Goal: Obtain resource: Obtain resource

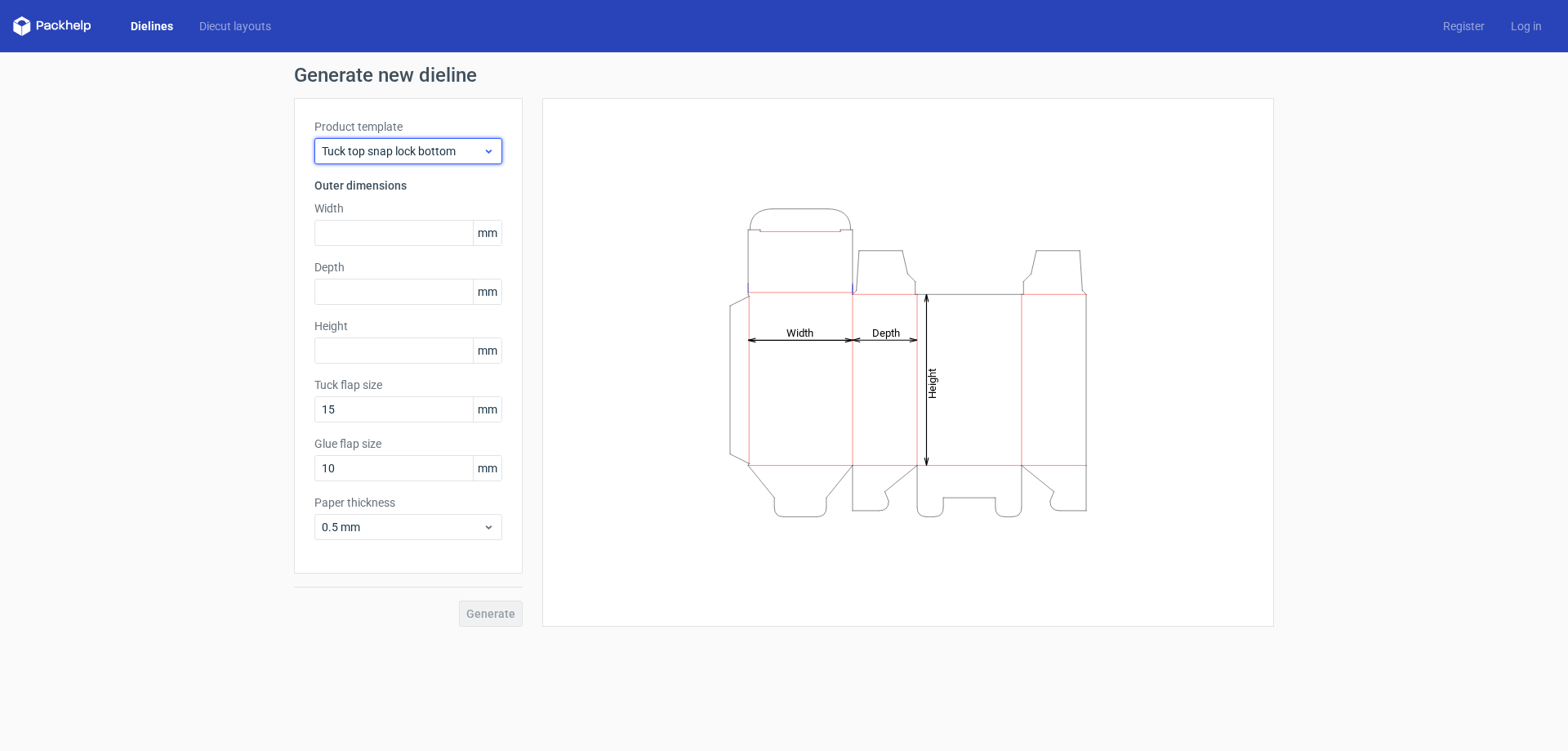
click at [402, 147] on span "Tuck top snap lock bottom" at bounding box center [402, 151] width 161 height 16
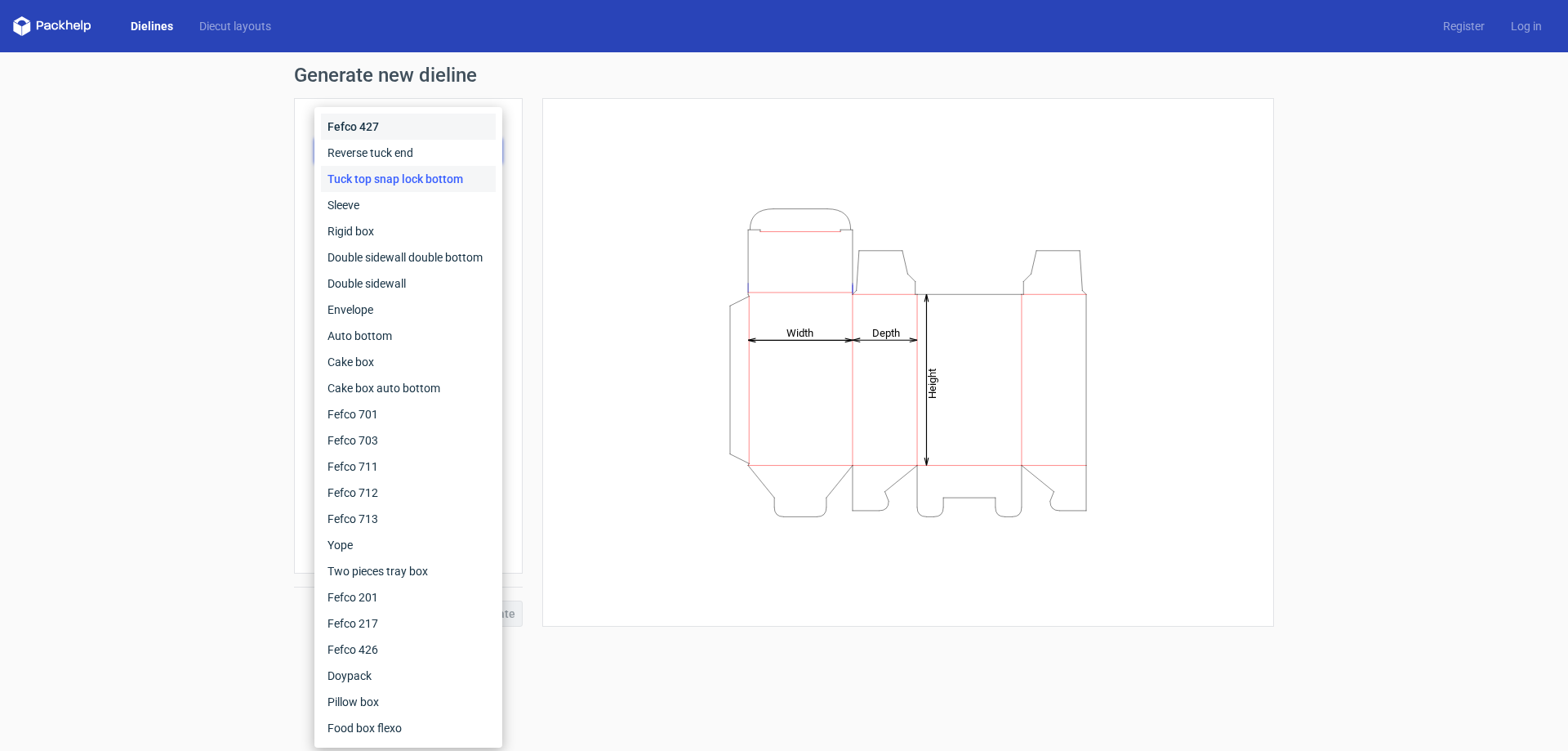
click at [412, 122] on div "Fefco 427" at bounding box center [409, 126] width 175 height 26
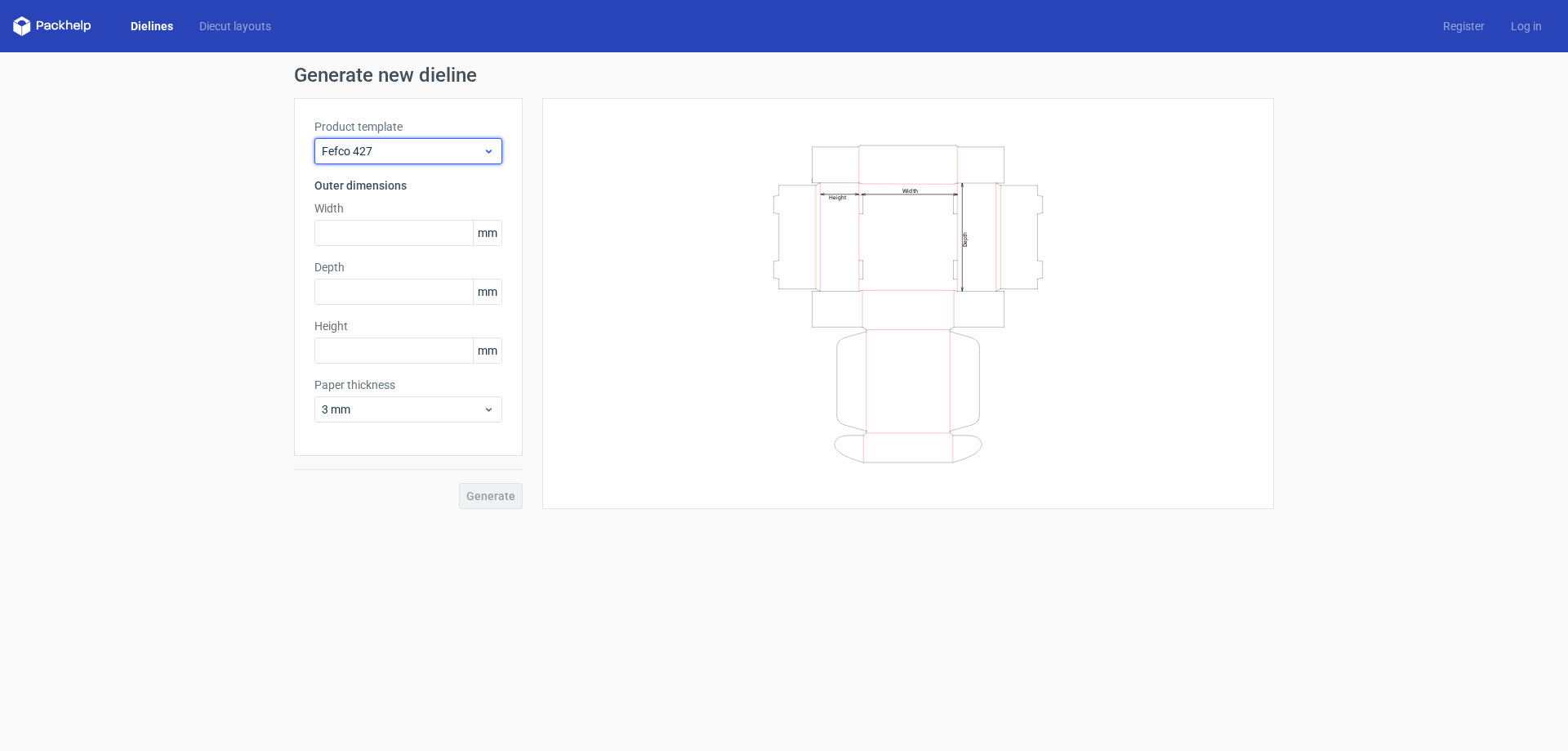
click at [432, 141] on div "Fefco 427" at bounding box center [409, 151] width 188 height 26
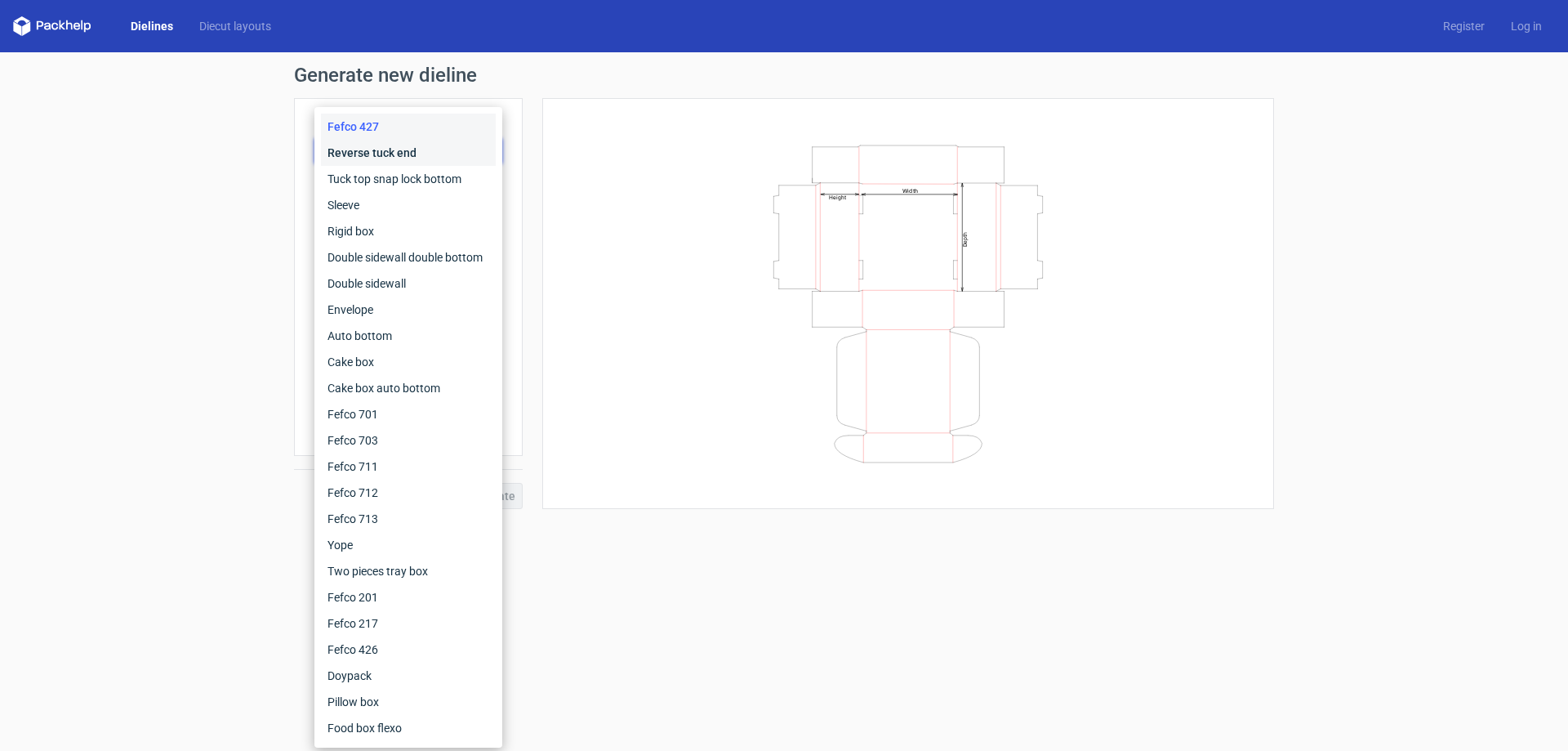
click at [433, 161] on div "Reverse tuck end" at bounding box center [409, 153] width 175 height 26
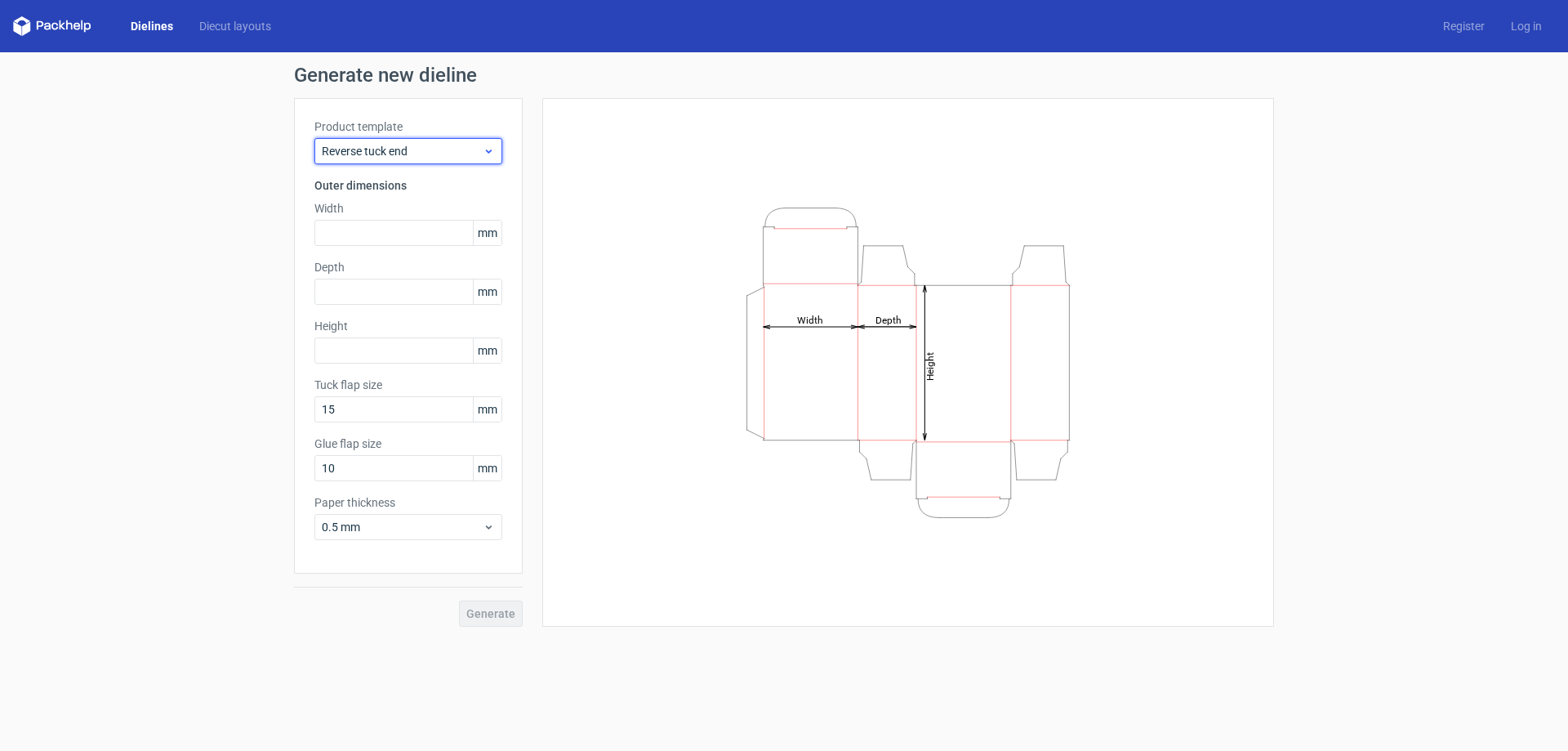
click at [450, 156] on span "Reverse tuck end" at bounding box center [402, 151] width 161 height 16
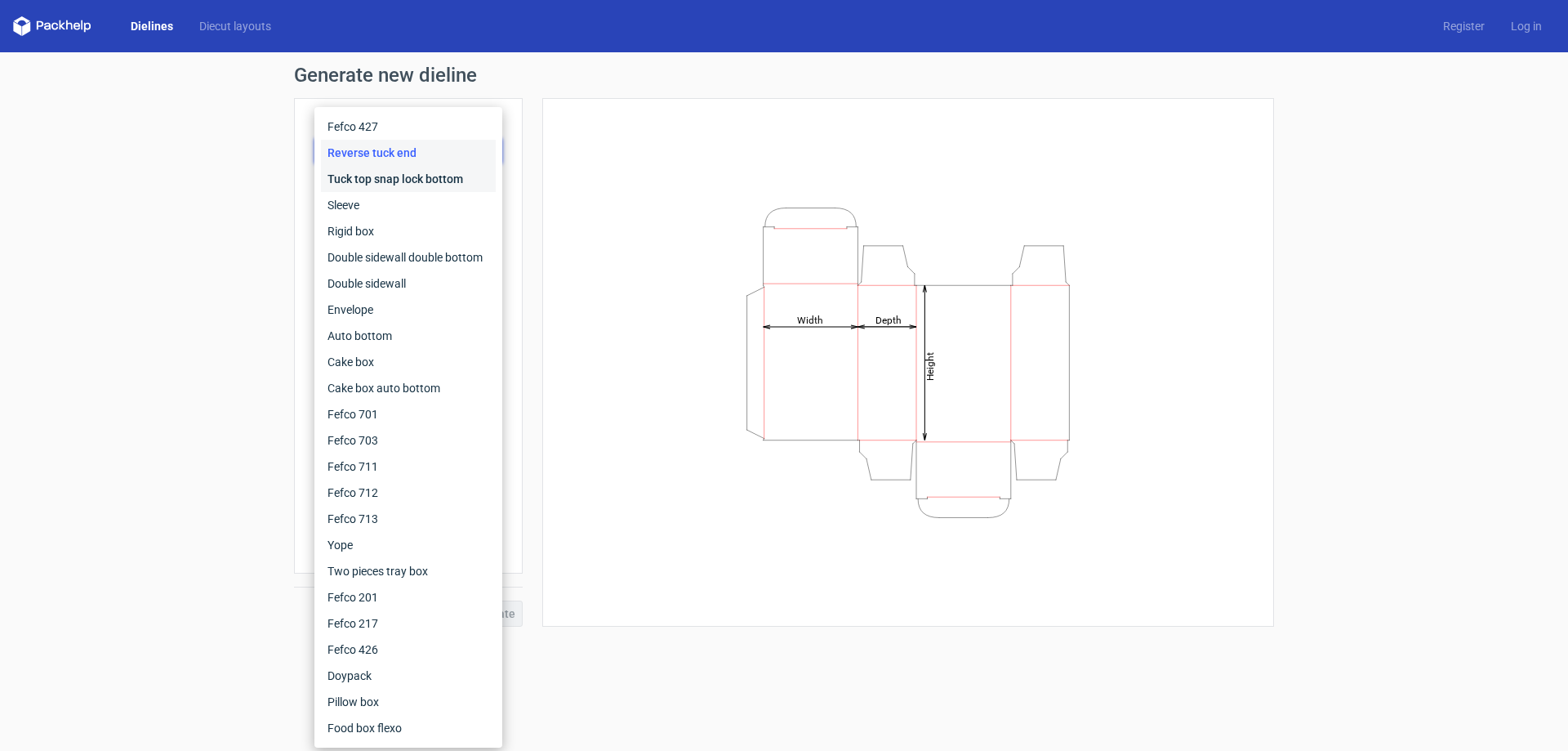
click at [447, 179] on div "Tuck top snap lock bottom" at bounding box center [409, 178] width 175 height 26
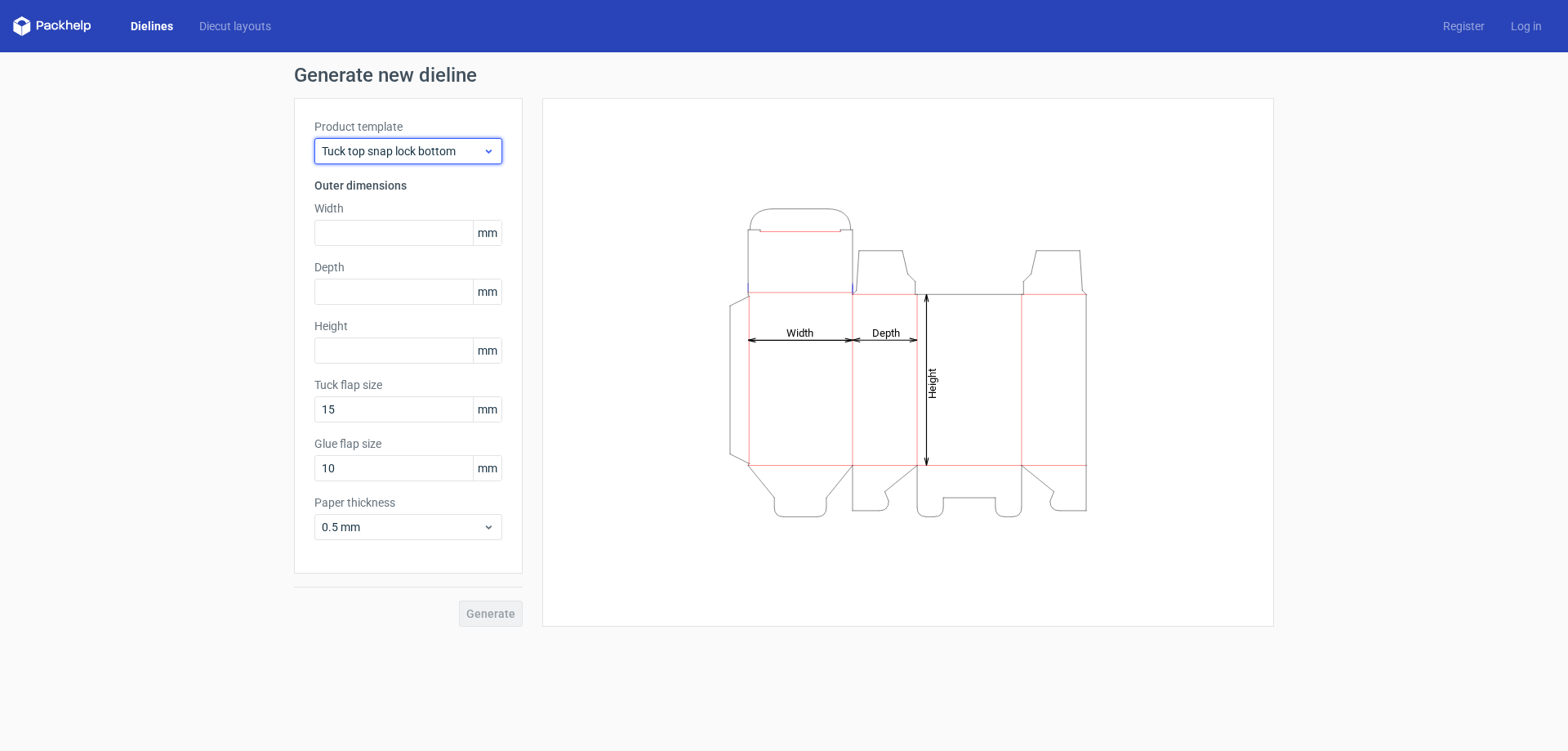
click at [454, 157] on span "Tuck top snap lock bottom" at bounding box center [402, 151] width 161 height 16
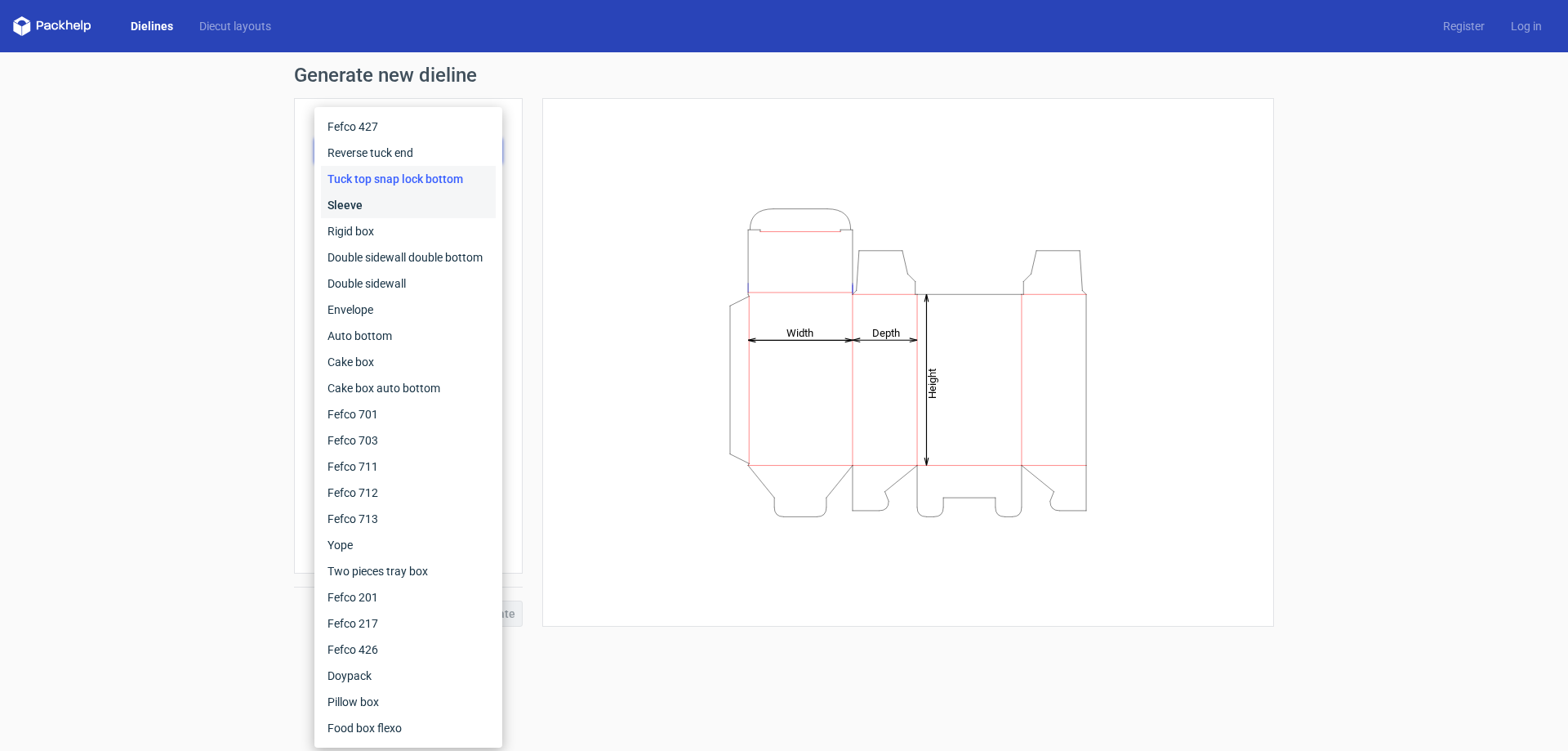
click at [411, 209] on div "Sleeve" at bounding box center [409, 204] width 175 height 26
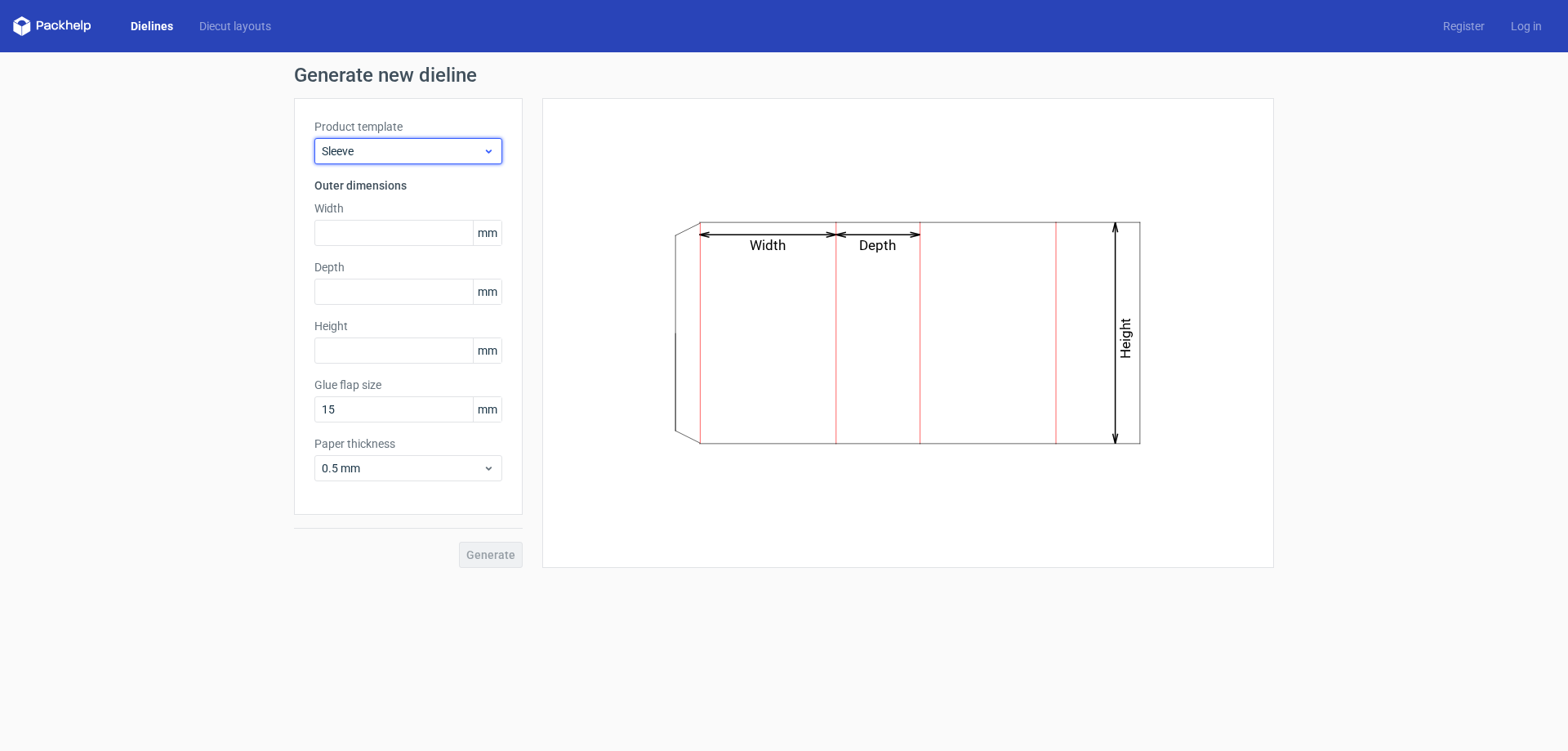
click at [451, 161] on div "Sleeve" at bounding box center [409, 151] width 188 height 26
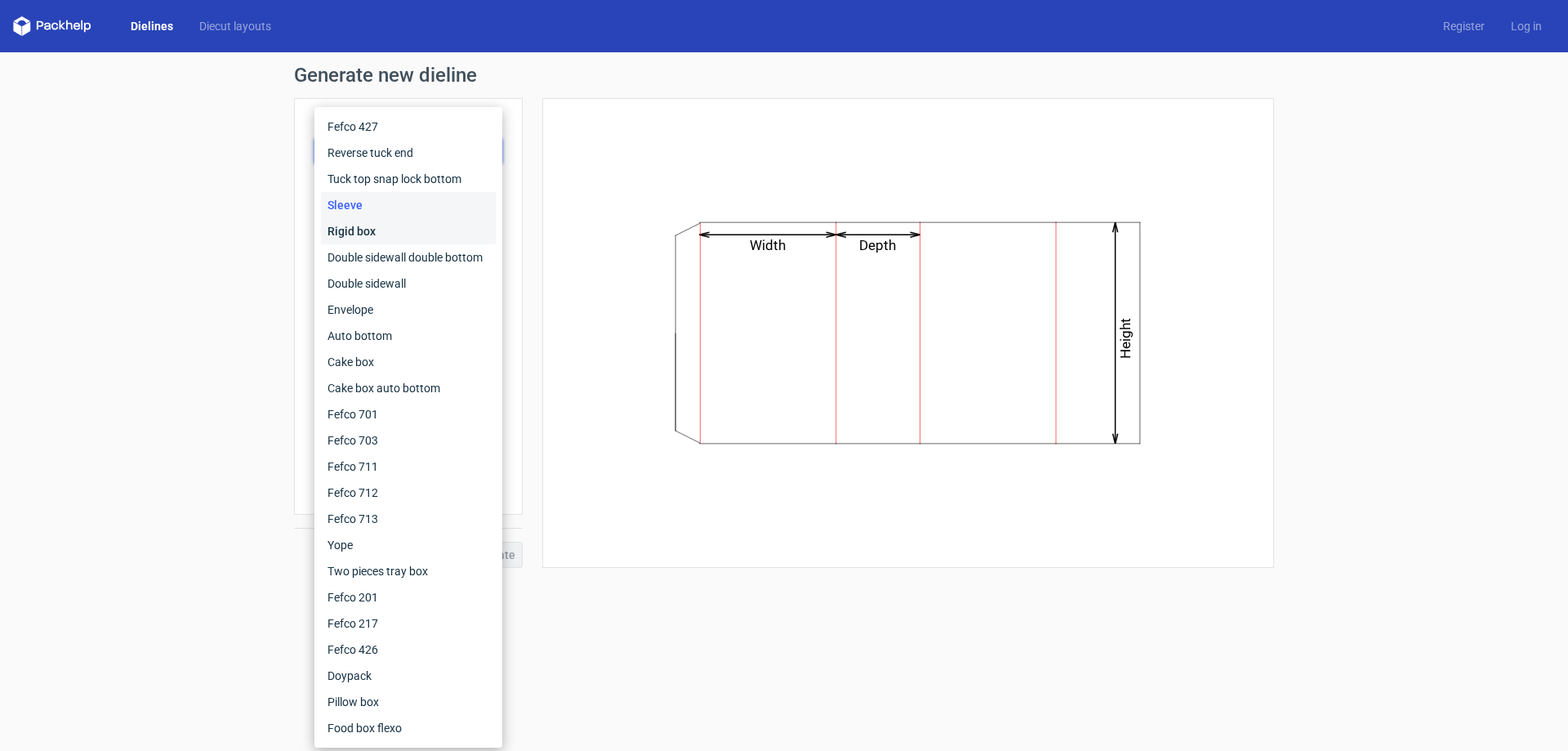
click at [428, 228] on div "Rigid box" at bounding box center [409, 231] width 175 height 26
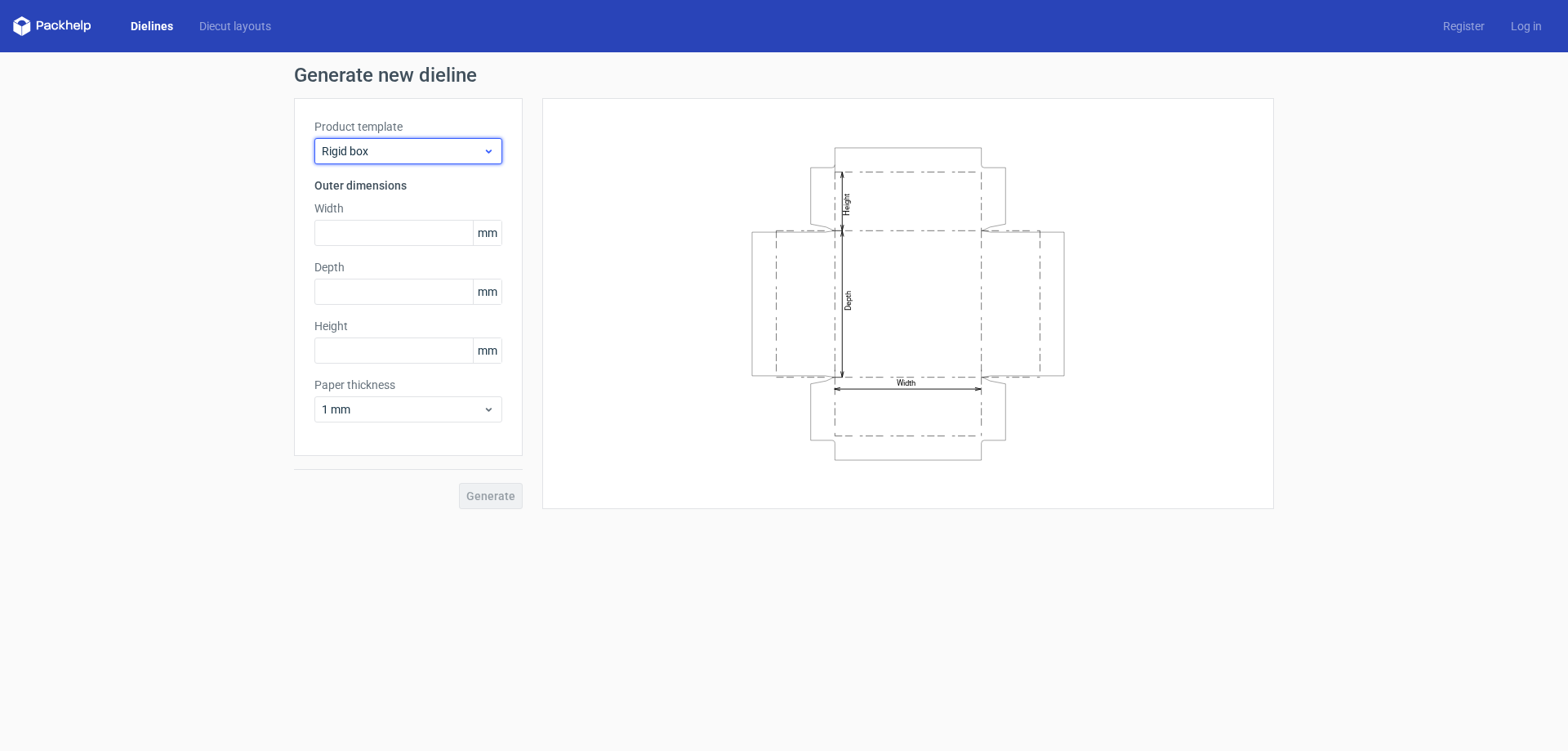
click at [389, 157] on span "Rigid box" at bounding box center [402, 151] width 161 height 16
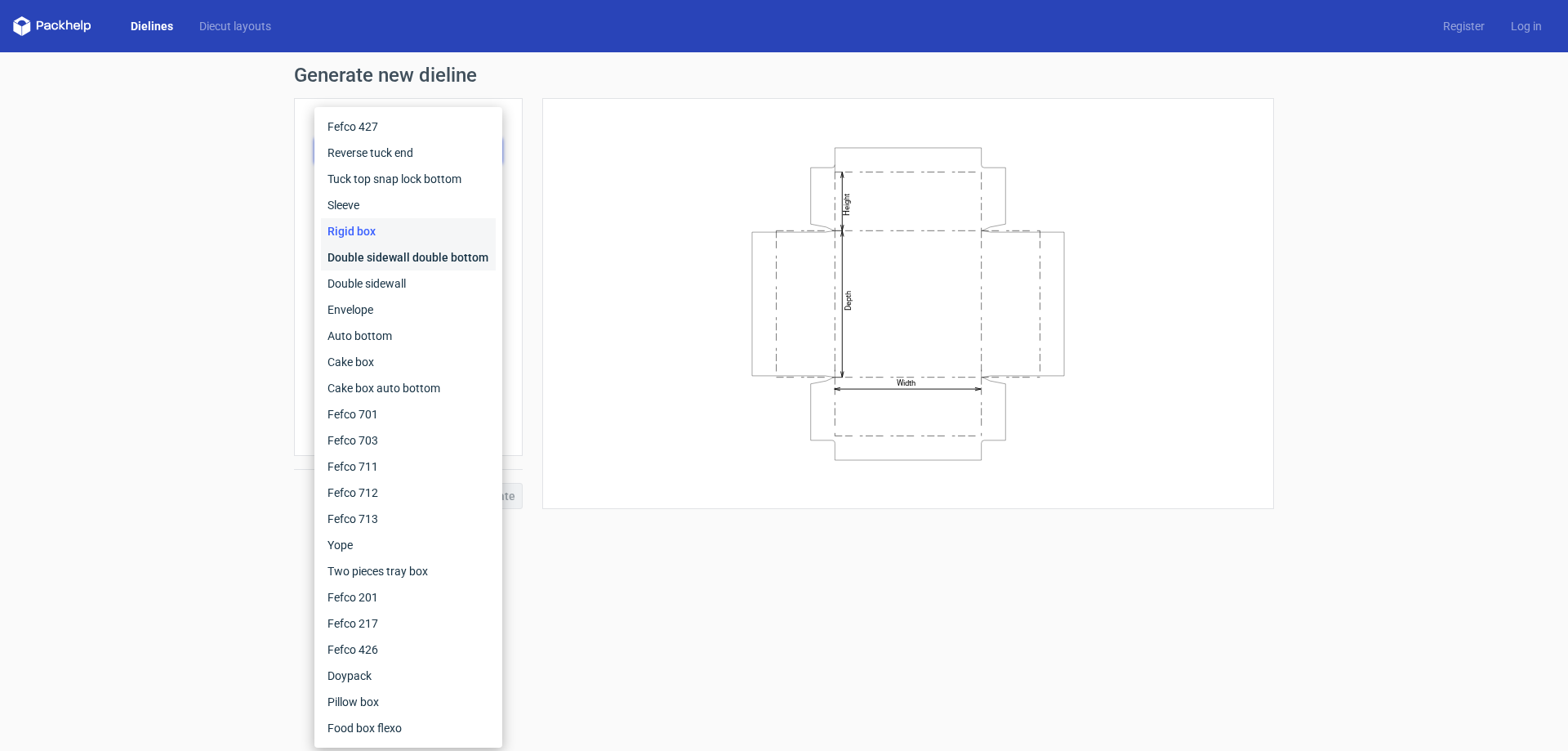
click at [383, 256] on div "Double sidewall double bottom" at bounding box center [409, 257] width 175 height 26
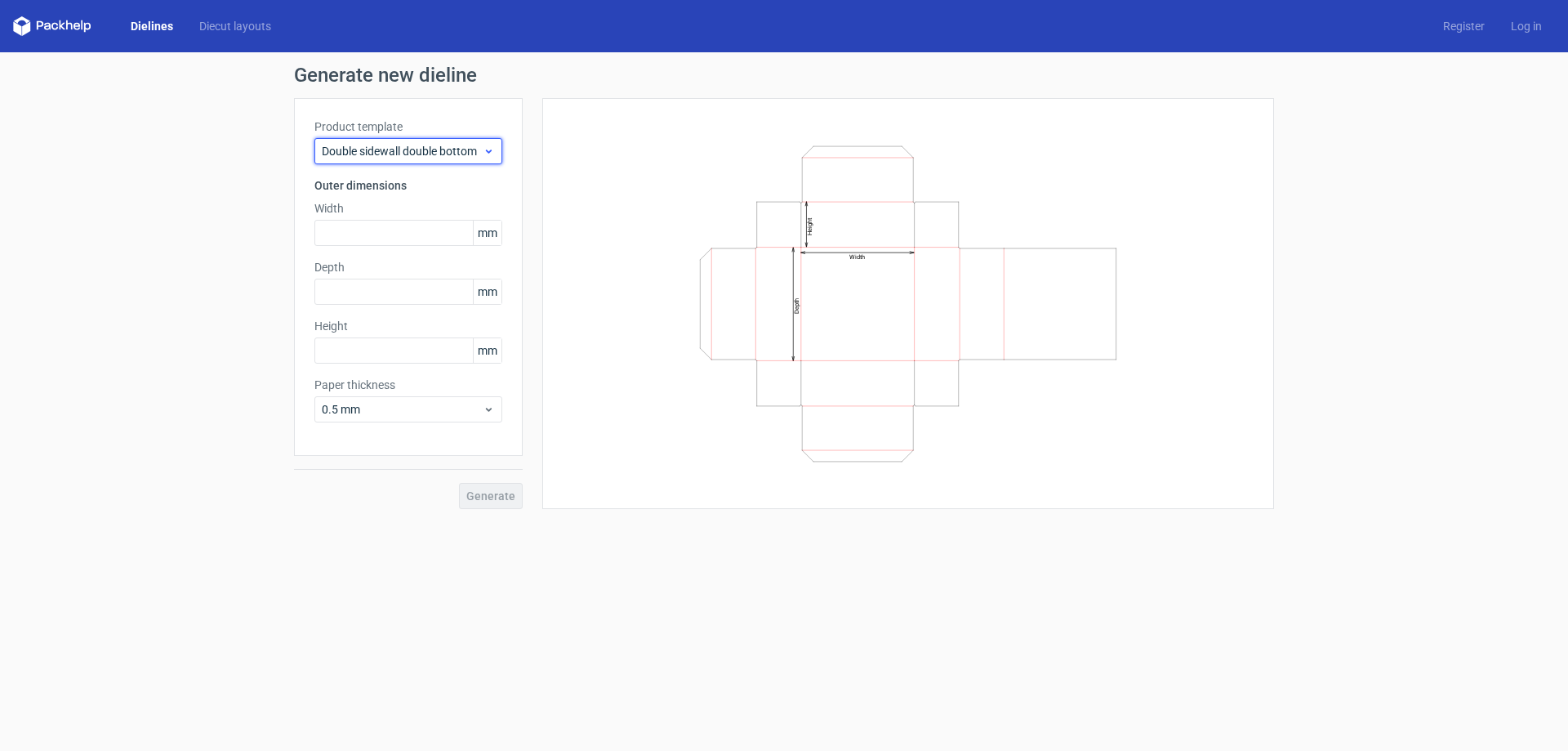
click at [448, 154] on span "Double sidewall double bottom" at bounding box center [402, 151] width 161 height 16
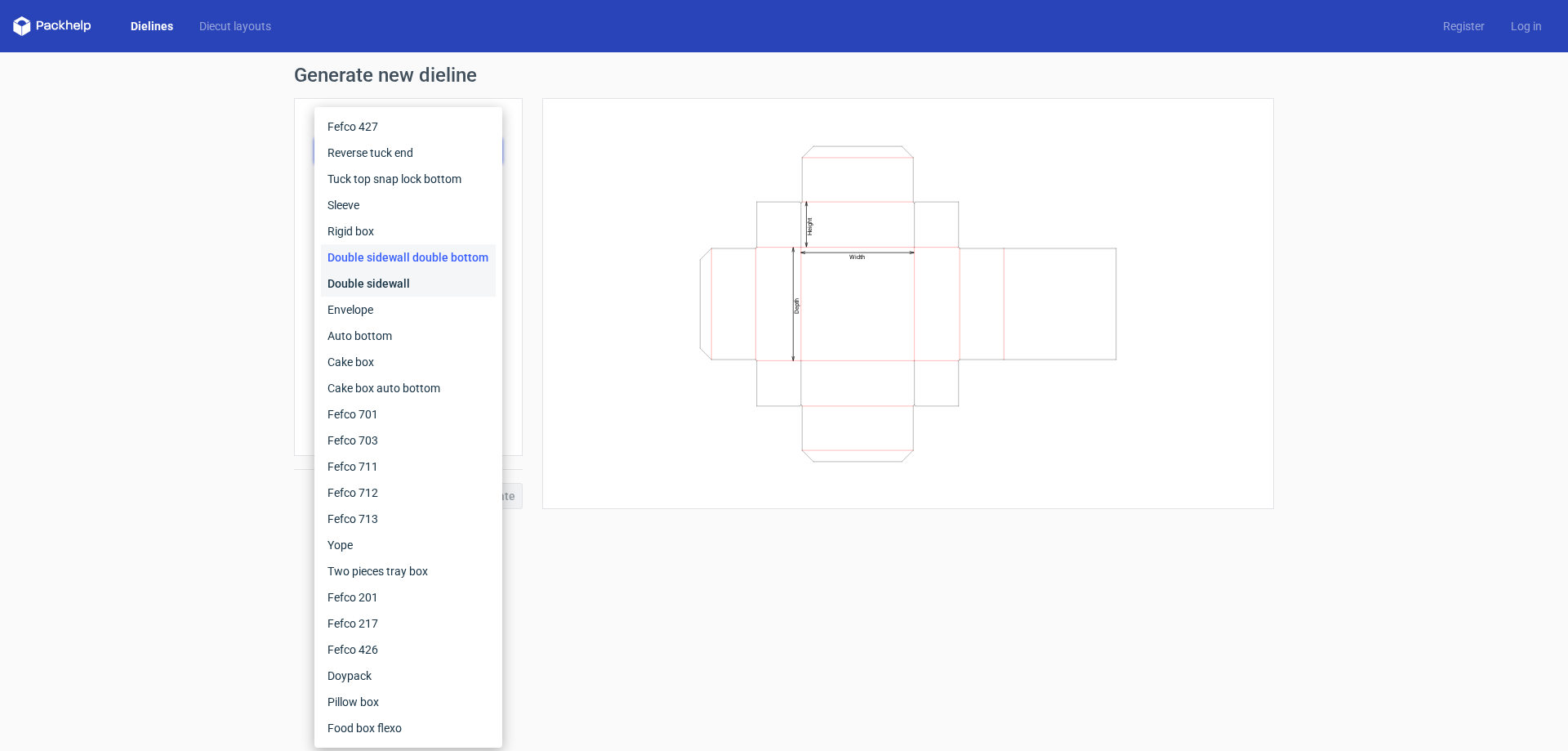
click at [402, 288] on div "Double sidewall" at bounding box center [409, 283] width 175 height 26
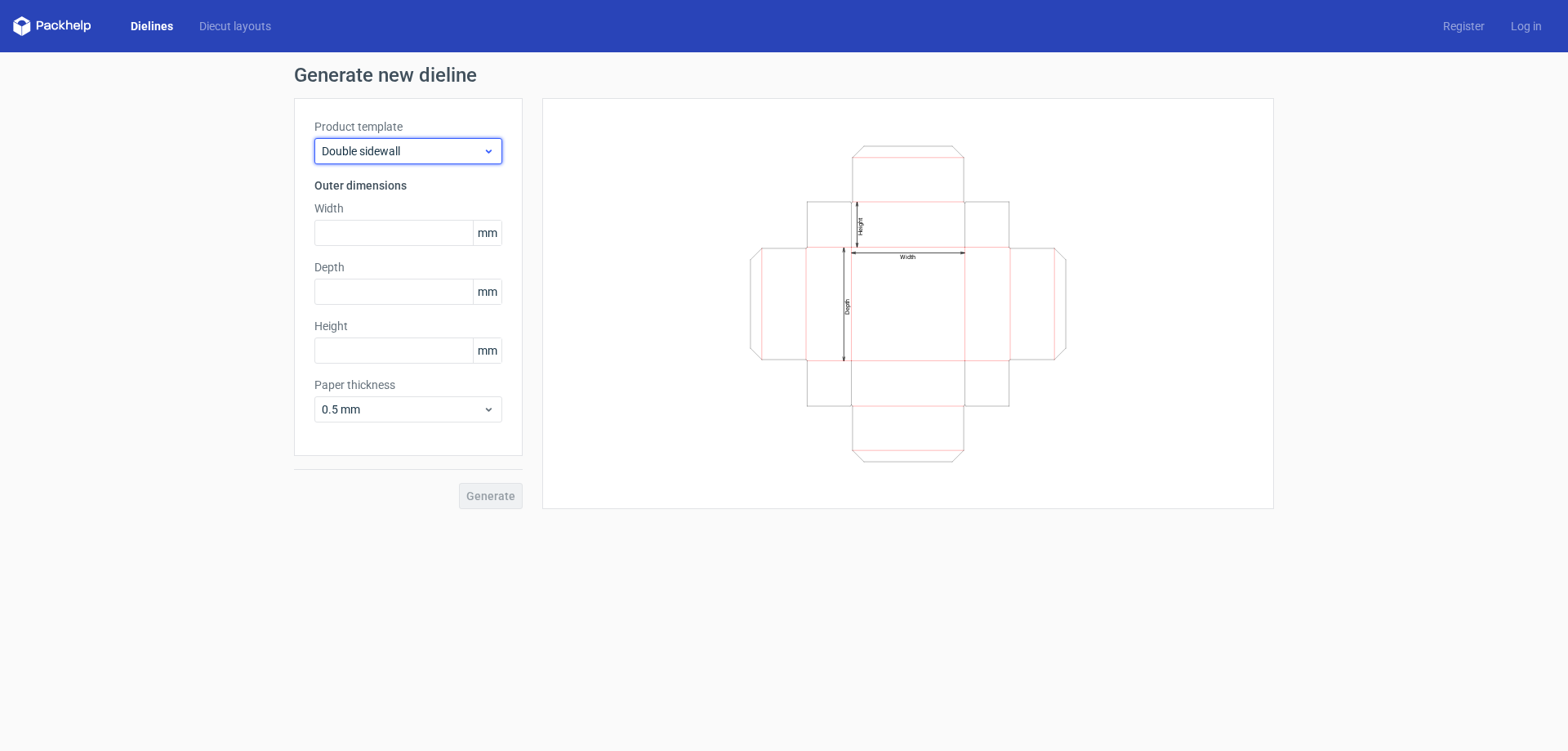
click at [432, 141] on div "Double sidewall" at bounding box center [409, 151] width 188 height 26
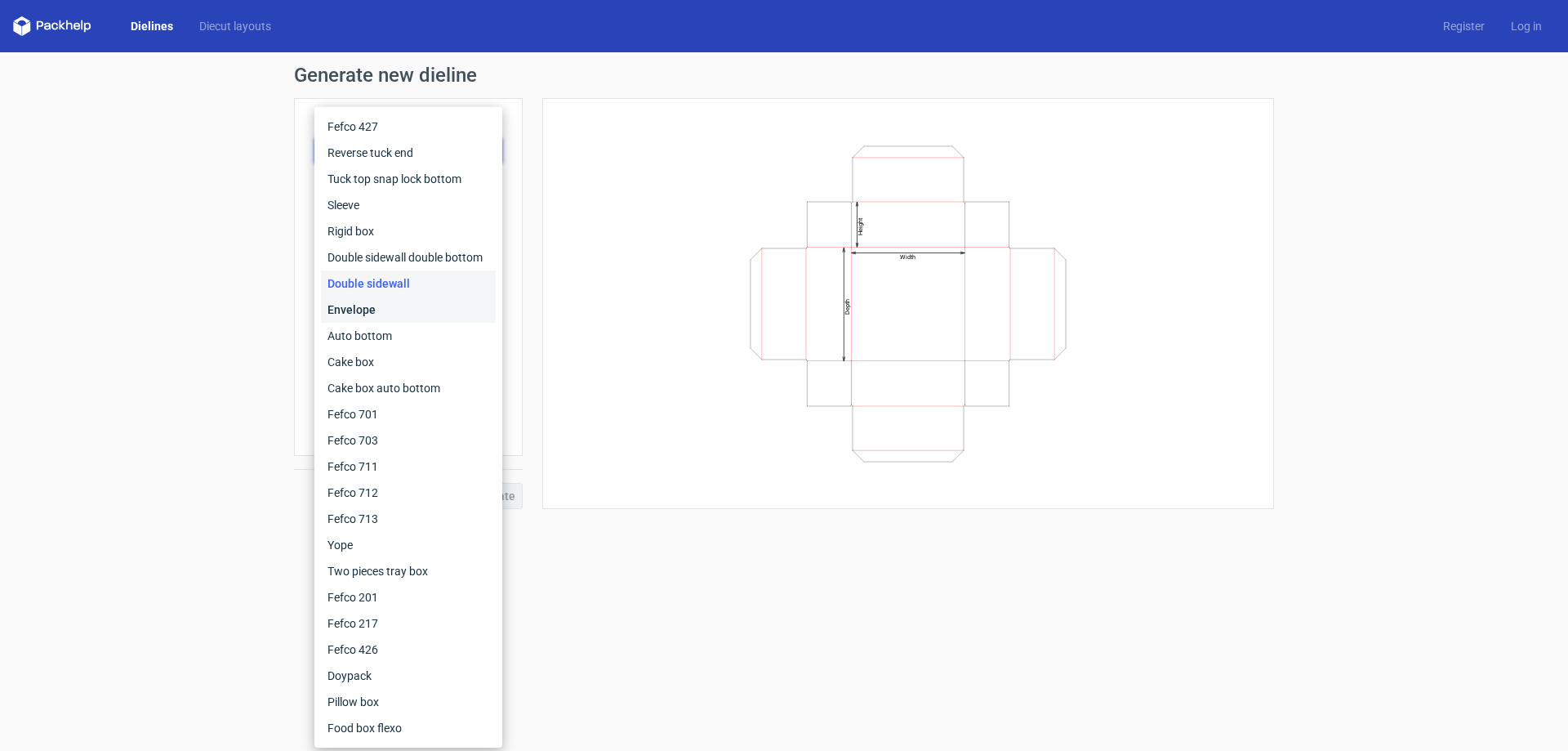
click at [392, 297] on div "Envelope" at bounding box center [409, 309] width 175 height 26
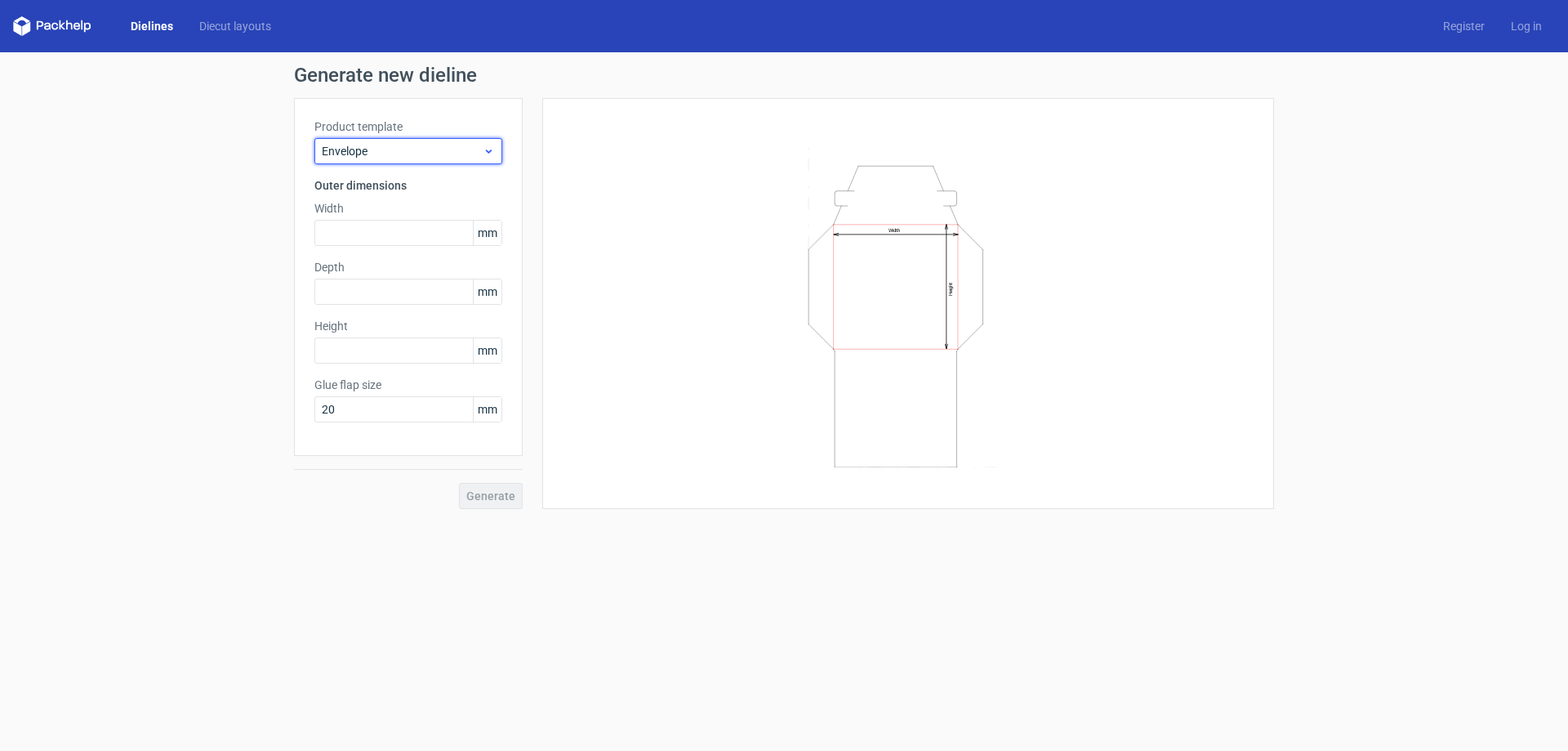
click at [454, 156] on span "Envelope" at bounding box center [402, 151] width 161 height 16
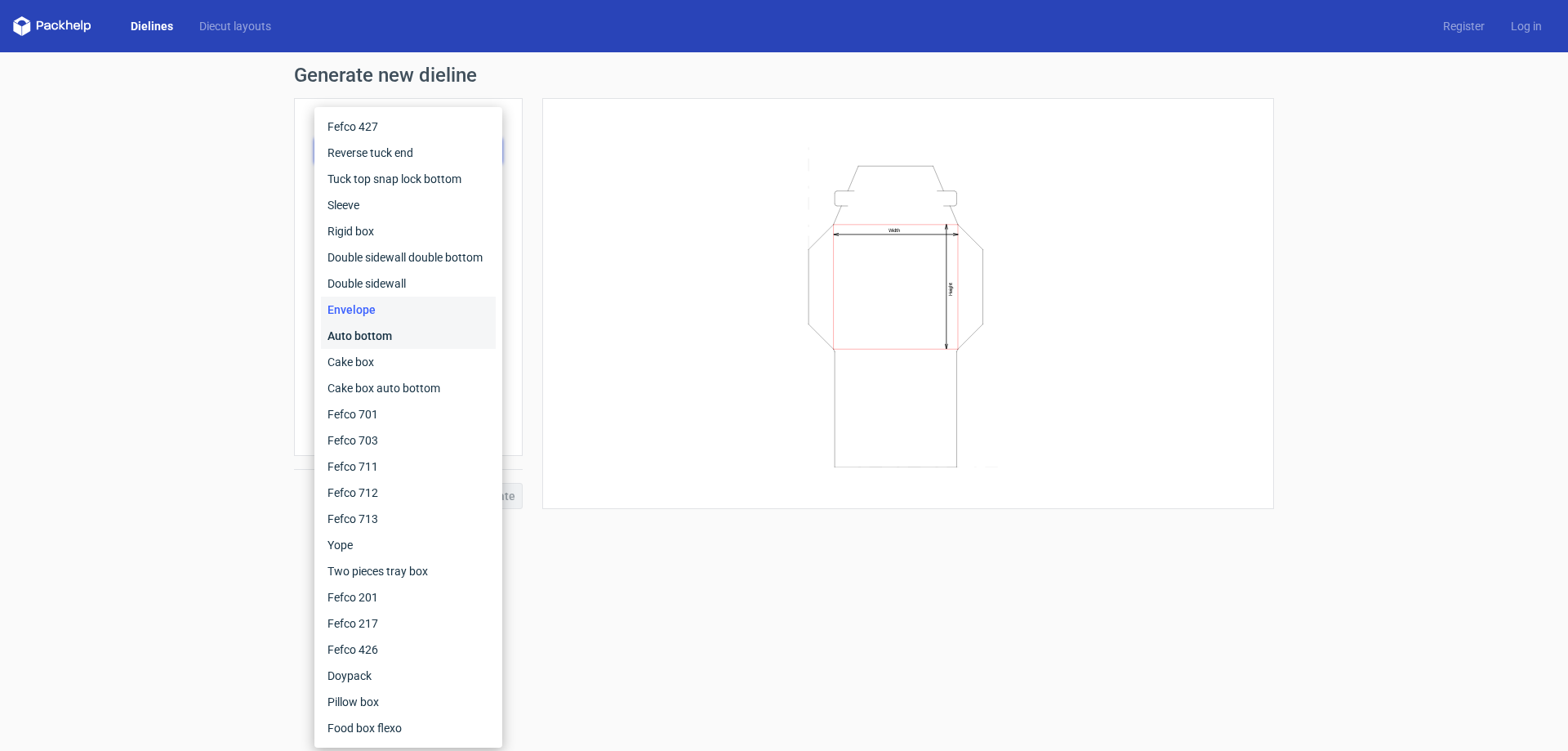
click at [367, 337] on div "Auto bottom" at bounding box center [409, 335] width 175 height 26
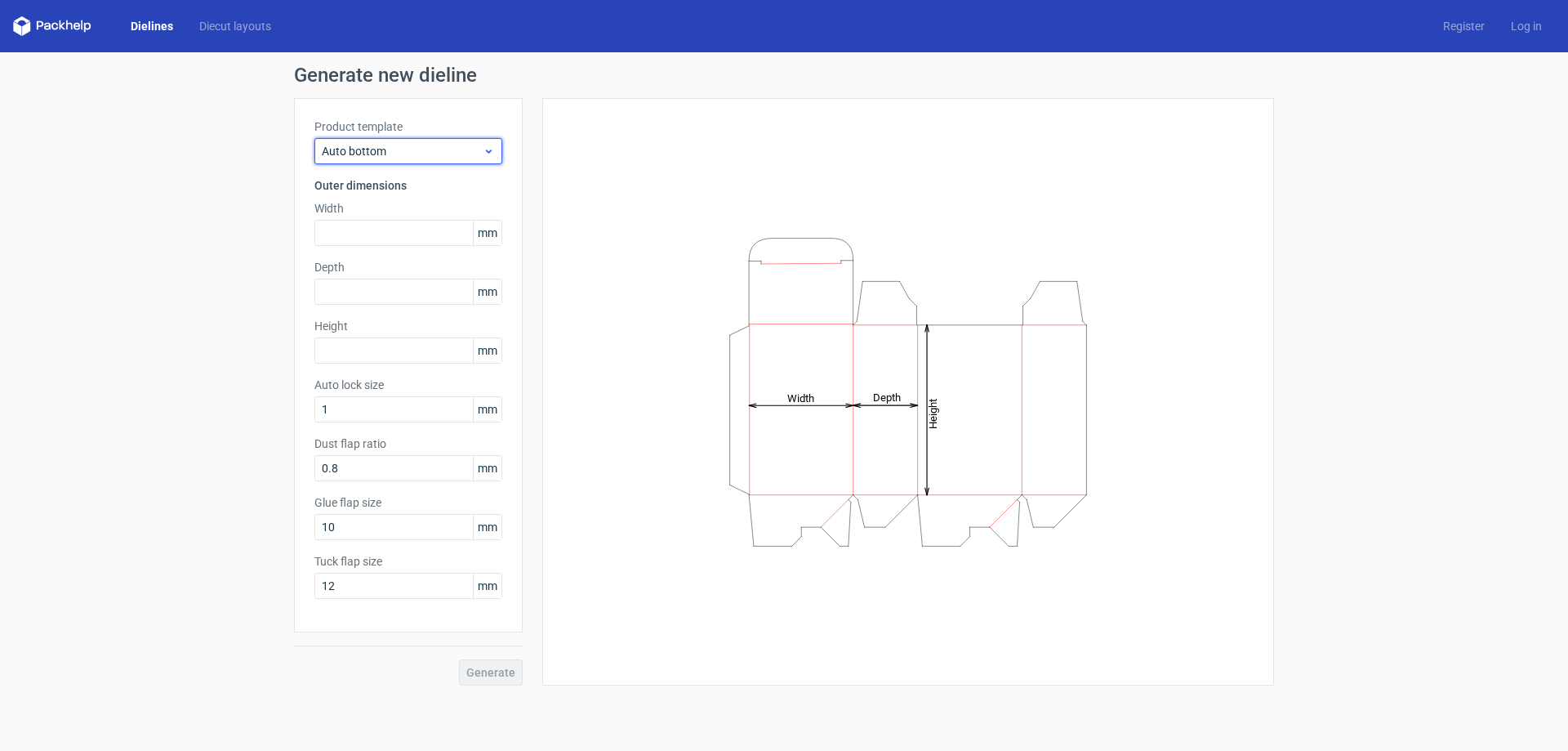
click at [432, 146] on span "Auto bottom" at bounding box center [402, 151] width 161 height 16
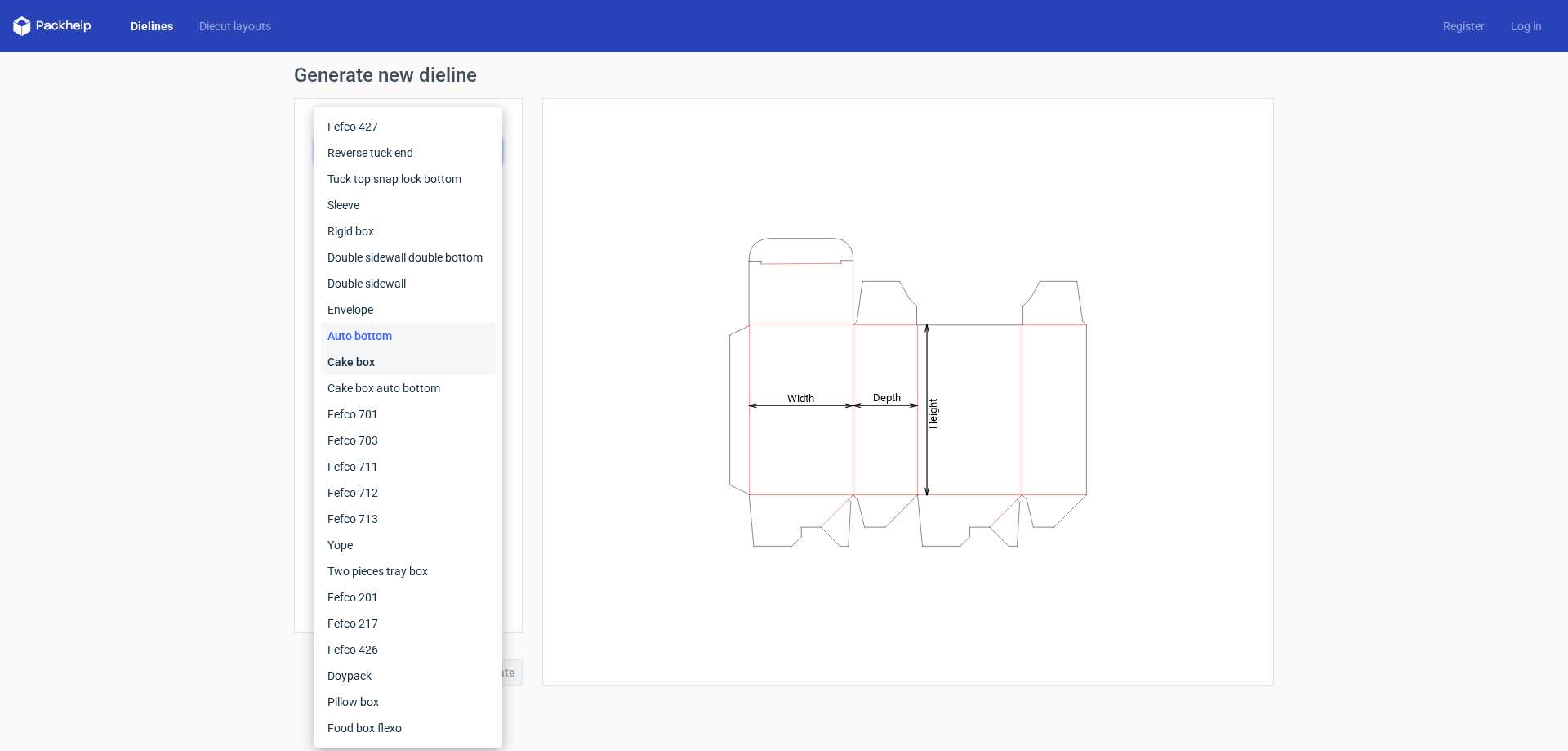
click at [395, 354] on div "Cake box" at bounding box center [409, 361] width 175 height 26
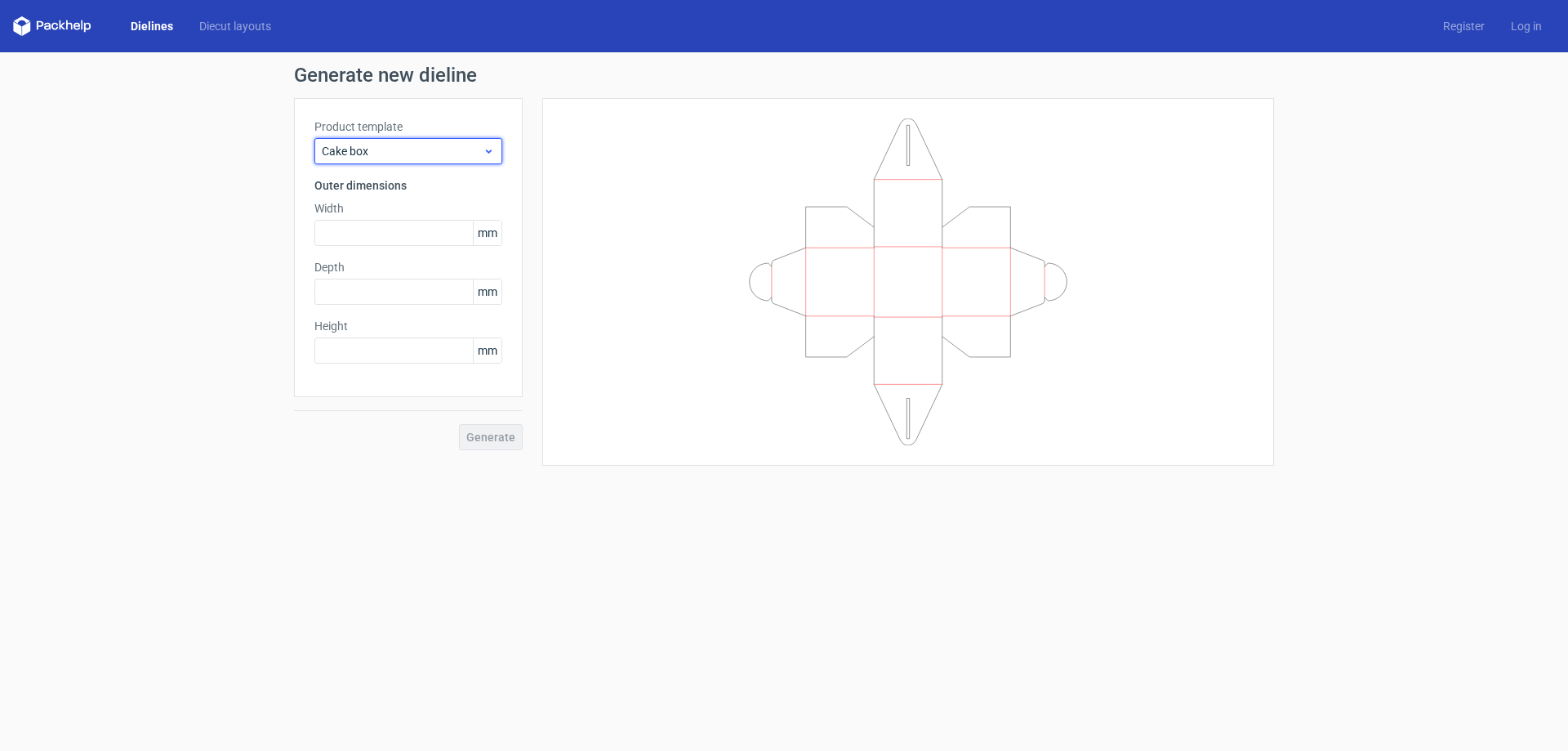
click at [440, 149] on span "Cake box" at bounding box center [402, 151] width 161 height 16
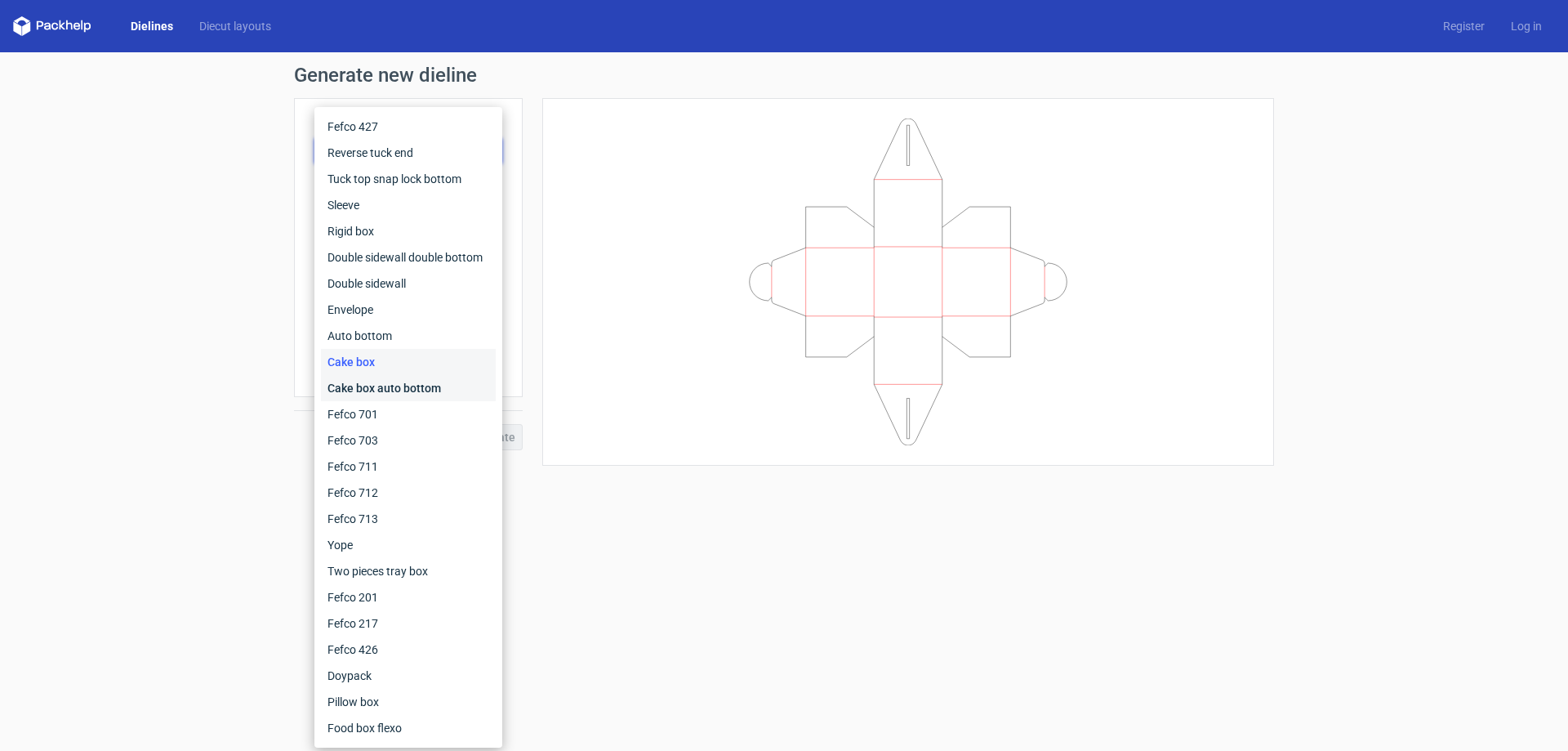
click at [387, 393] on div "Cake box auto bottom" at bounding box center [409, 387] width 175 height 26
click at [387, 393] on div "Product template Cake box Outer dimensions Width mm Depth mm Height mm" at bounding box center [409, 247] width 228 height 299
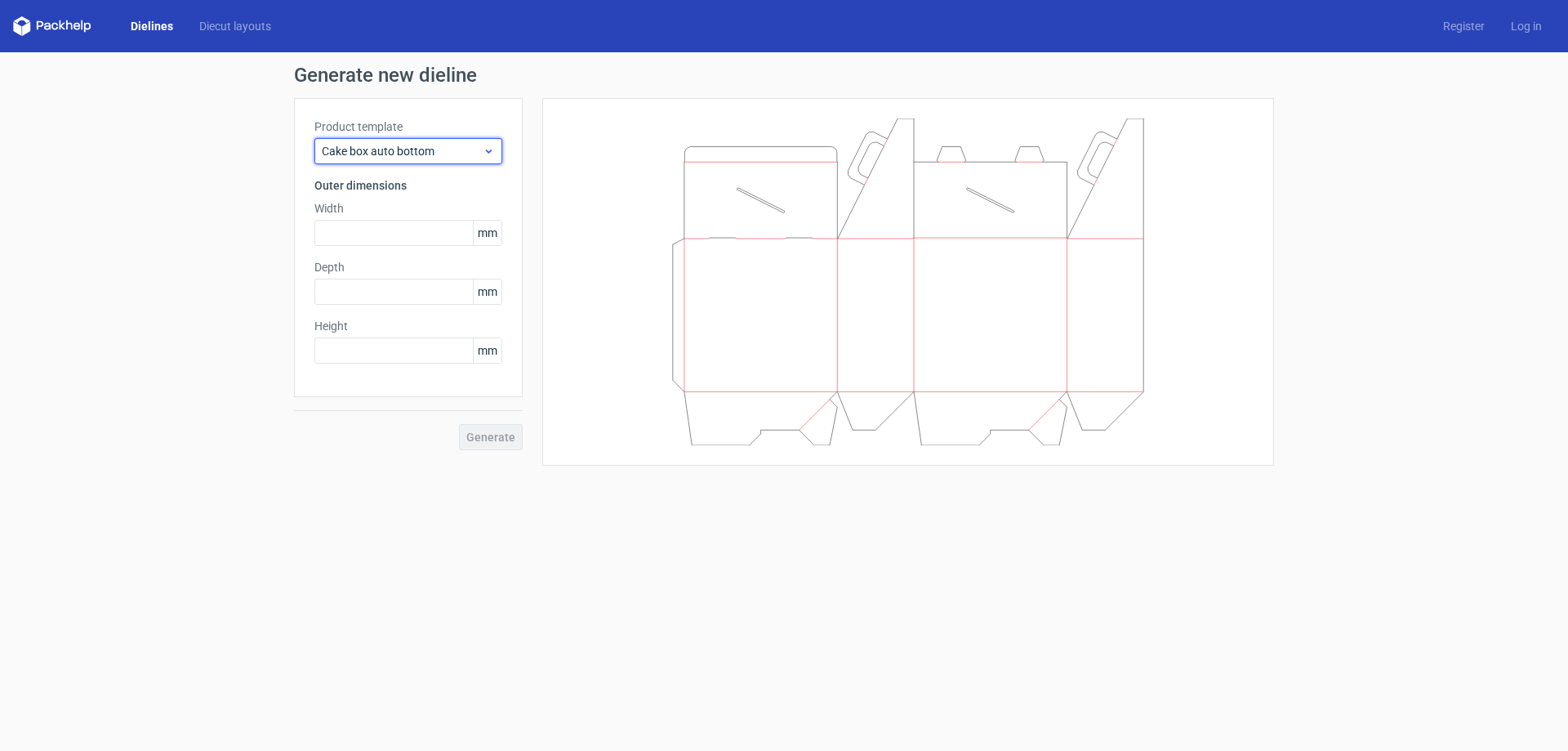
click at [478, 161] on div "Cake box auto bottom" at bounding box center [409, 151] width 188 height 26
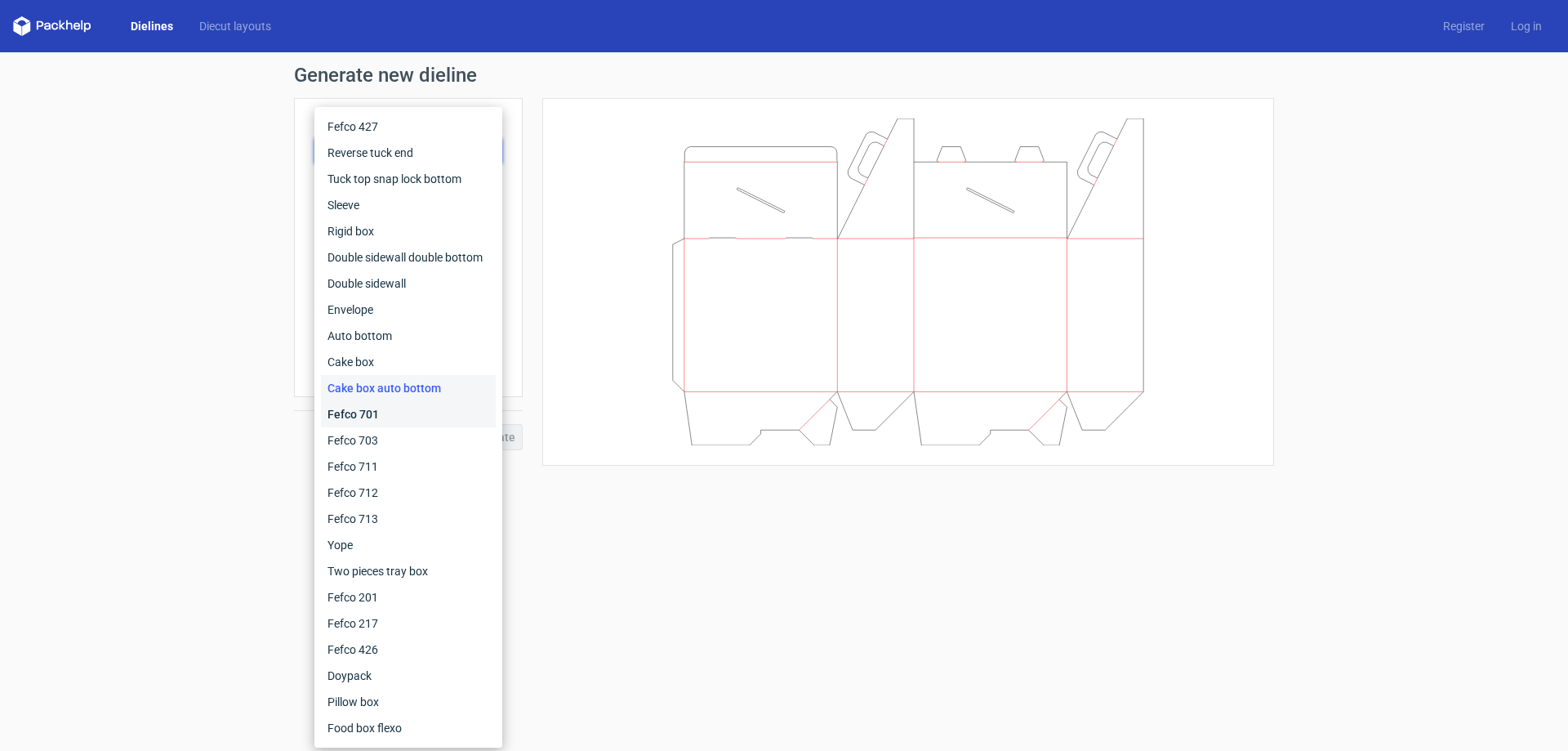
click at [398, 406] on div "Fefco 701" at bounding box center [409, 414] width 175 height 26
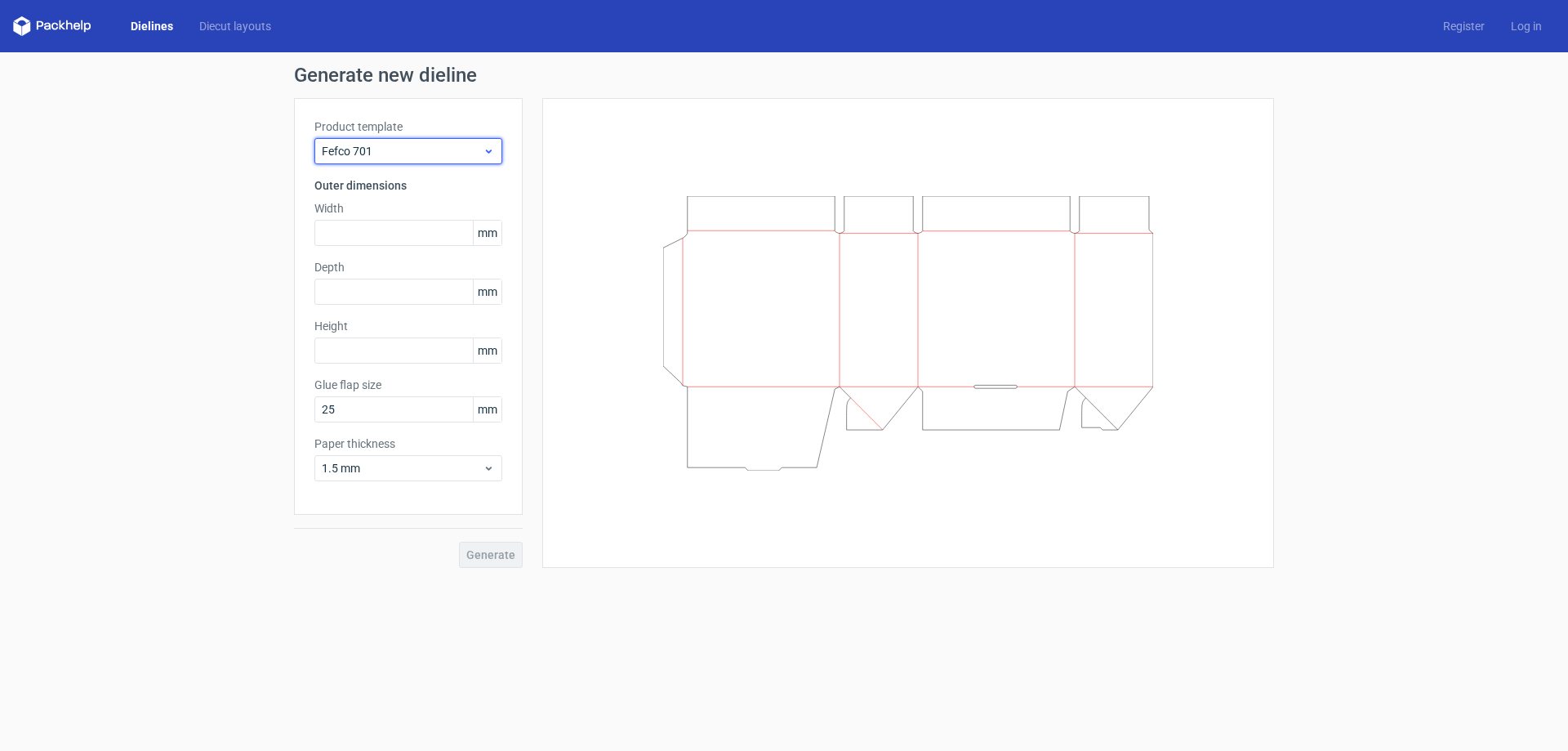
click at [472, 163] on div "Fefco 701" at bounding box center [409, 151] width 188 height 26
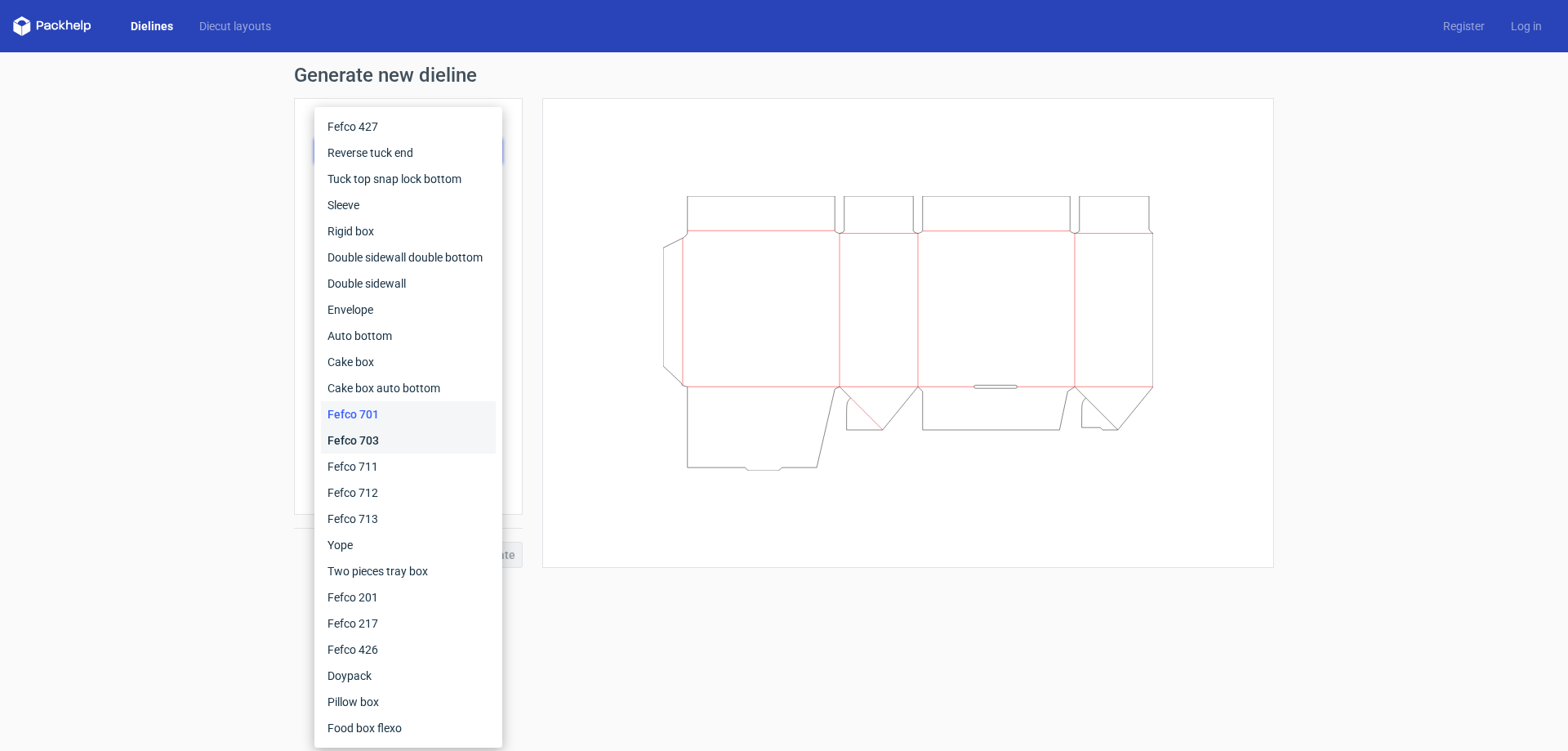
click at [353, 433] on div "Fefco 703" at bounding box center [409, 440] width 175 height 26
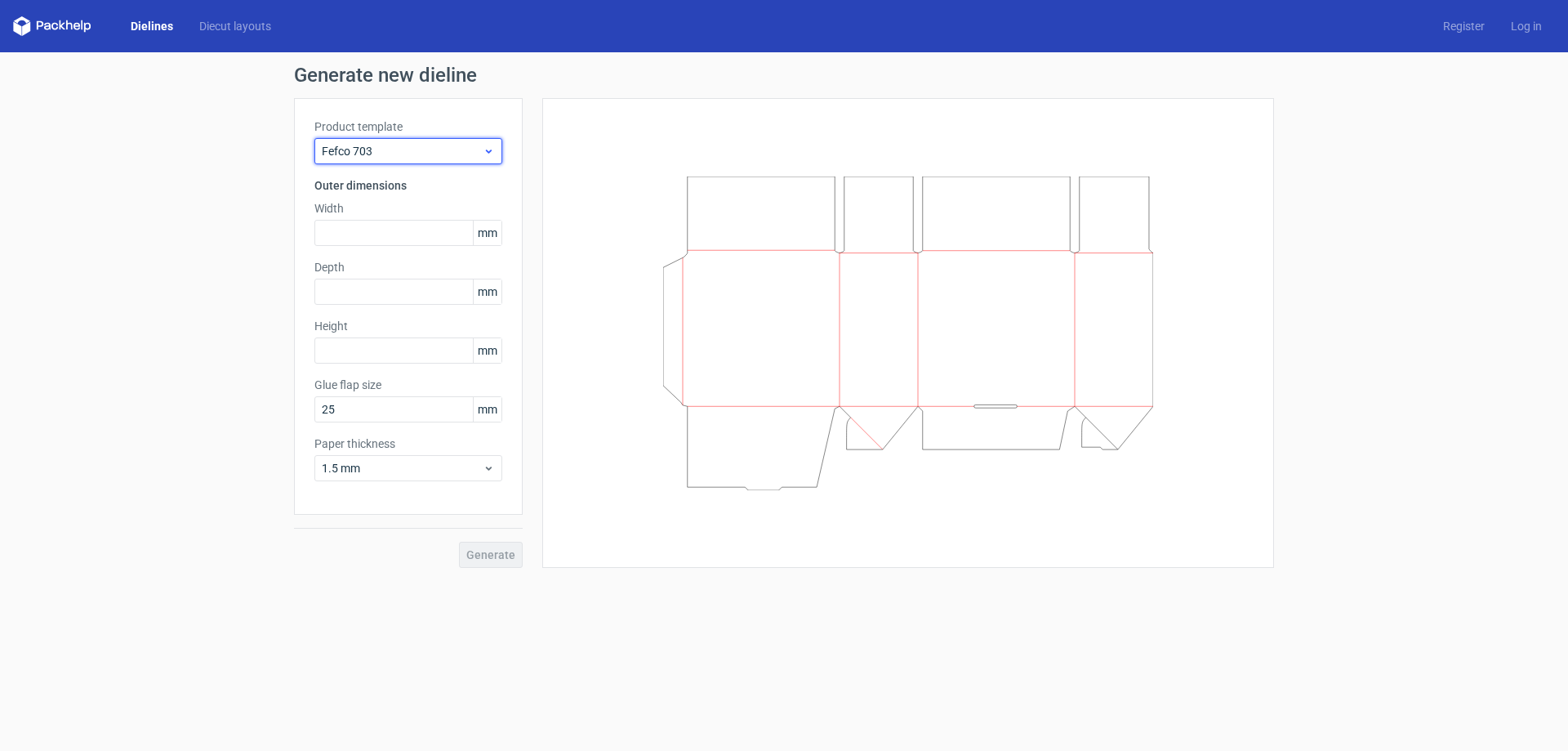
click at [442, 148] on span "Fefco 703" at bounding box center [402, 151] width 161 height 16
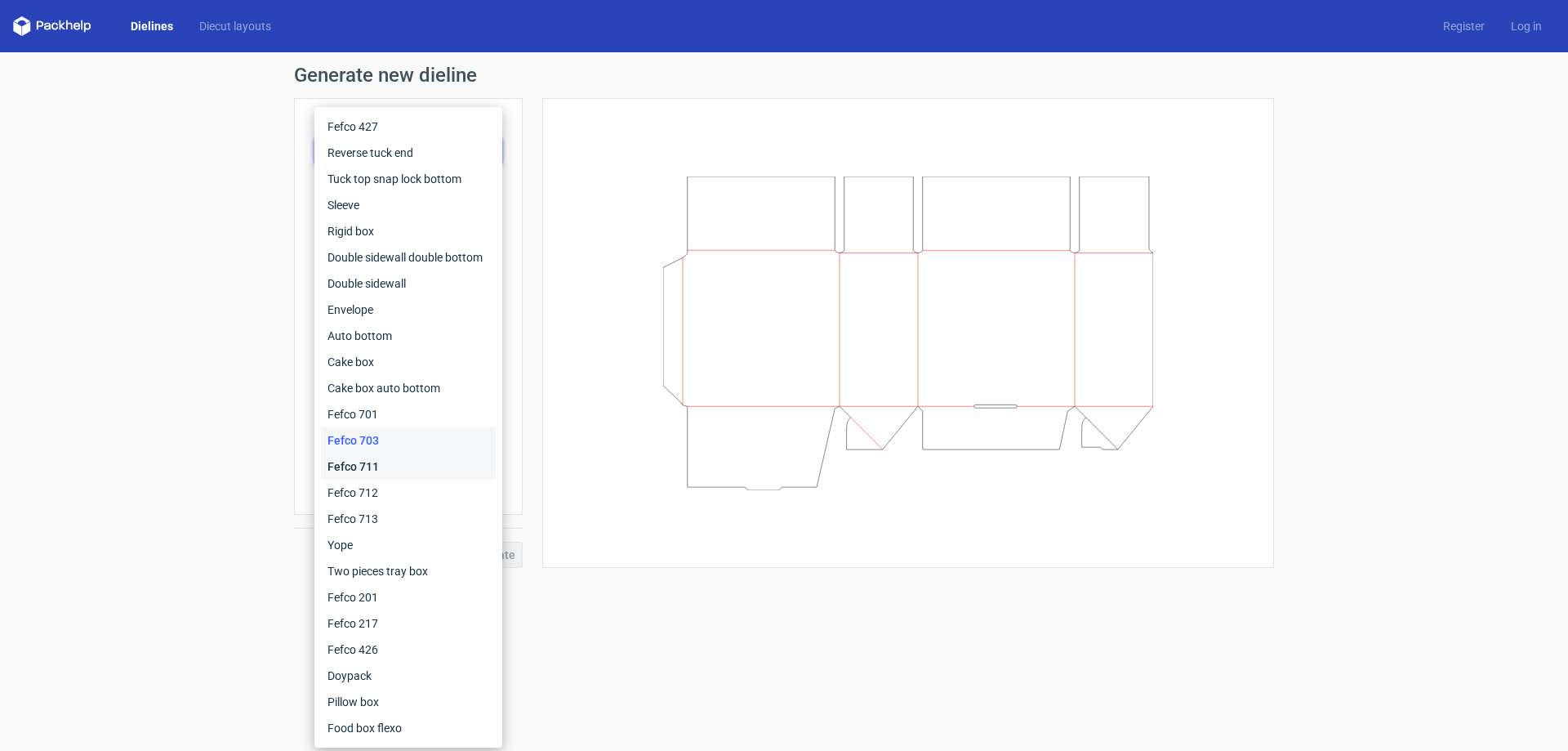
click at [374, 458] on div "Fefco 711" at bounding box center [409, 466] width 175 height 26
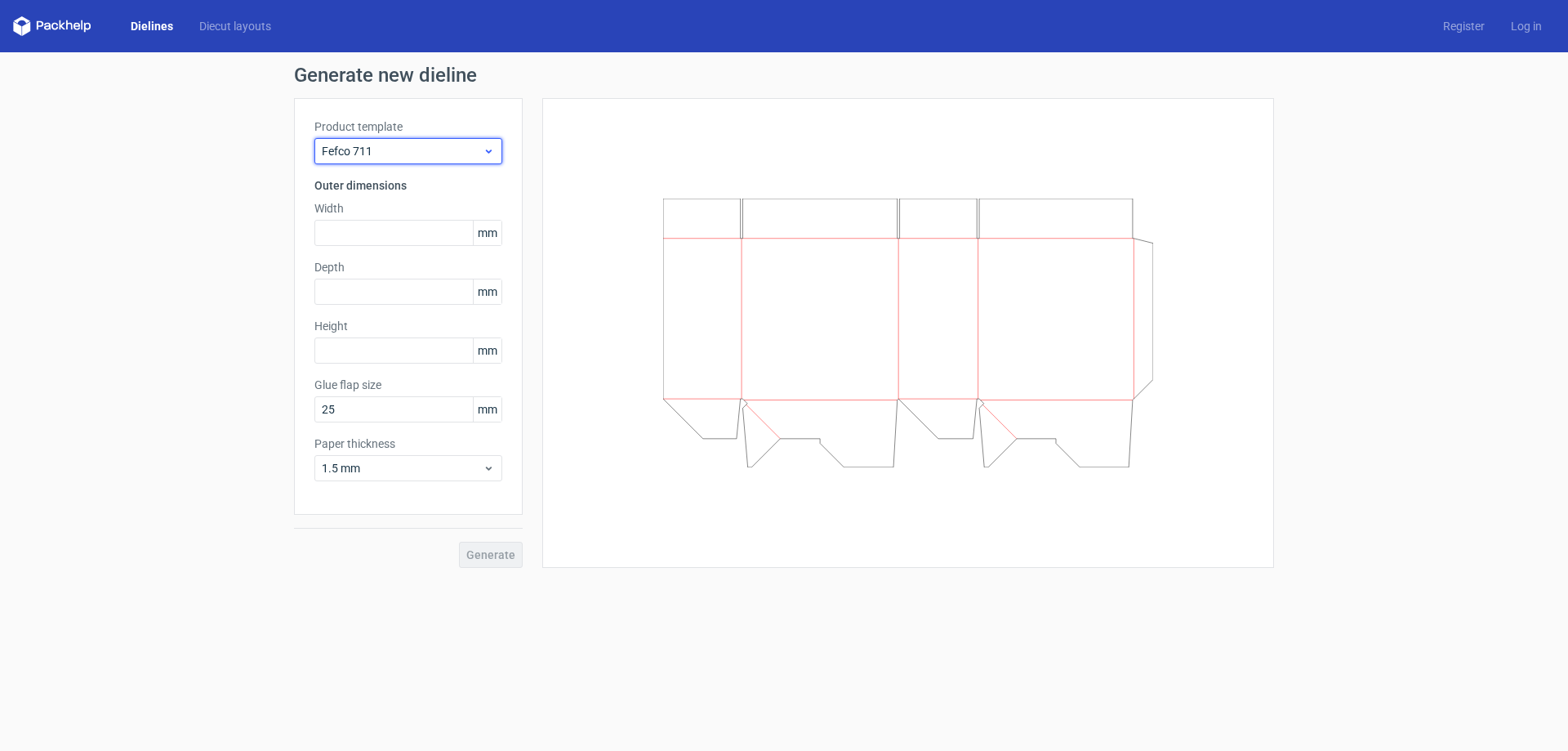
click at [442, 147] on span "Fefco 711" at bounding box center [402, 151] width 161 height 16
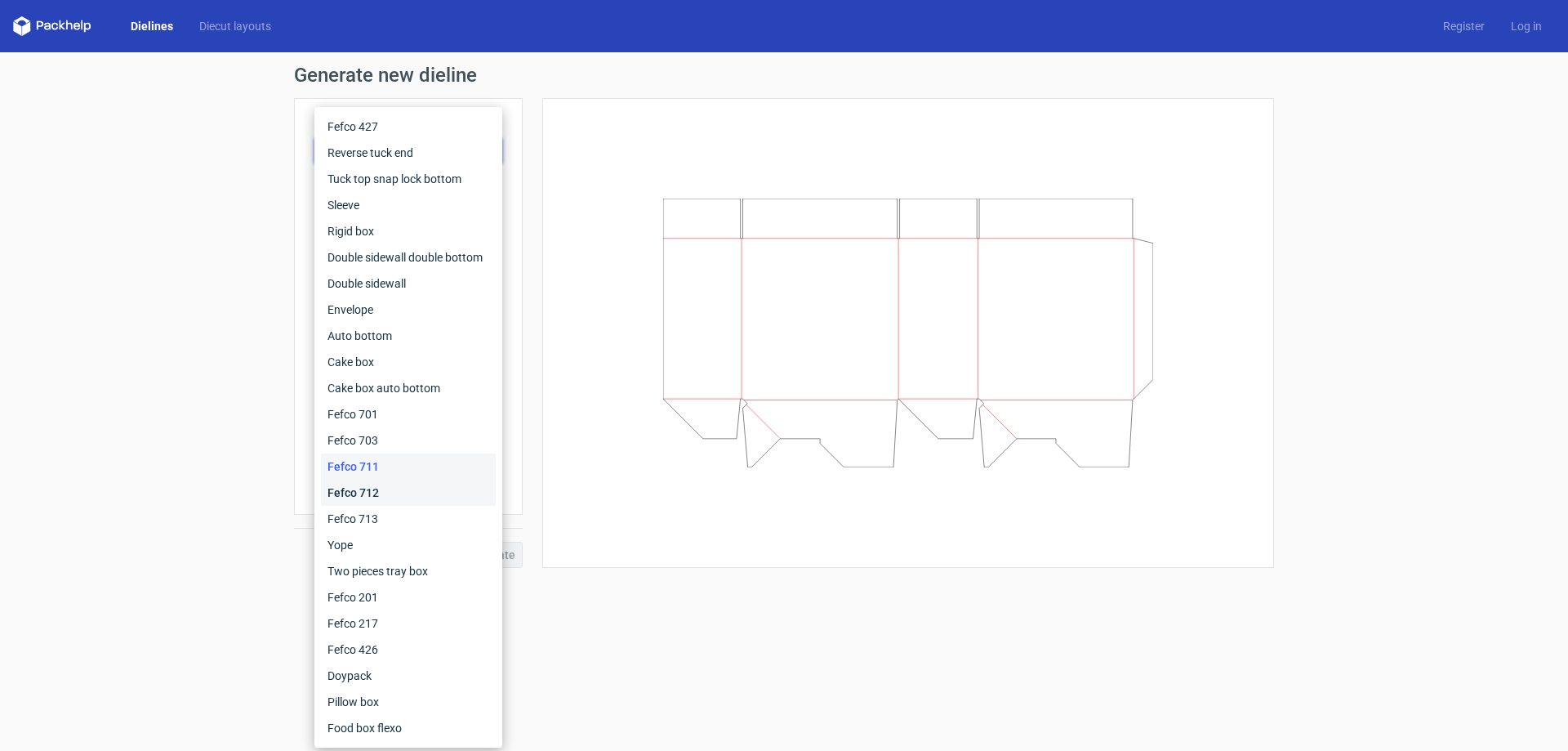
click at [381, 499] on div "Fefco 712" at bounding box center [409, 492] width 175 height 26
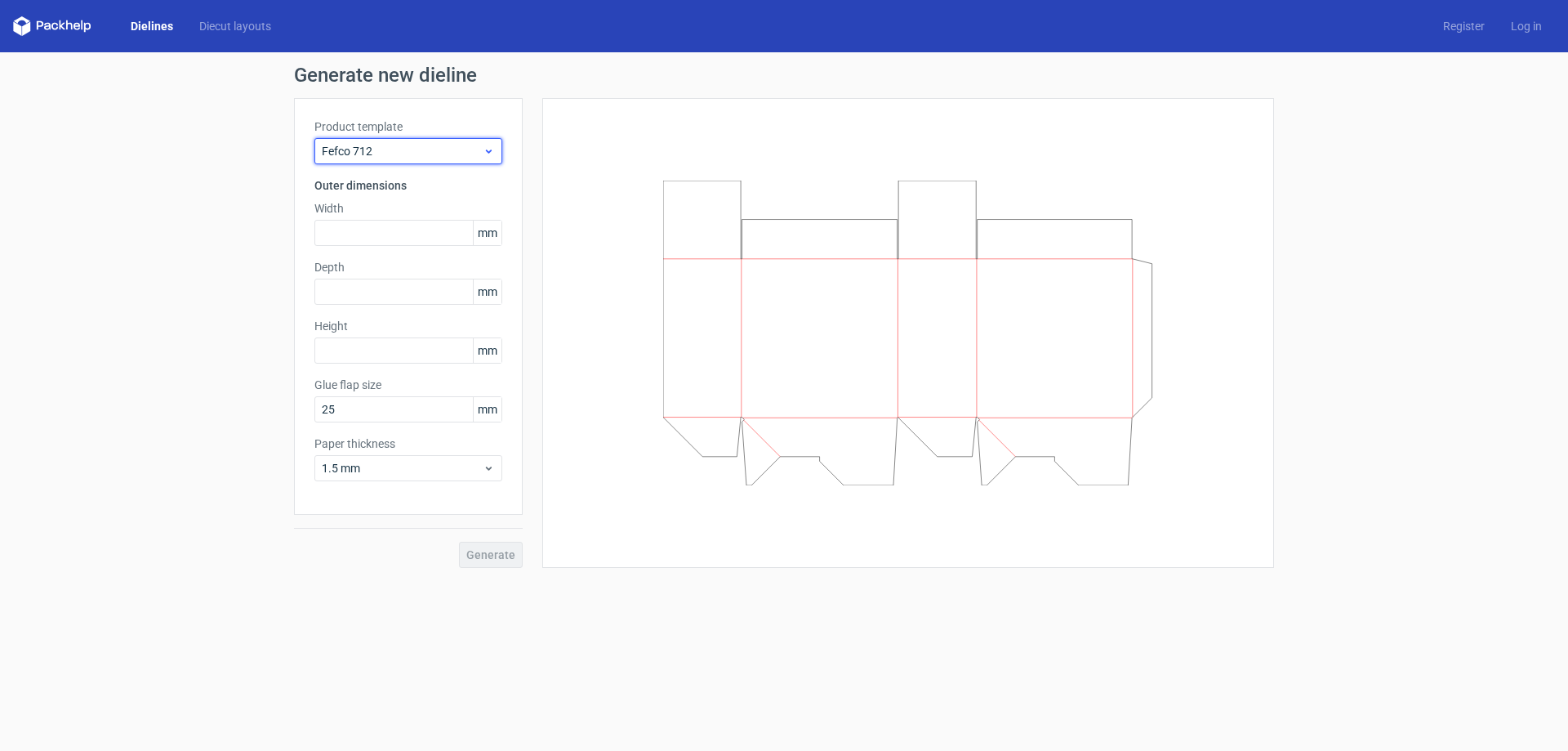
click at [418, 152] on span "Fefco 712" at bounding box center [402, 151] width 161 height 16
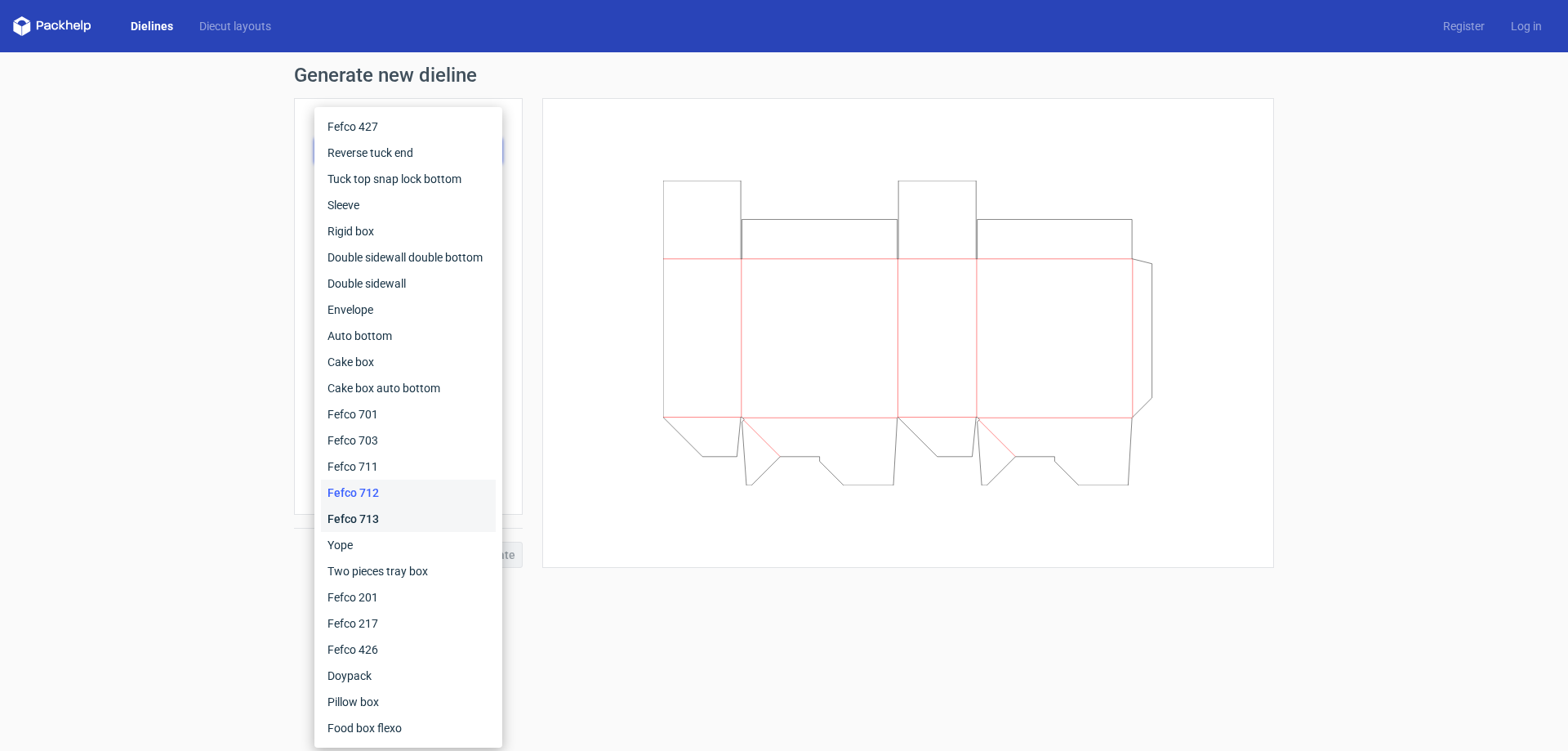
click at [364, 524] on div "Fefco 713" at bounding box center [409, 518] width 175 height 26
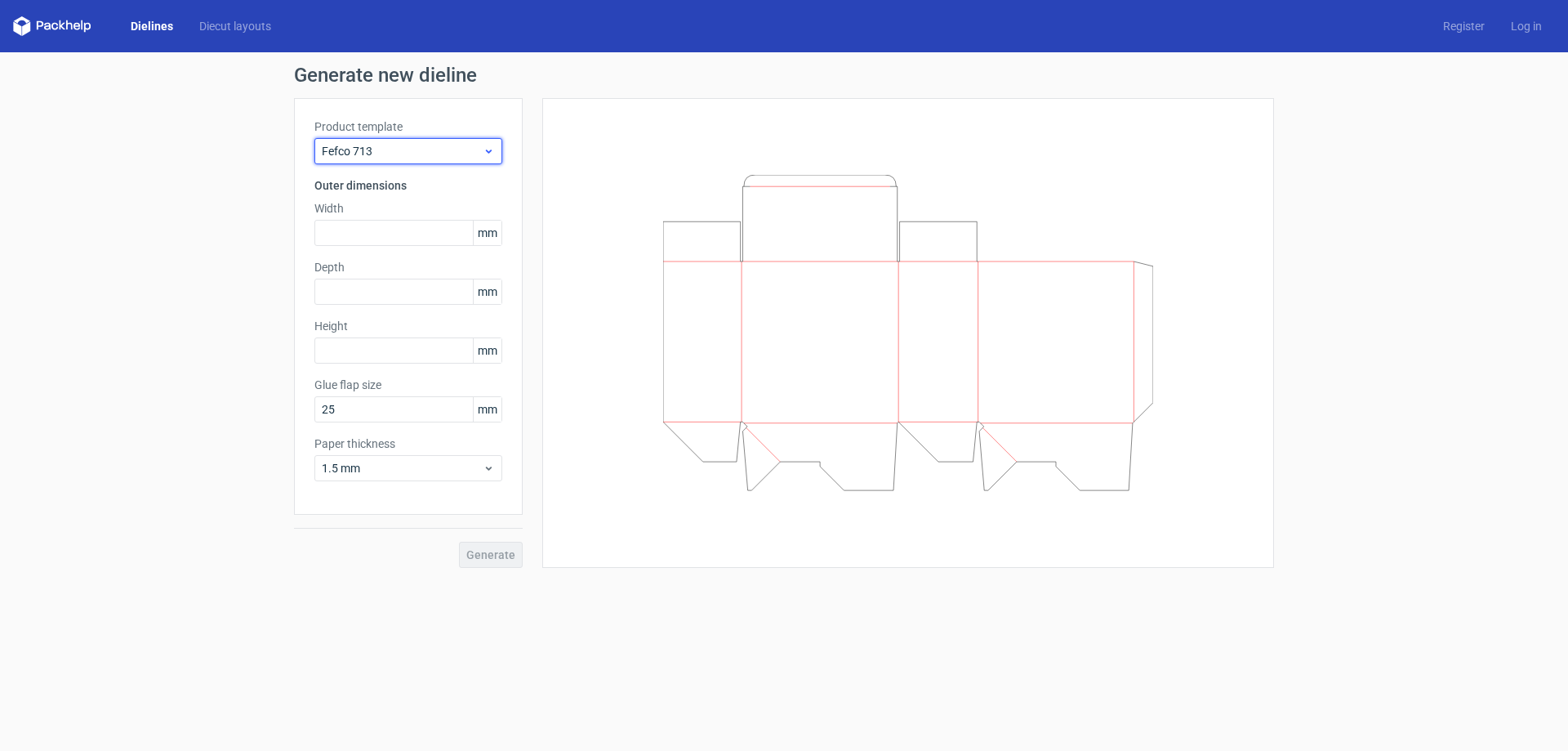
click at [421, 144] on span "Fefco 713" at bounding box center [402, 151] width 161 height 16
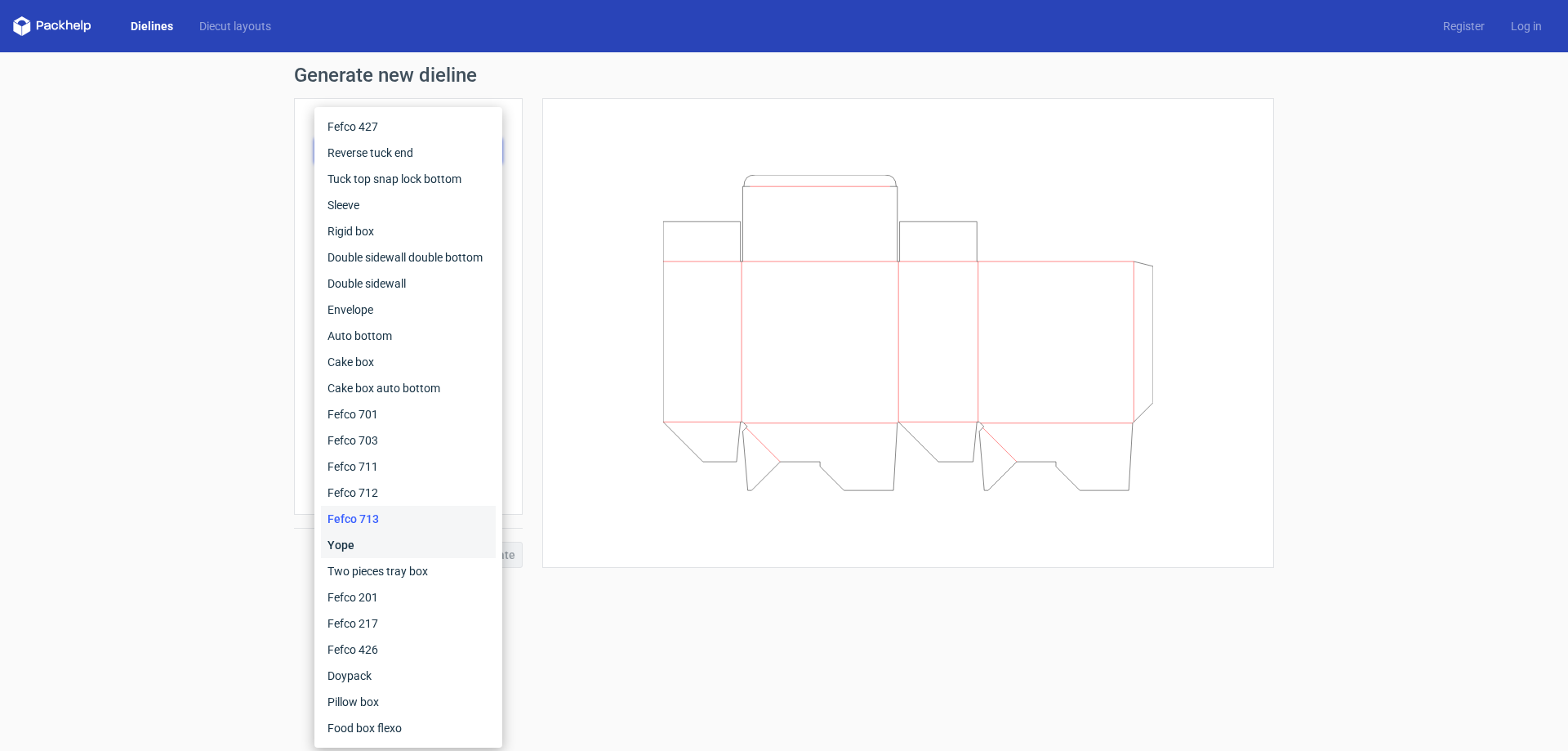
click at [355, 541] on div "Yope" at bounding box center [409, 544] width 175 height 26
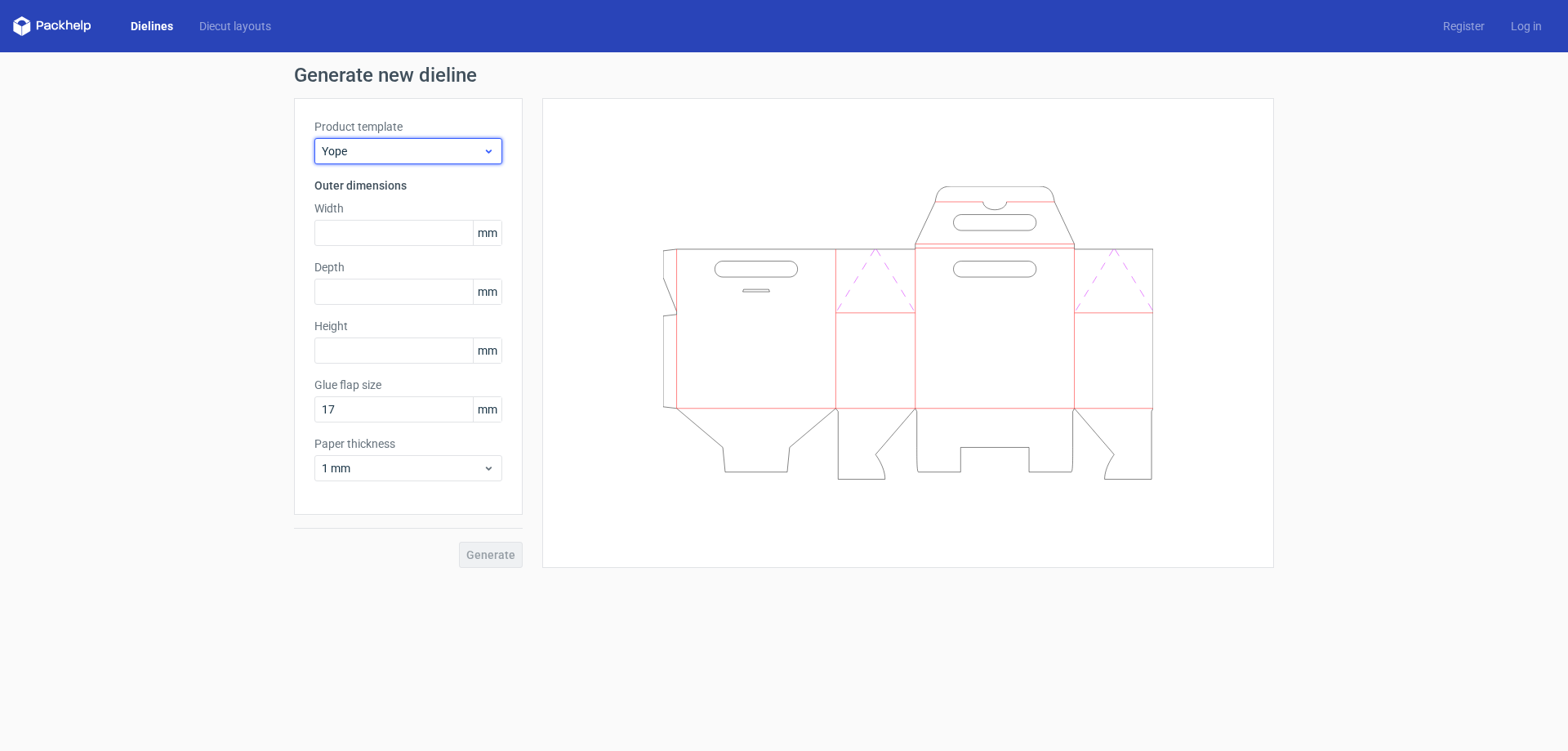
click at [441, 142] on div "Yope" at bounding box center [409, 151] width 188 height 26
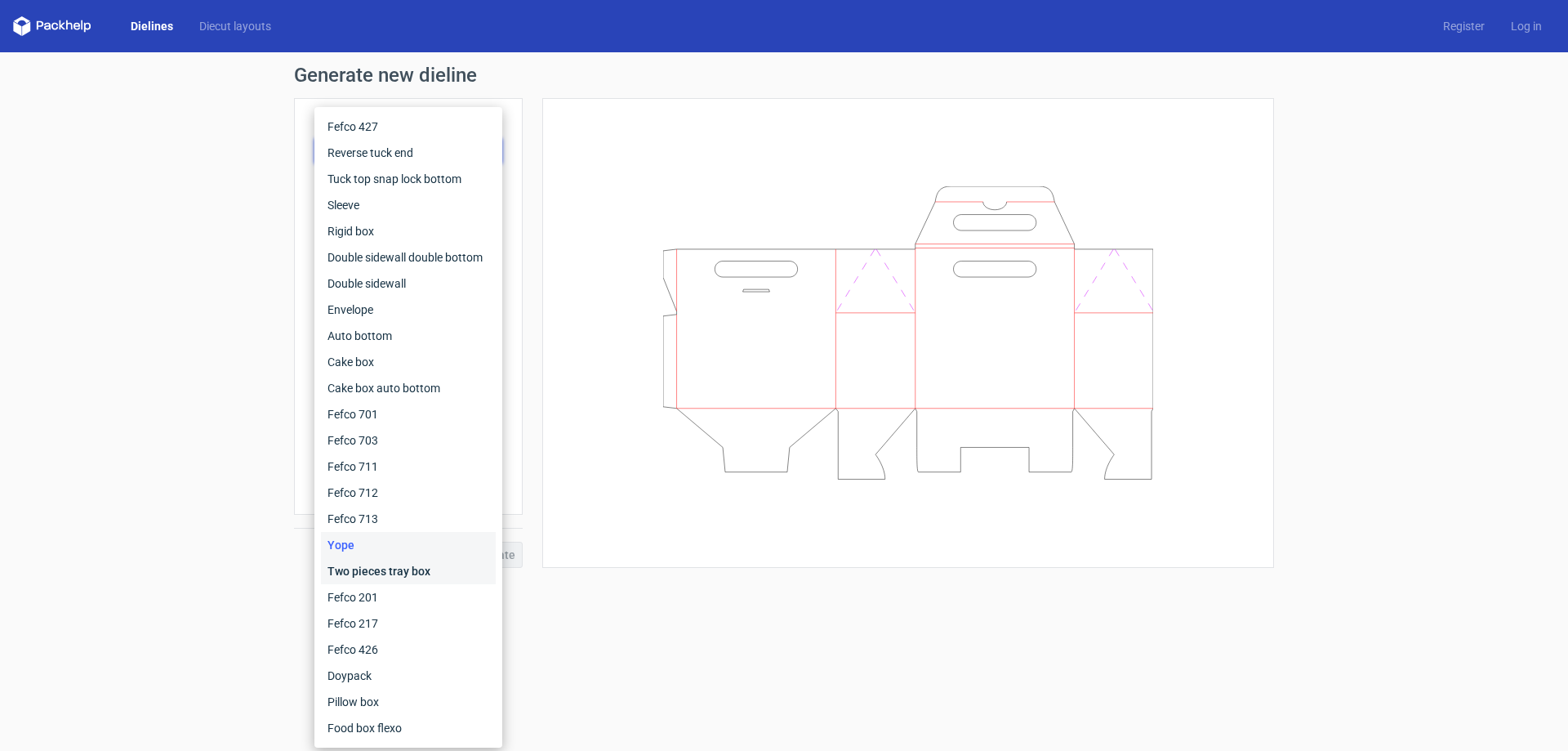
click at [341, 563] on div "Two pieces tray box" at bounding box center [409, 570] width 175 height 26
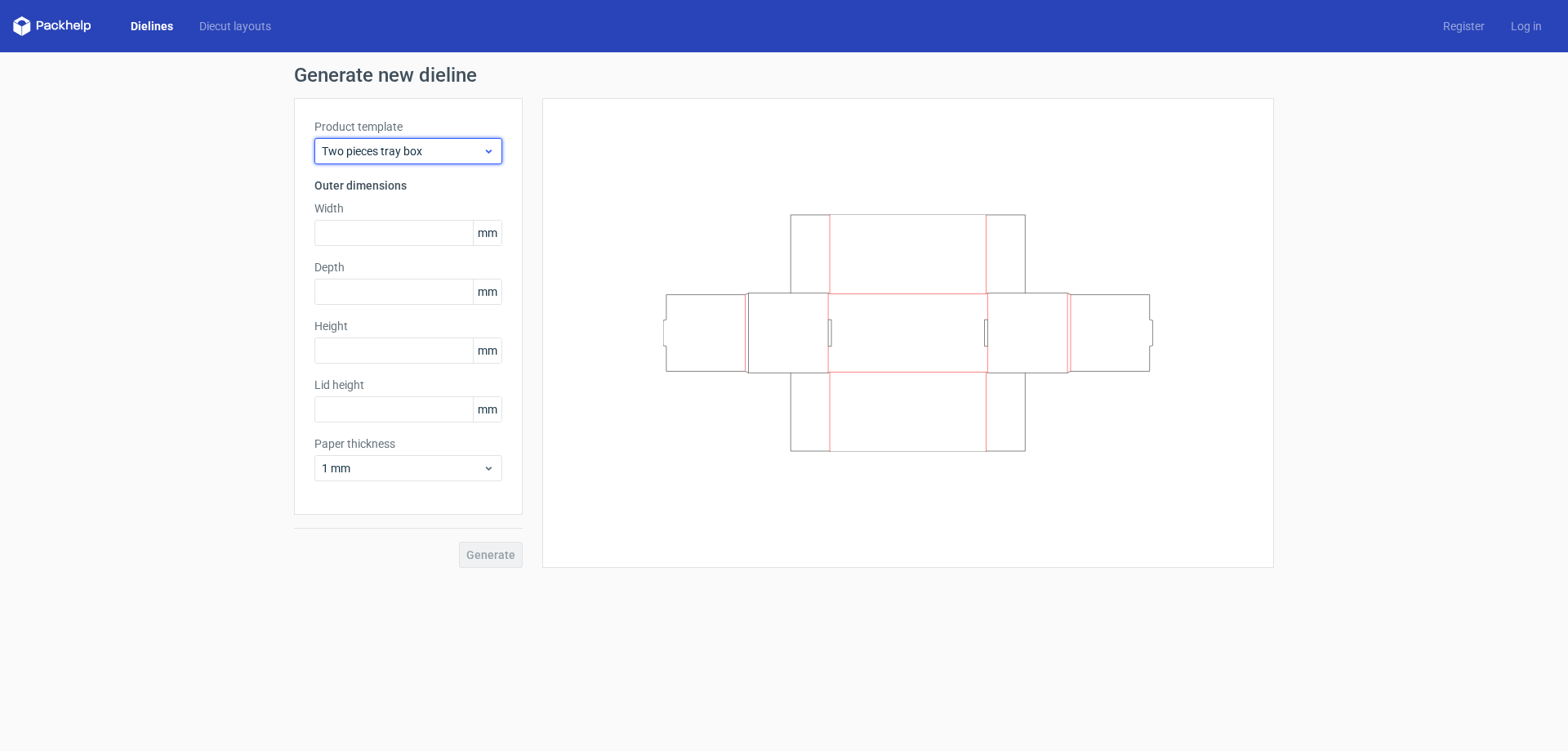
click at [444, 146] on span "Two pieces tray box" at bounding box center [402, 151] width 161 height 16
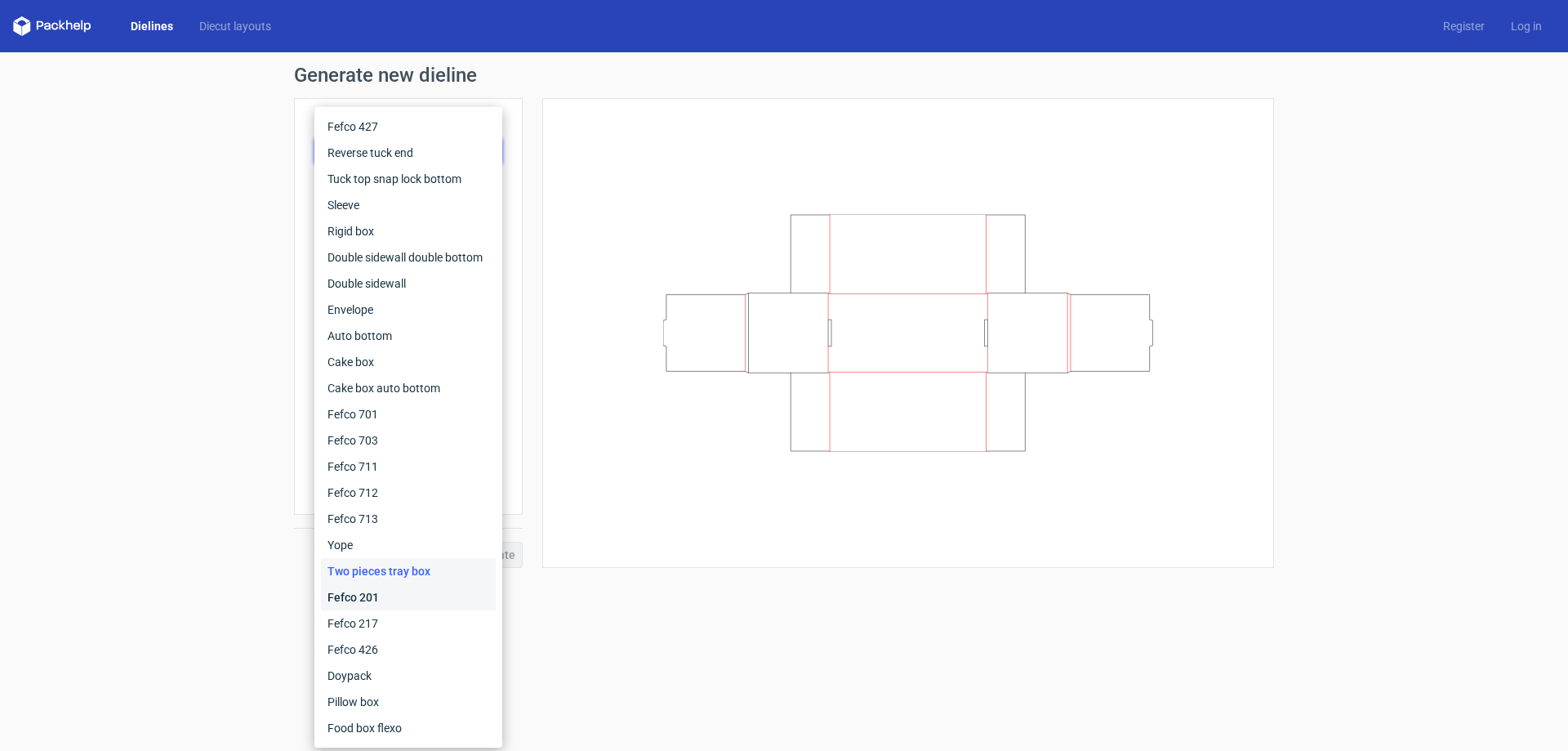
click at [402, 584] on div "Fefco 201" at bounding box center [409, 597] width 175 height 26
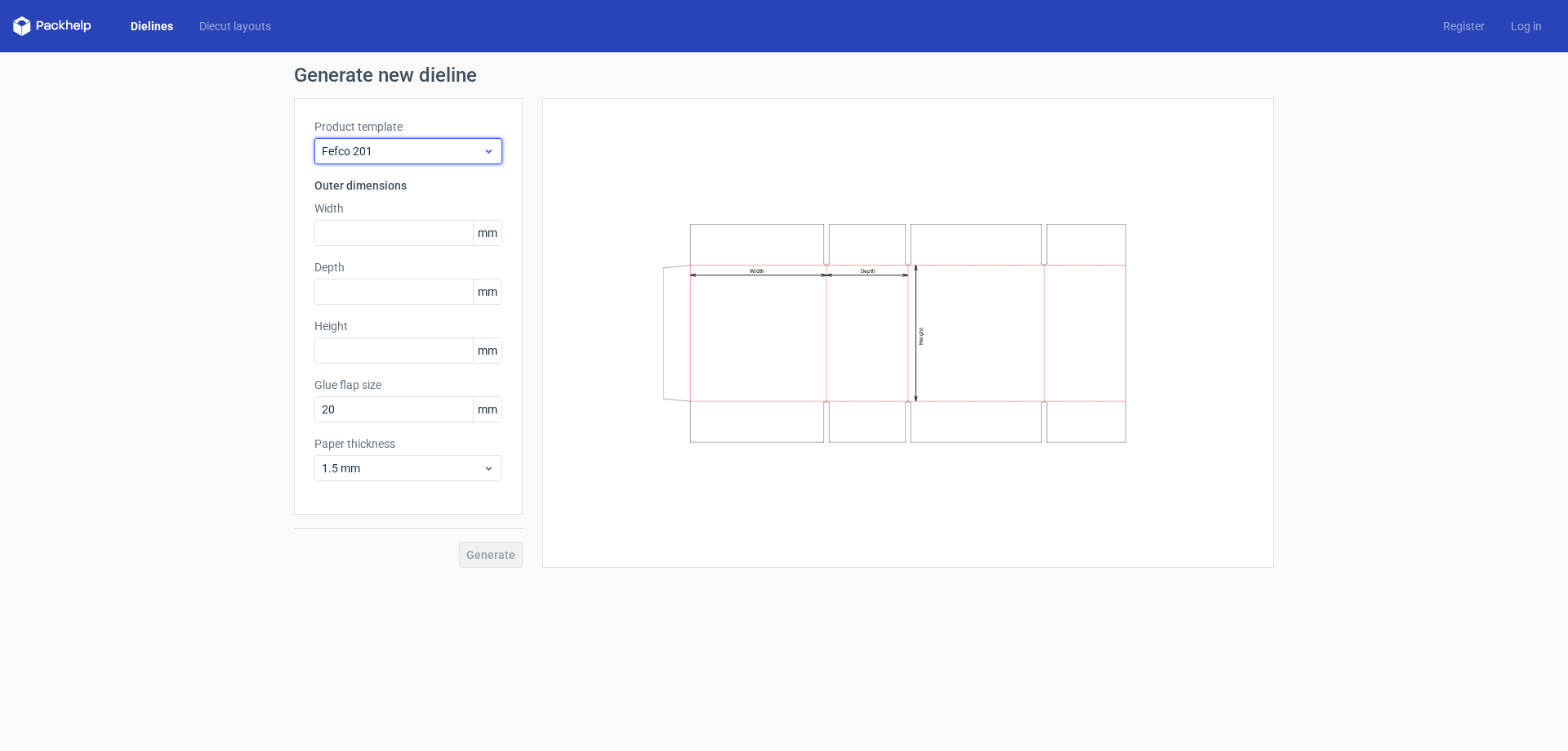
click at [471, 153] on span "Fefco 201" at bounding box center [402, 151] width 161 height 16
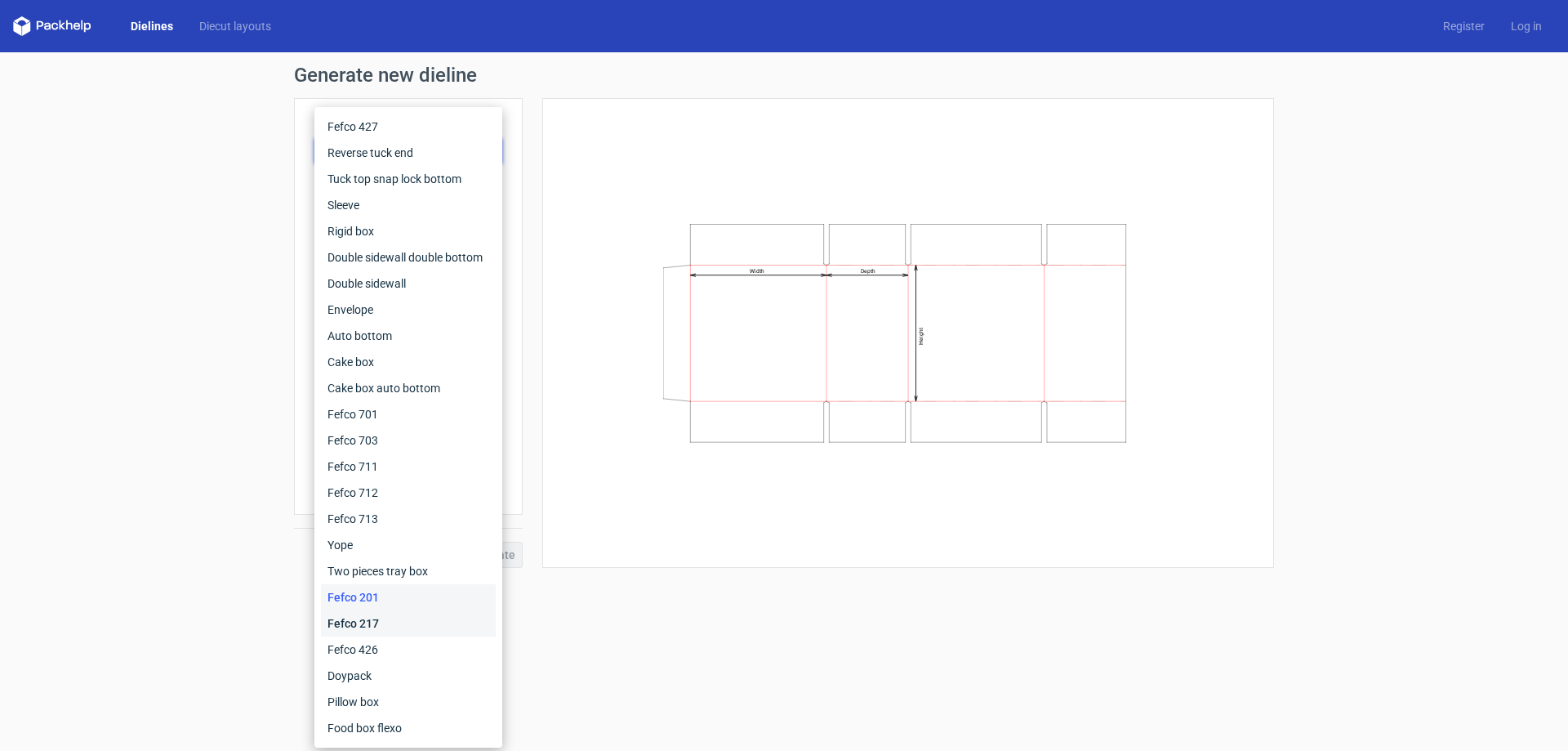
click at [402, 615] on div "Fefco 217" at bounding box center [409, 623] width 175 height 26
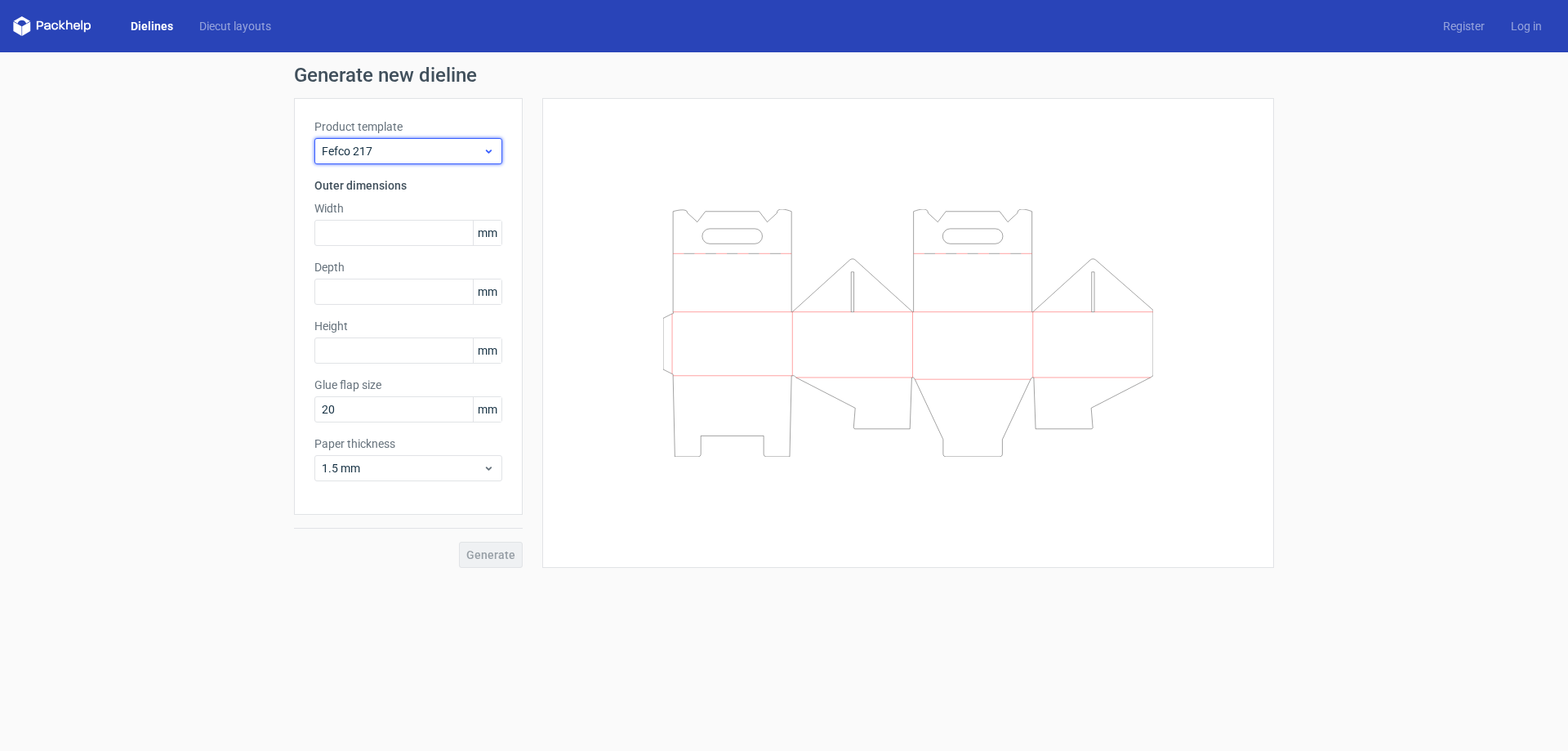
click at [437, 141] on div "Fefco 217" at bounding box center [409, 151] width 188 height 26
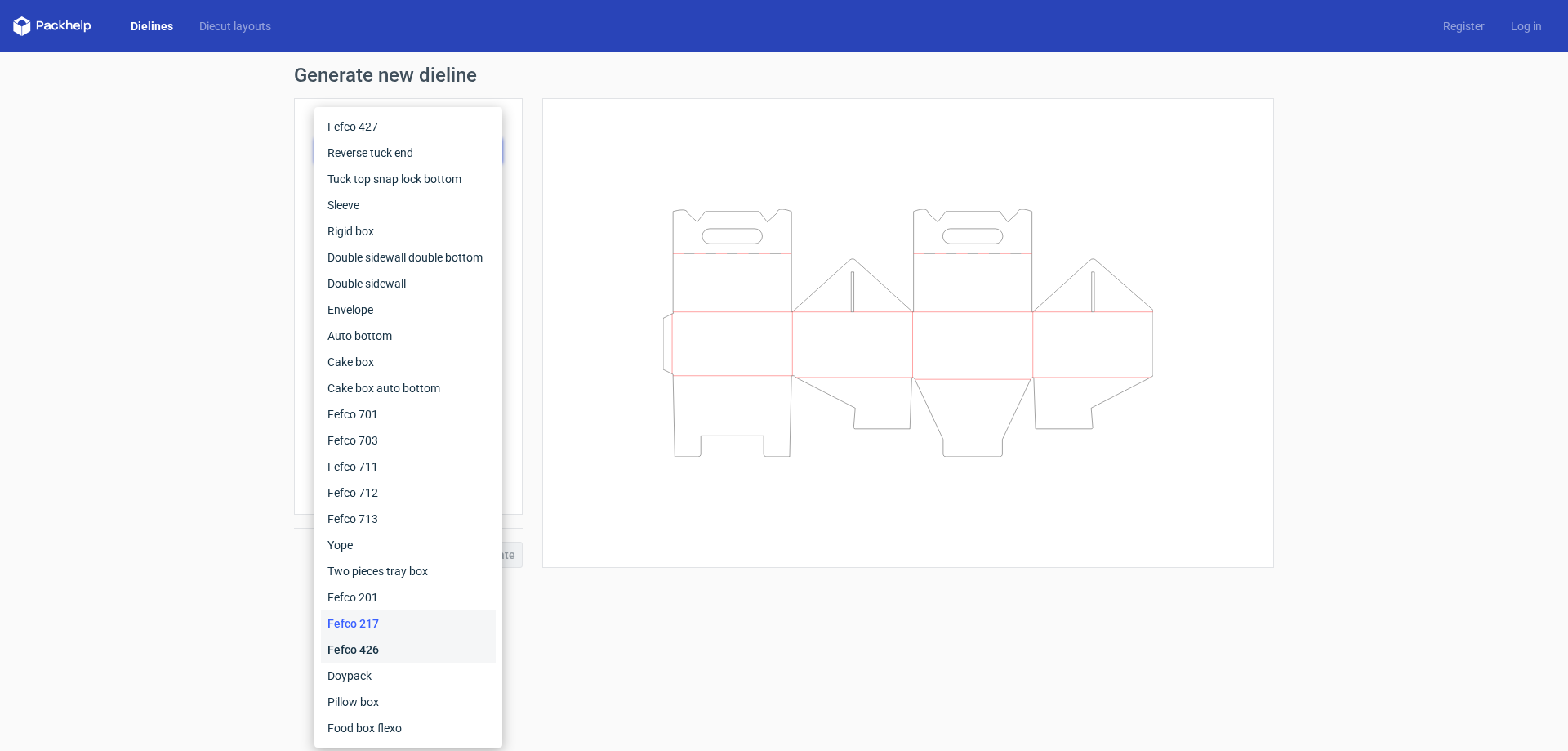
click at [393, 642] on div "Fefco 426" at bounding box center [409, 648] width 175 height 26
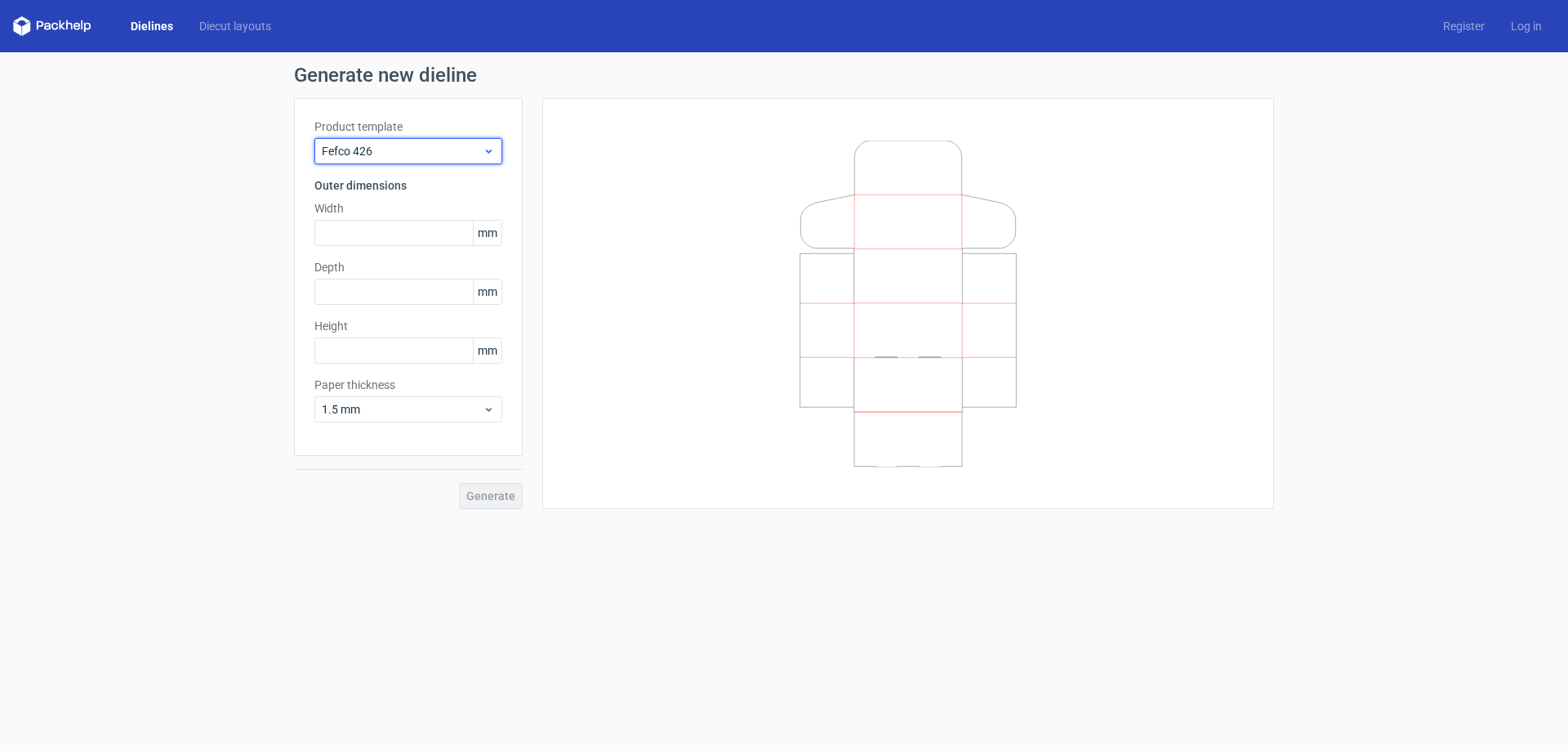
click at [432, 143] on span "Fefco 426" at bounding box center [402, 151] width 161 height 16
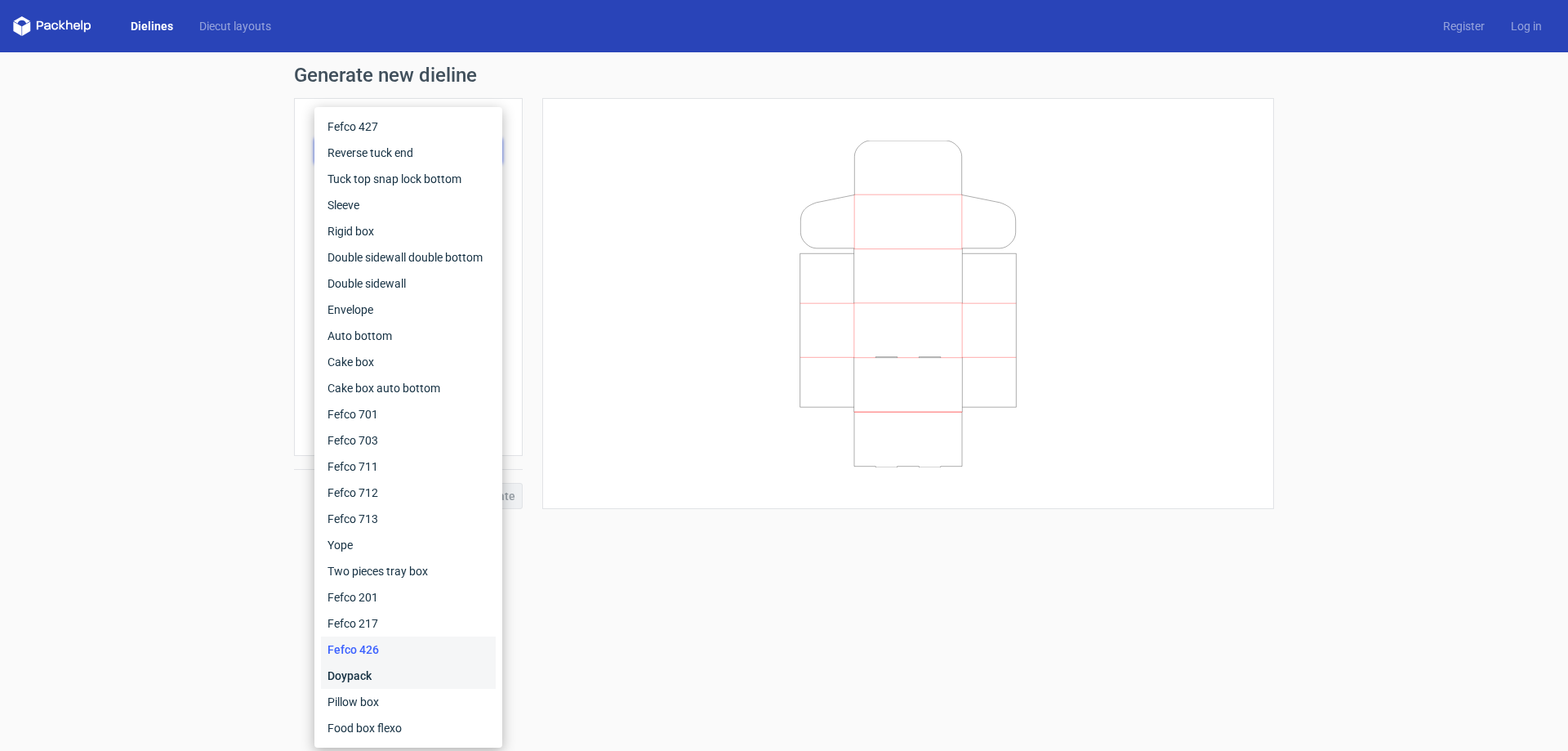
click at [355, 680] on div "Doypack" at bounding box center [409, 675] width 175 height 26
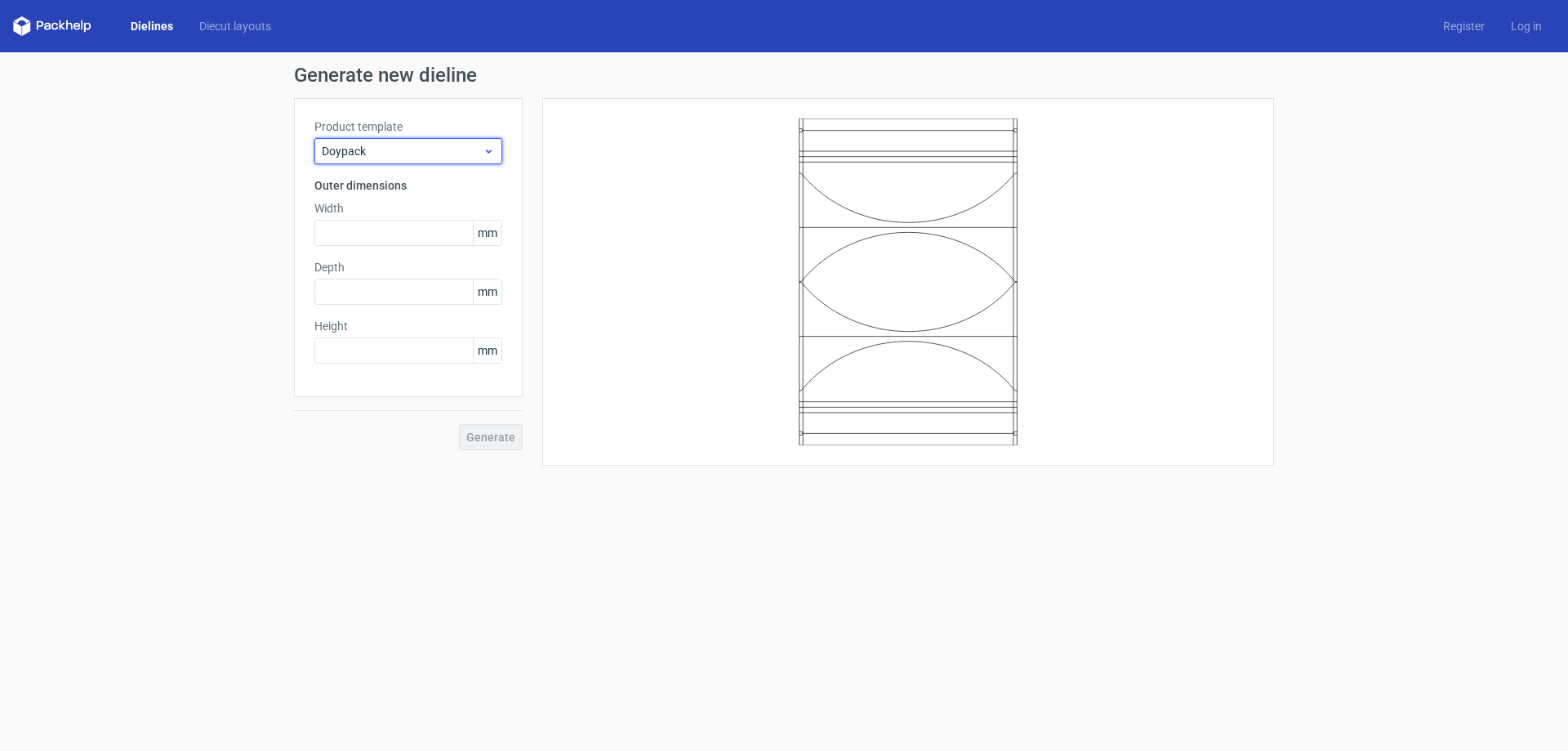
click at [424, 163] on div "Doypack" at bounding box center [409, 151] width 188 height 26
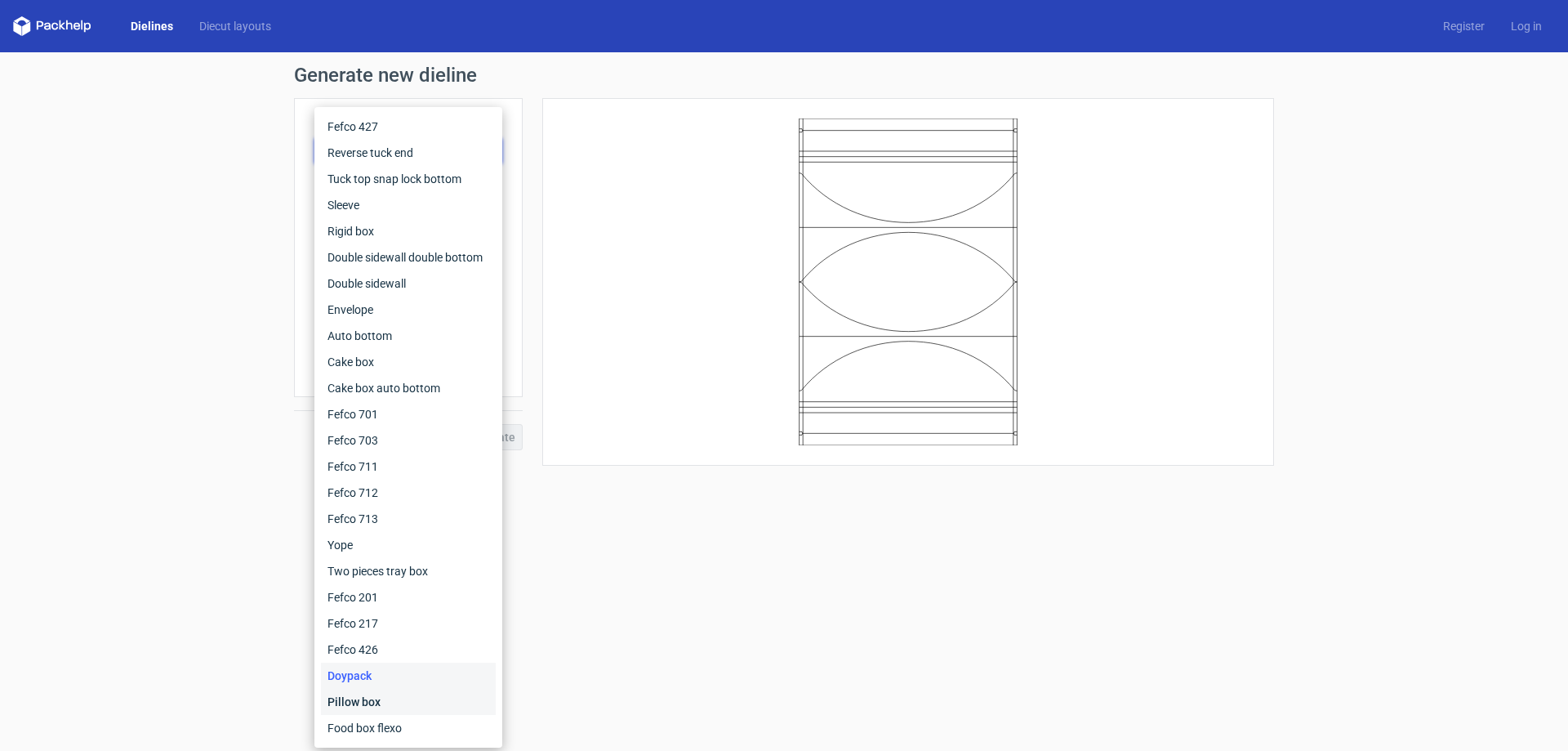
click at [349, 700] on div "Pillow box" at bounding box center [409, 701] width 175 height 26
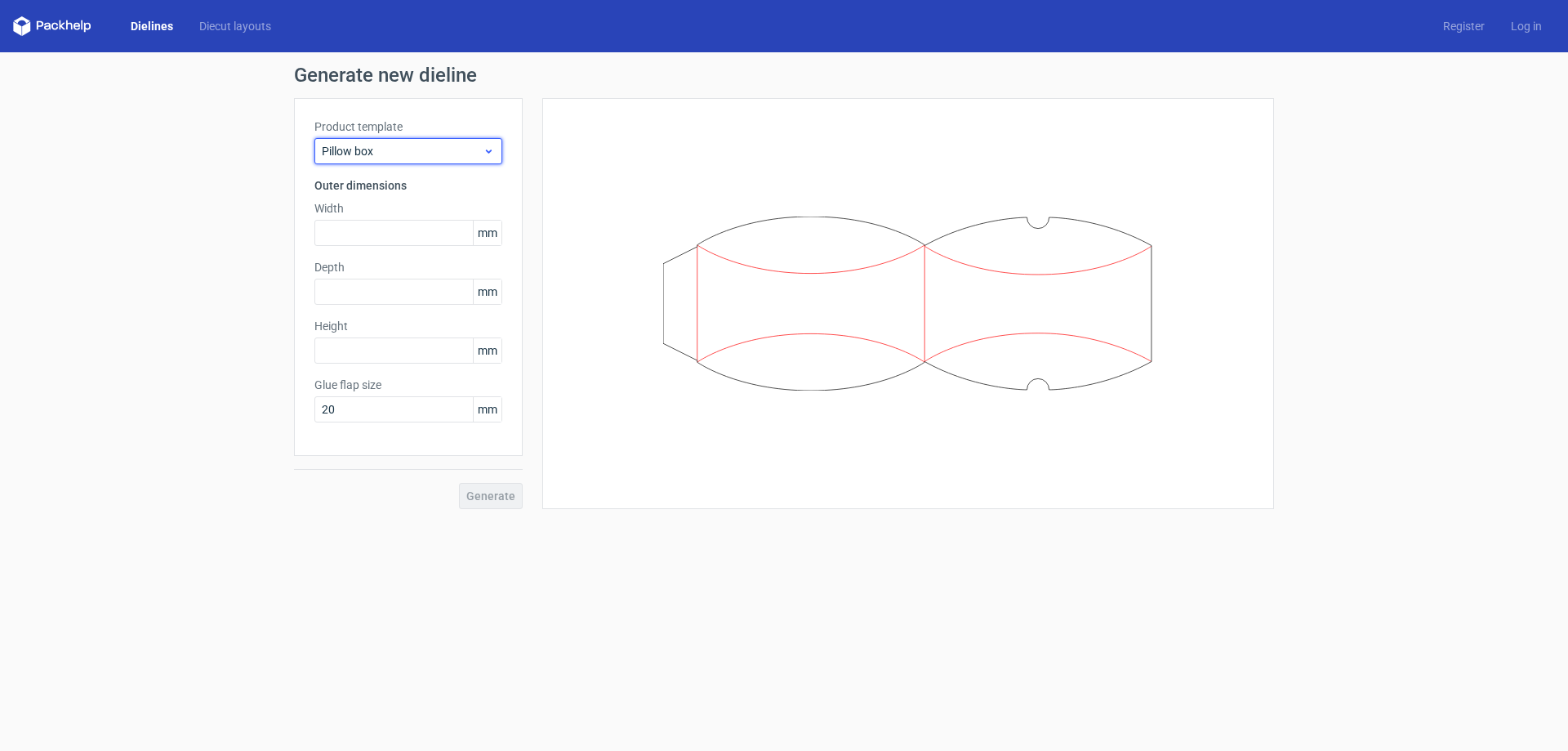
click at [391, 149] on span "Pillow box" at bounding box center [402, 151] width 161 height 16
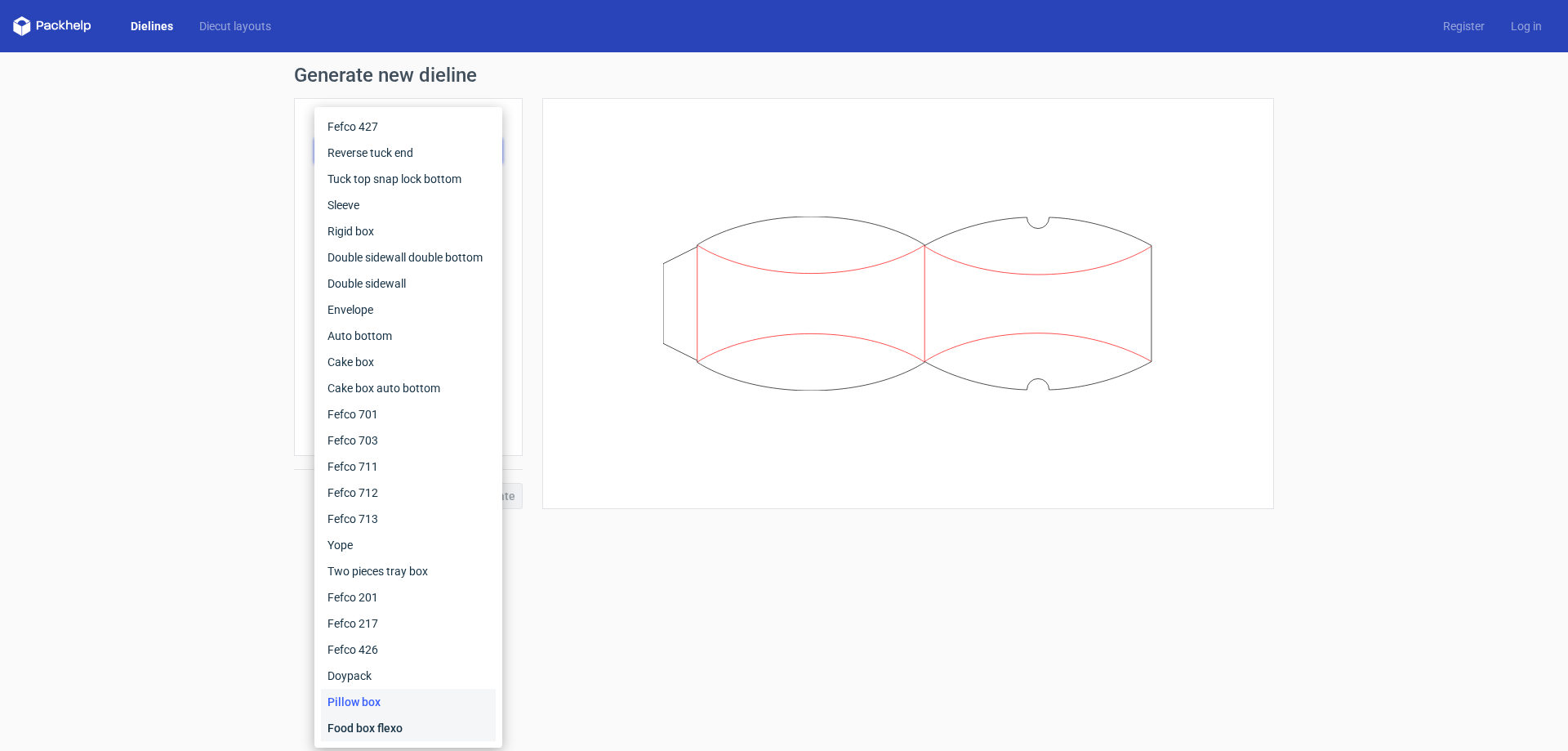
click at [443, 716] on div "Food box flexo" at bounding box center [409, 727] width 175 height 26
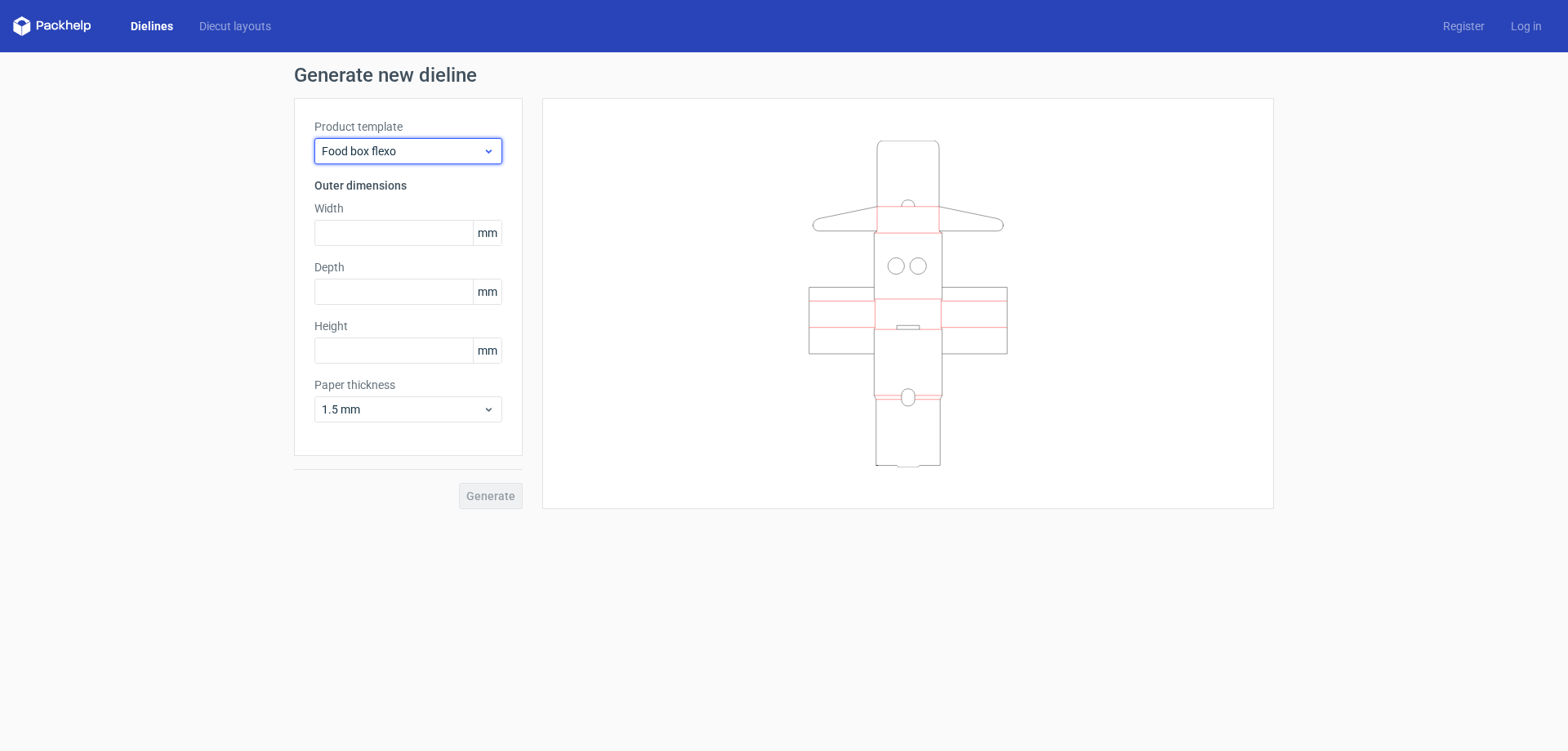
click at [426, 151] on span "Food box flexo" at bounding box center [402, 151] width 161 height 16
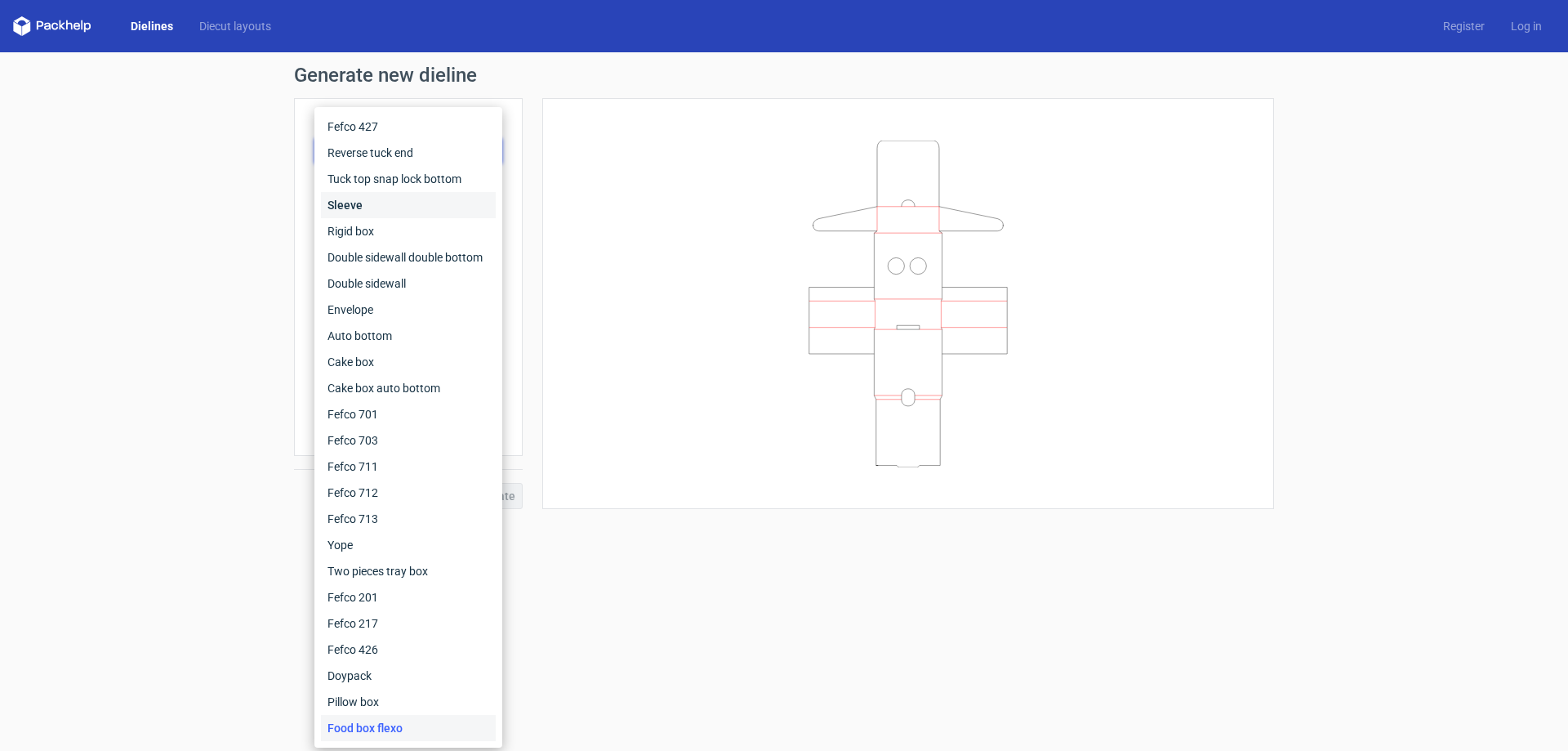
click at [400, 192] on div "Sleeve" at bounding box center [409, 204] width 175 height 26
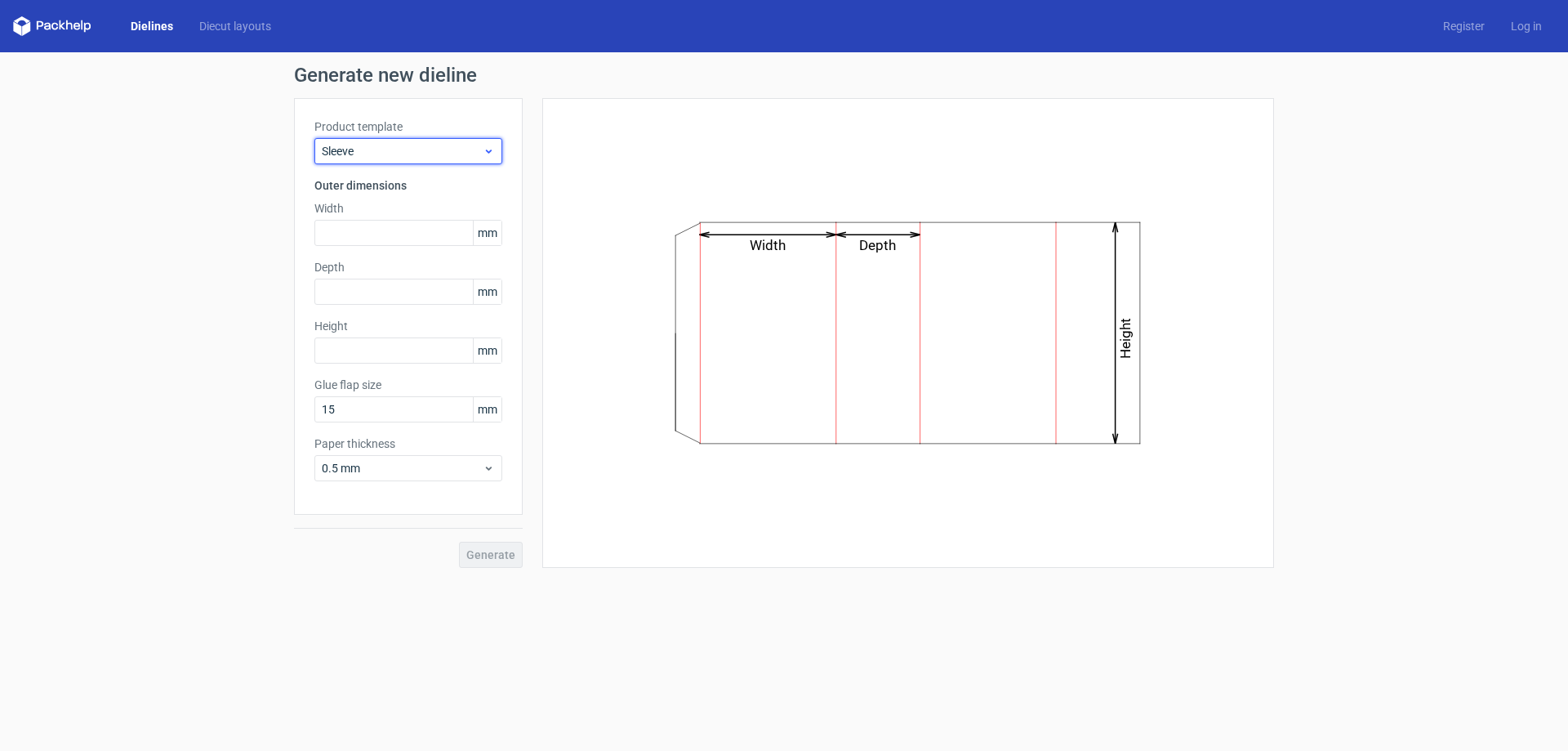
click at [418, 146] on span "Sleeve" at bounding box center [402, 151] width 161 height 16
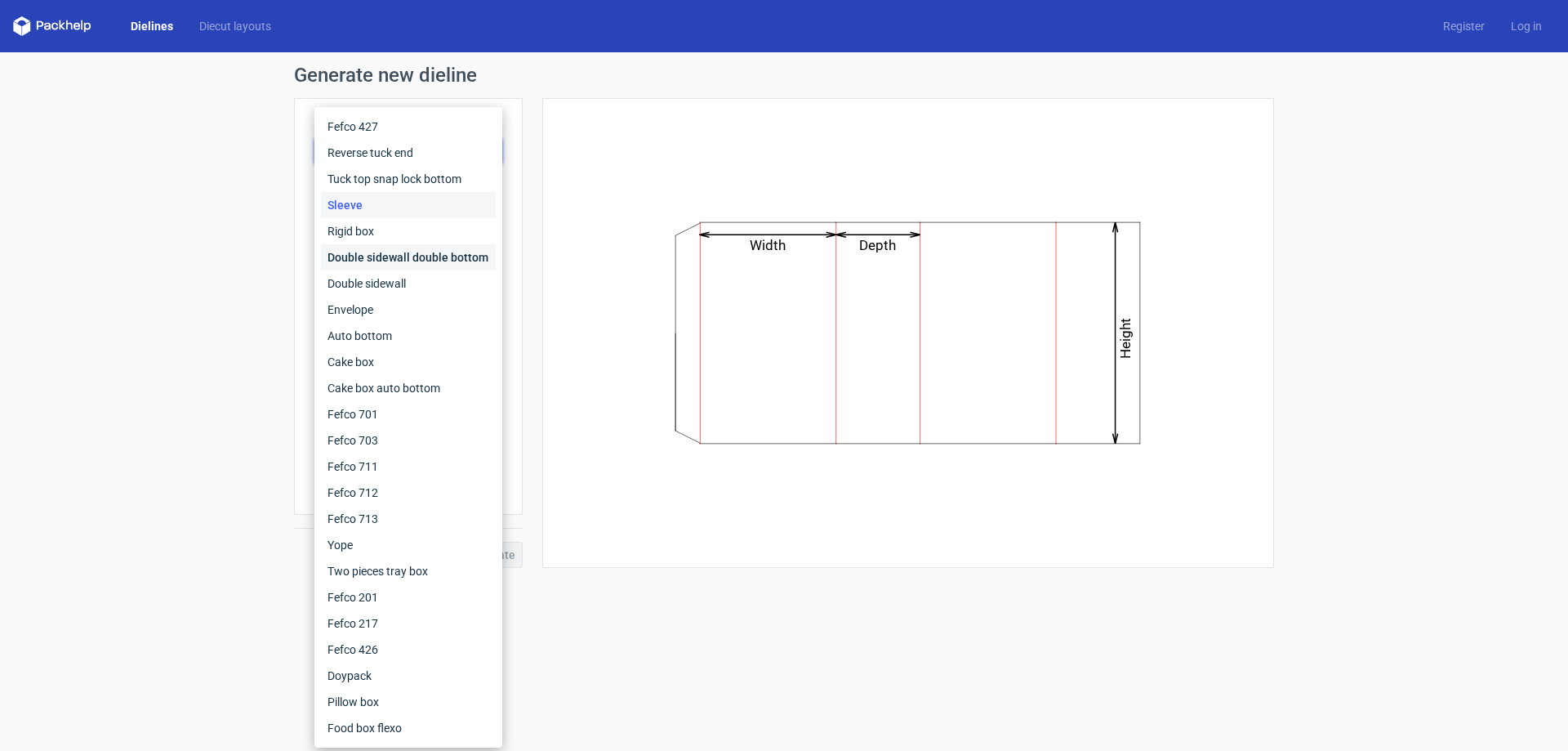
click at [398, 249] on div "Double sidewall double bottom" at bounding box center [409, 257] width 175 height 26
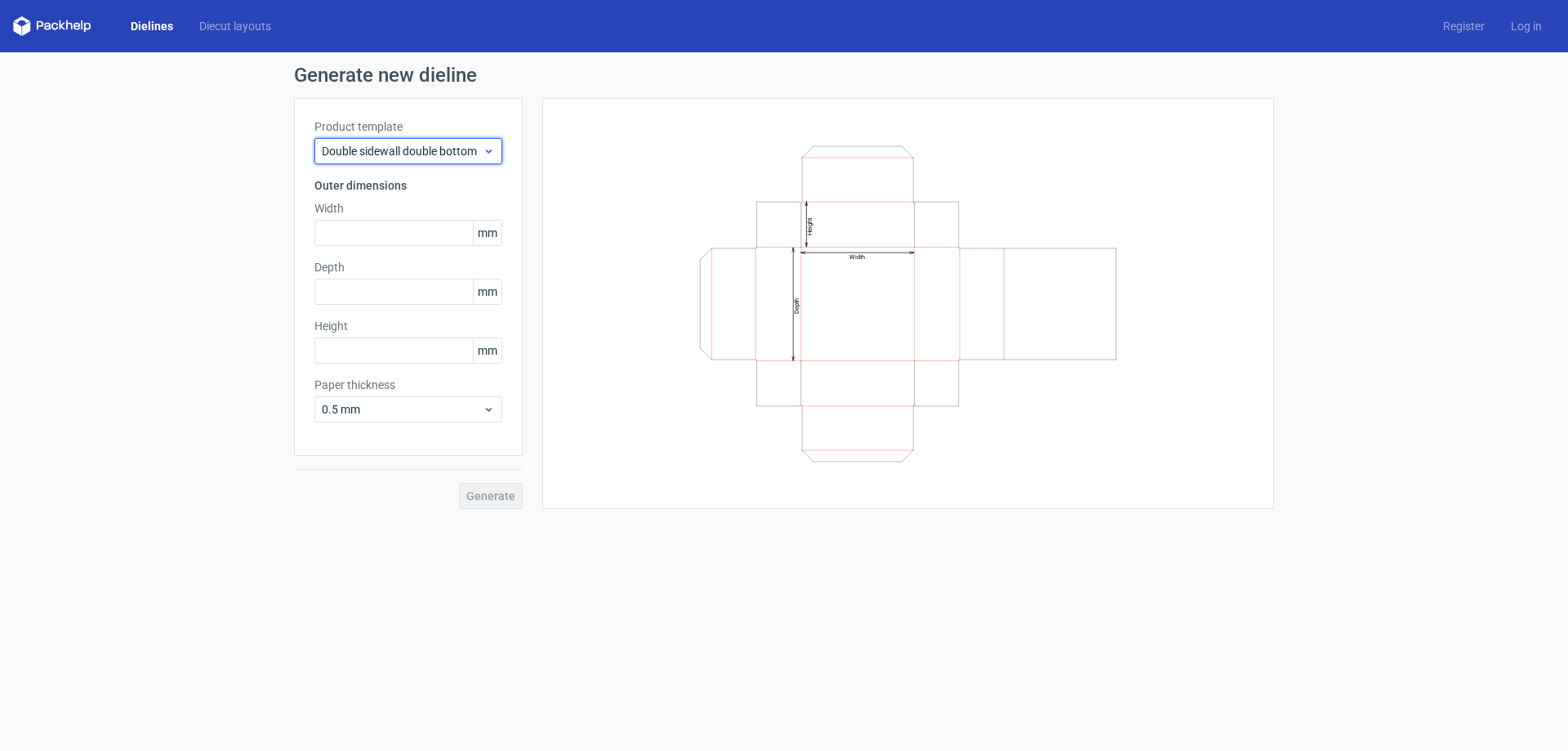
click at [422, 155] on span "Double sidewall double bottom" at bounding box center [402, 151] width 161 height 16
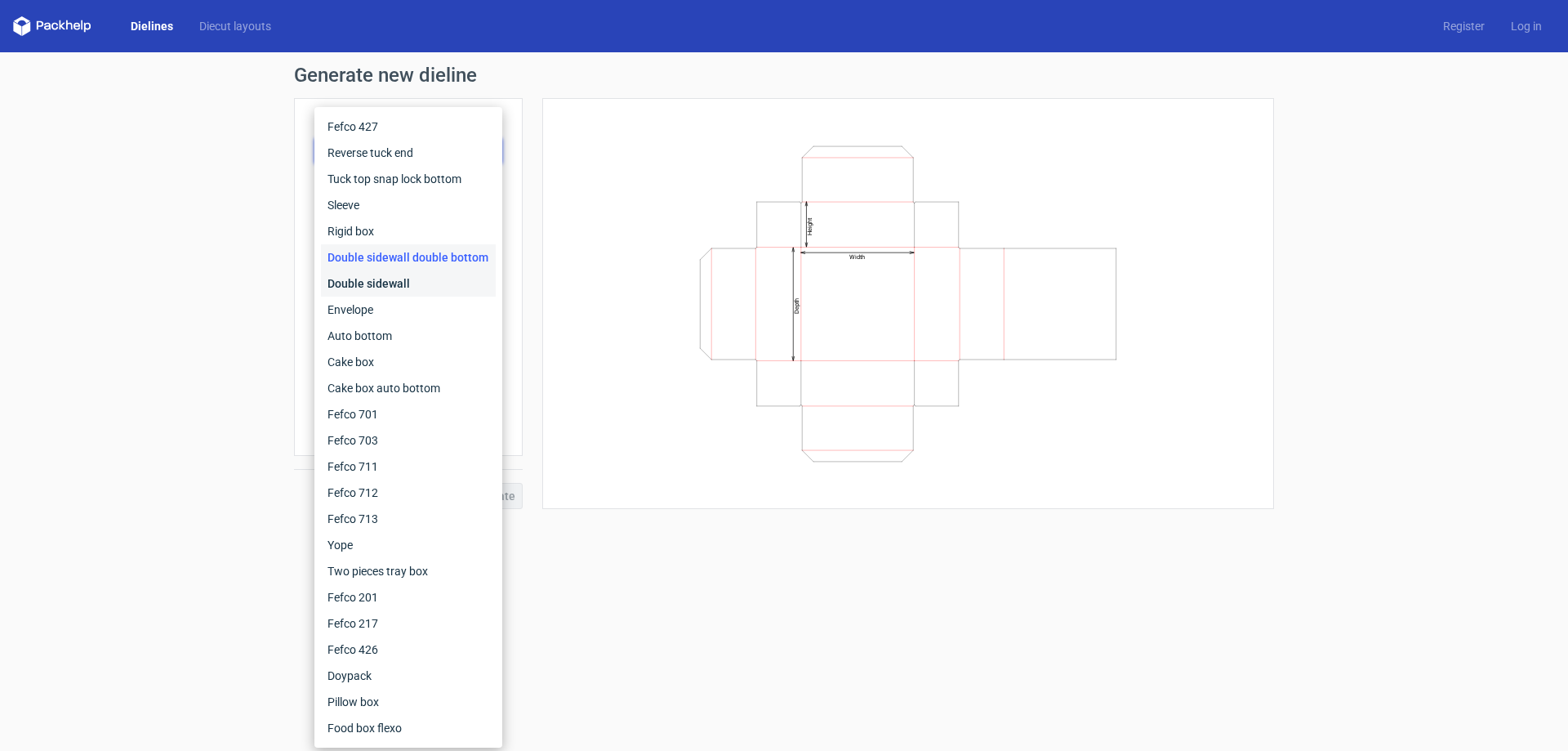
click at [403, 276] on div "Double sidewall" at bounding box center [409, 283] width 175 height 26
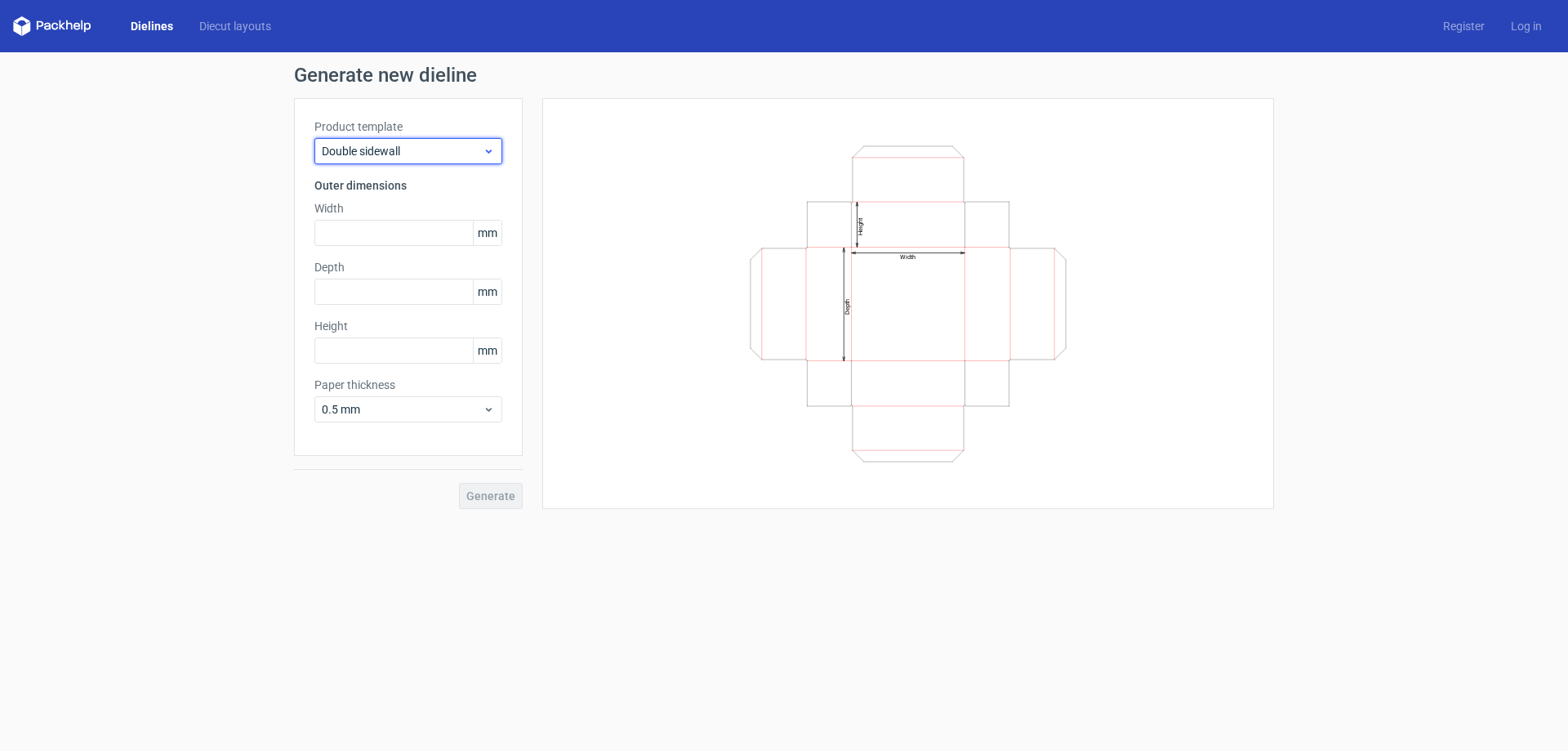
click at [421, 160] on div "Double sidewall" at bounding box center [409, 151] width 188 height 26
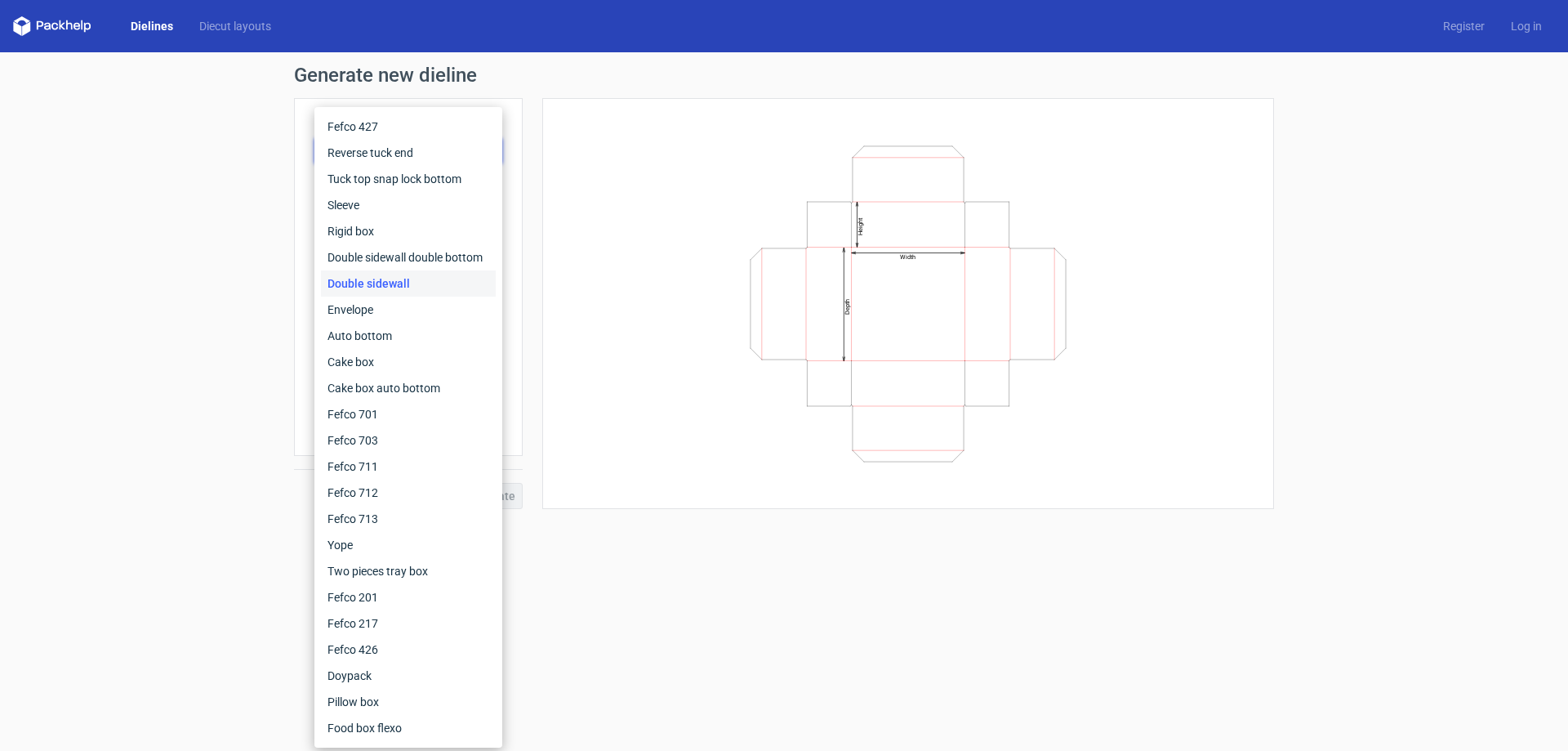
click at [673, 699] on form "Generate new dieline Product template Double sidewall Outer dimensions Width mm…" at bounding box center [784, 401] width 1568 height 698
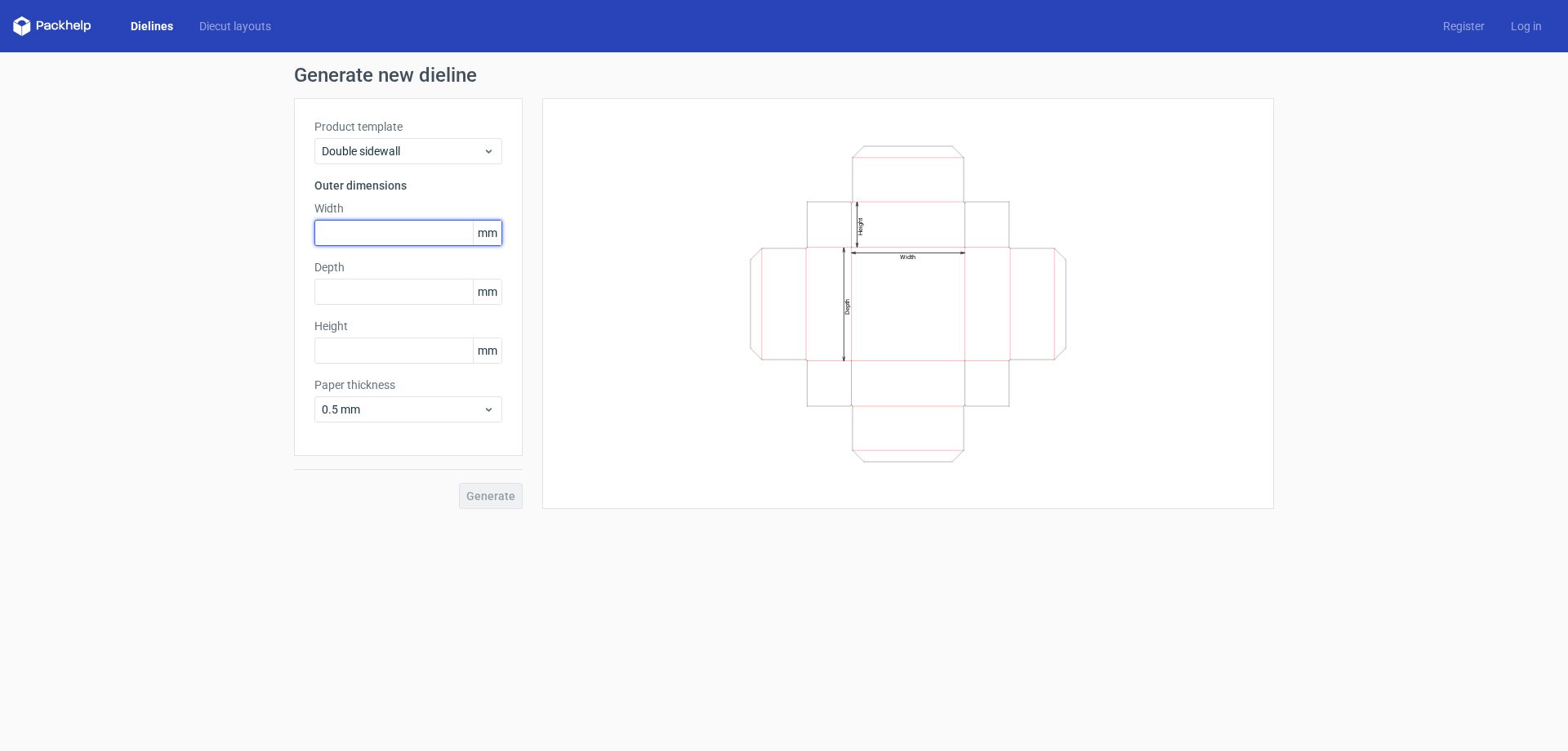
click at [369, 224] on input "text" at bounding box center [409, 232] width 188 height 26
type input "250"
type input "180"
click at [375, 349] on input "text" at bounding box center [409, 350] width 188 height 26
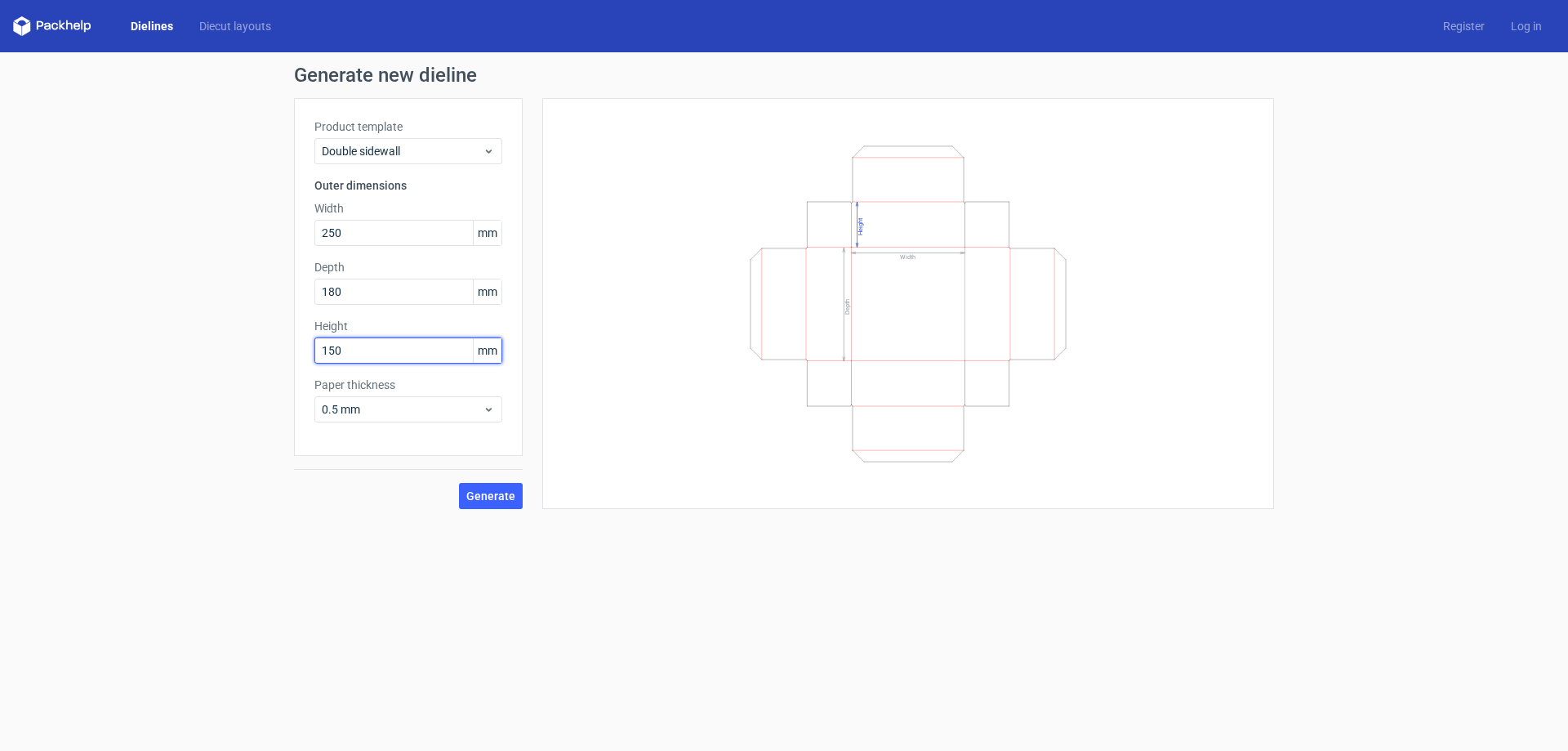
type input "150"
drag, startPoint x: 491, startPoint y: 620, endPoint x: 487, endPoint y: 598, distance: 22.4
click at [492, 620] on form "Generate new dieline Product template Double sidewall Outer dimensions Width 25…" at bounding box center [784, 401] width 1568 height 698
click at [392, 404] on span "0.5 mm" at bounding box center [402, 409] width 161 height 16
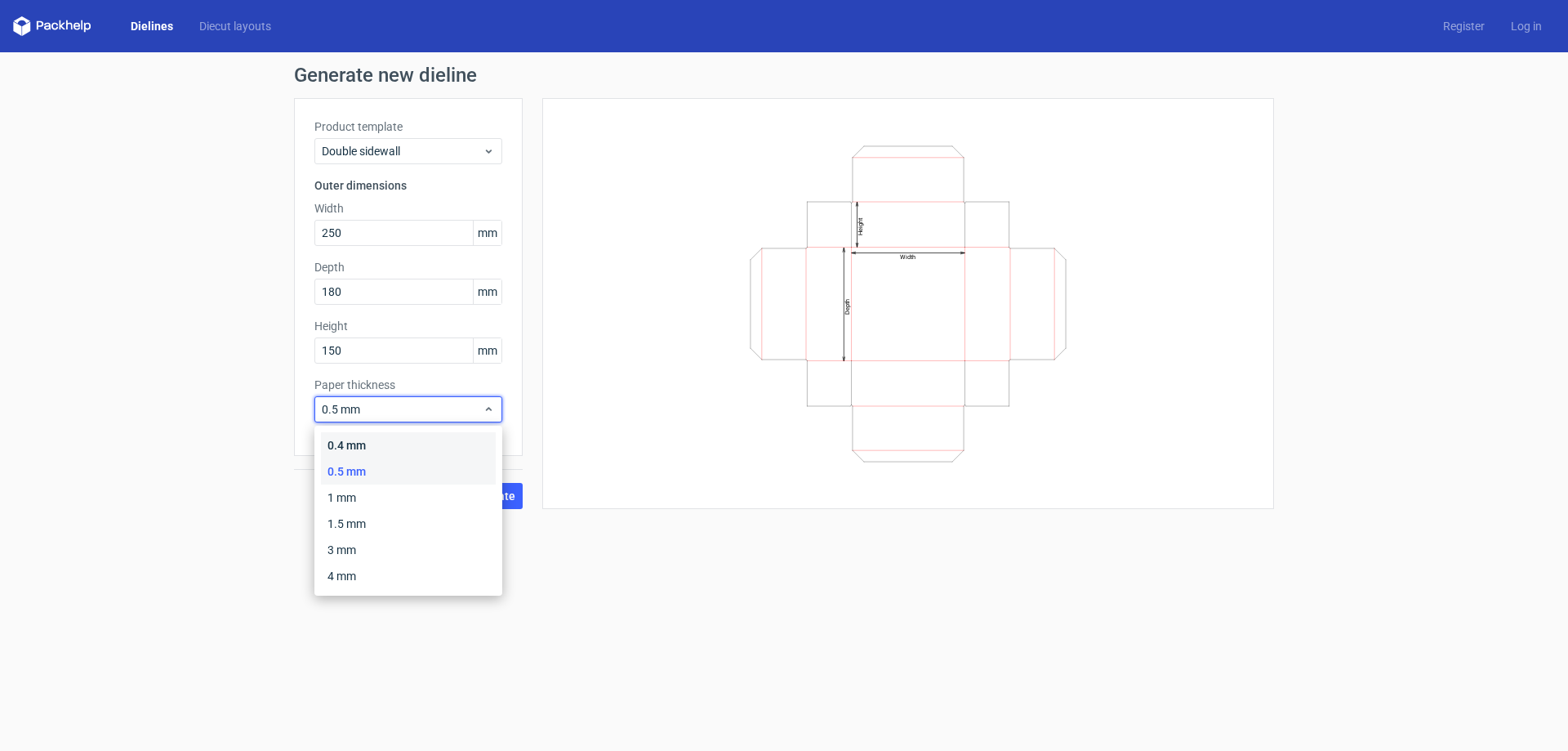
click at [373, 437] on div "0.4 mm" at bounding box center [409, 444] width 175 height 26
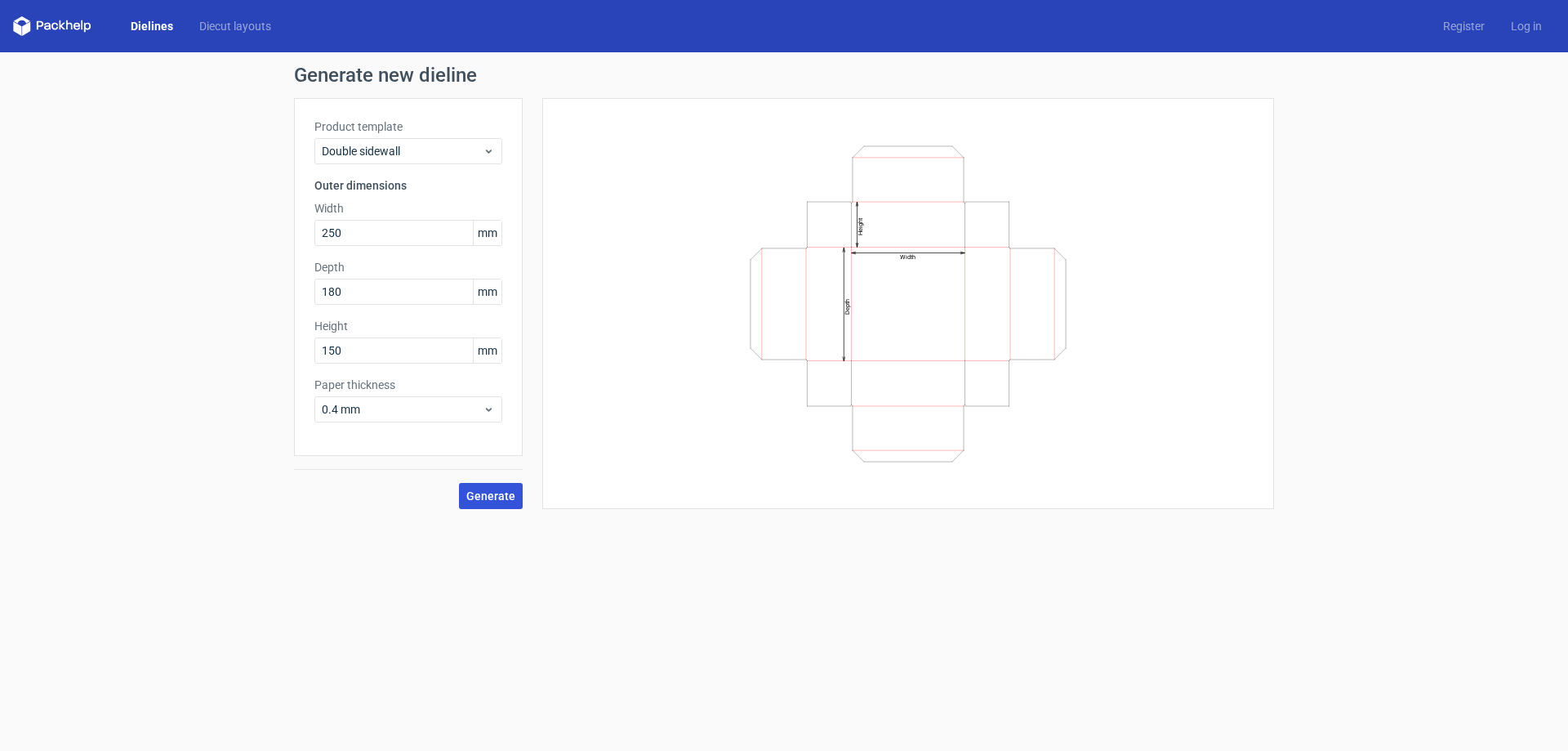
click at [480, 495] on span "Generate" at bounding box center [491, 495] width 49 height 12
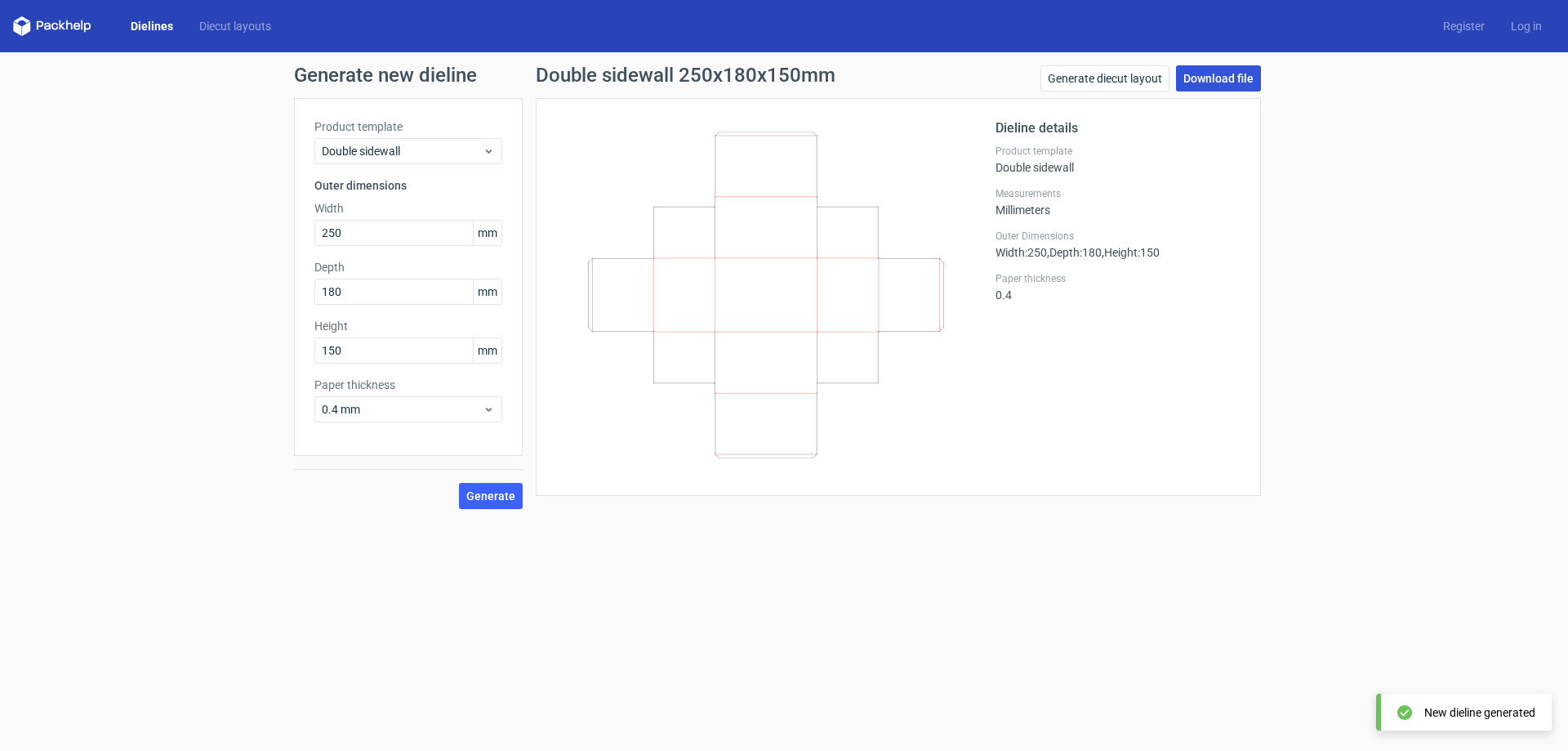
click at [1236, 83] on link "Download file" at bounding box center [1218, 78] width 85 height 26
